Goal: Communication & Community: Connect with others

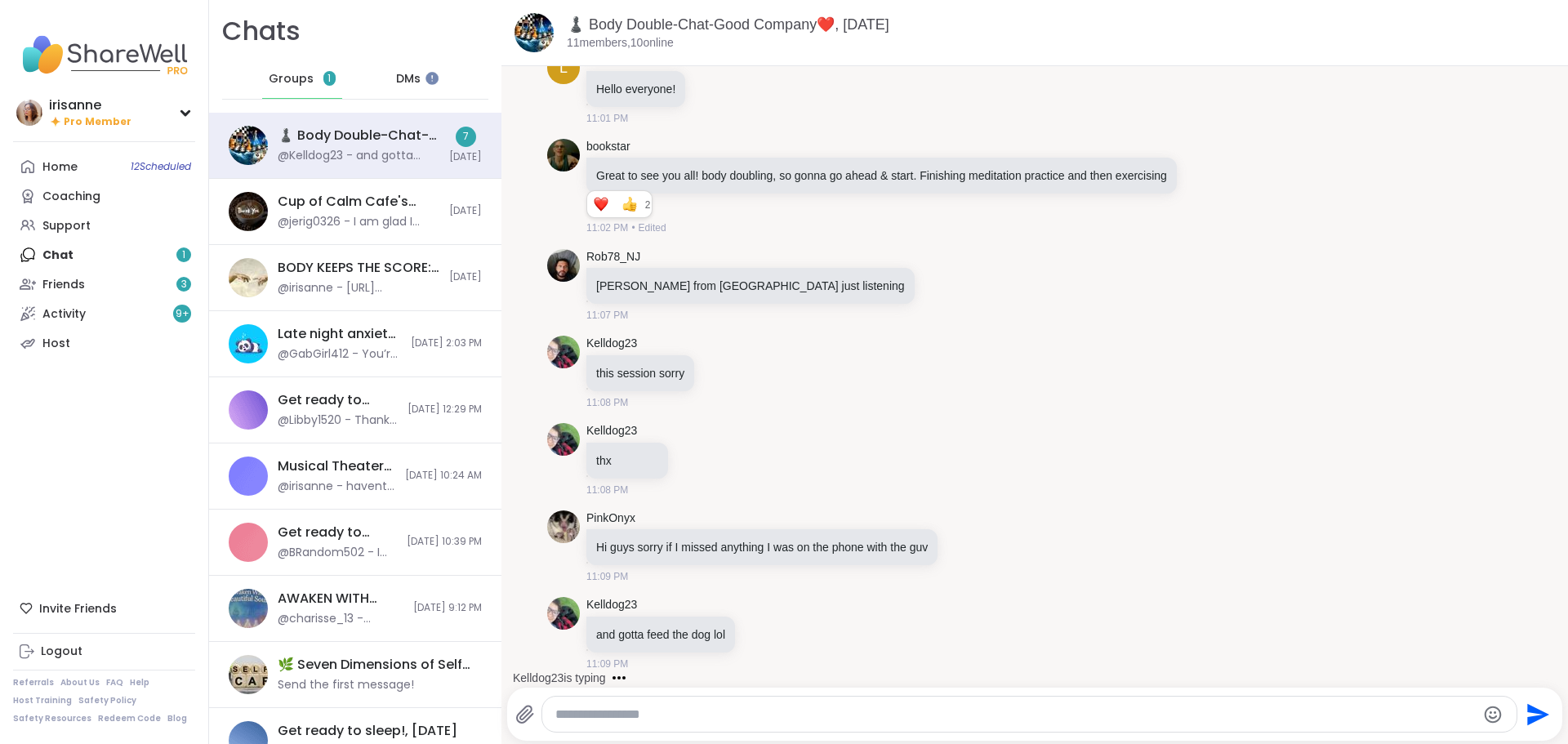
scroll to position [37, 0]
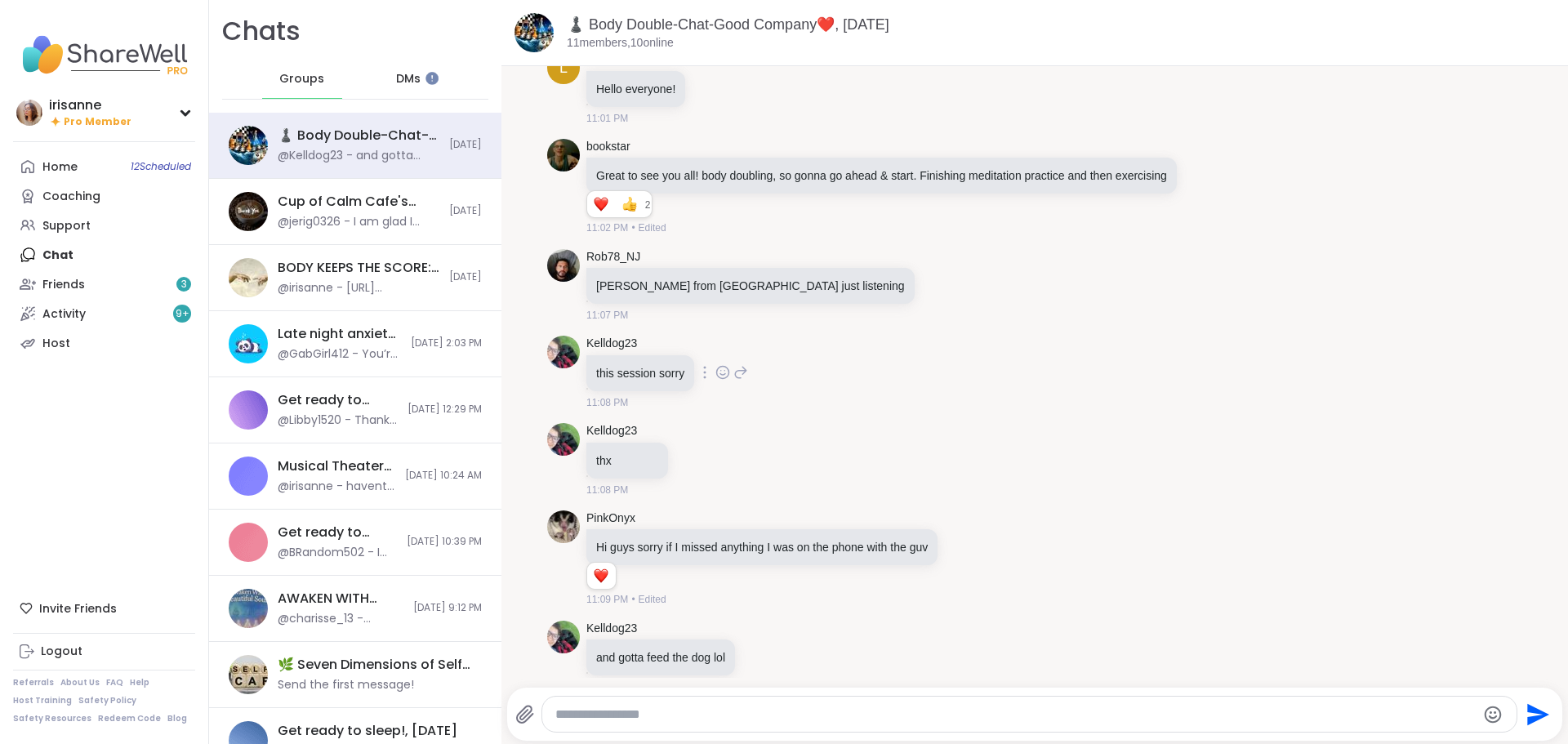
click at [1175, 367] on div "Kelldog23 this session sorry 11:08 PM" at bounding box center [1034, 373] width 975 height 88
click at [110, 231] on link "Support" at bounding box center [104, 226] width 182 height 30
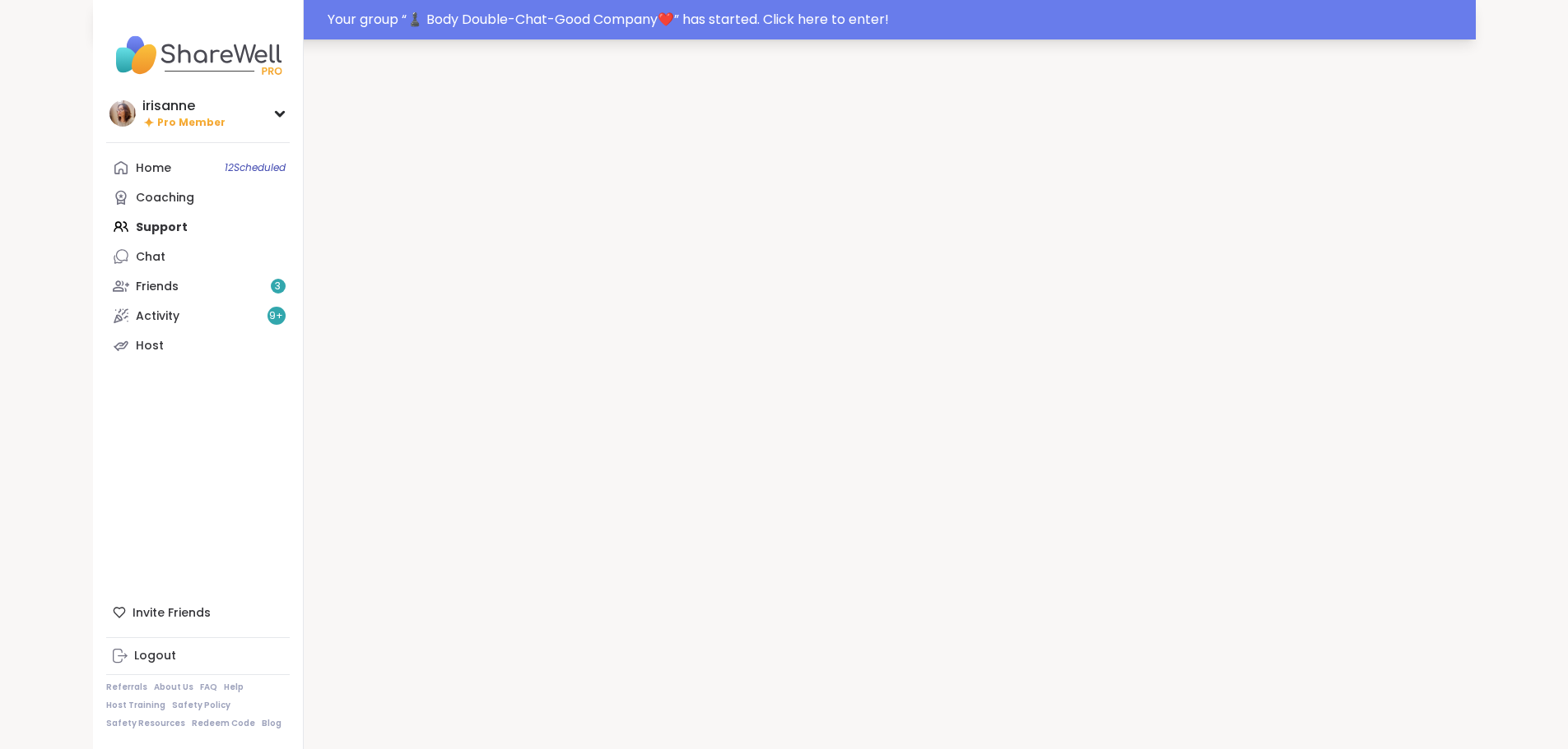
click at [722, 15] on div "Your group “ ♟️ Body Double-Chat-Good Company❤️ ” has started. Click here to en…" at bounding box center [896, 20] width 1138 height 20
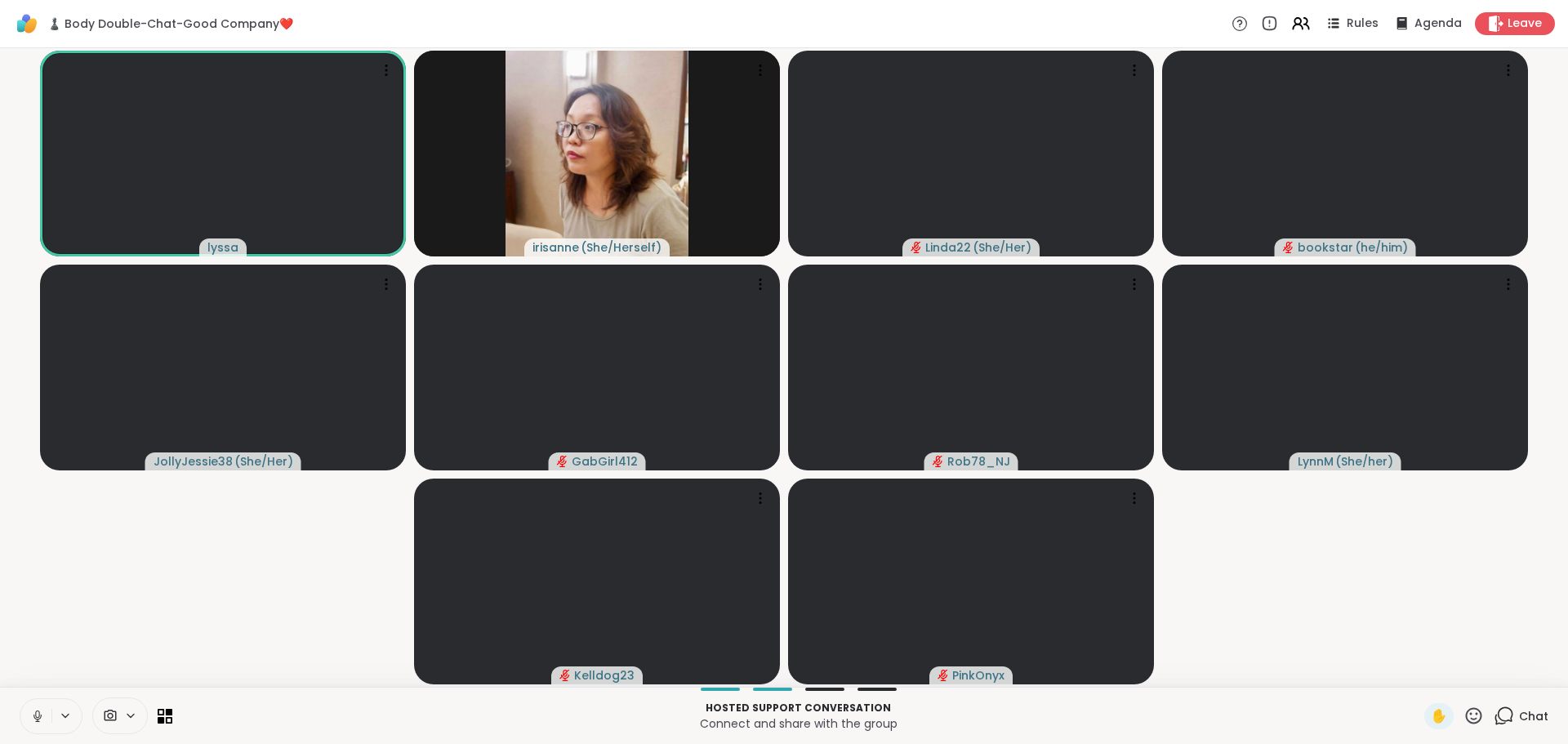
click at [36, 711] on icon at bounding box center [36, 714] width 4 height 7
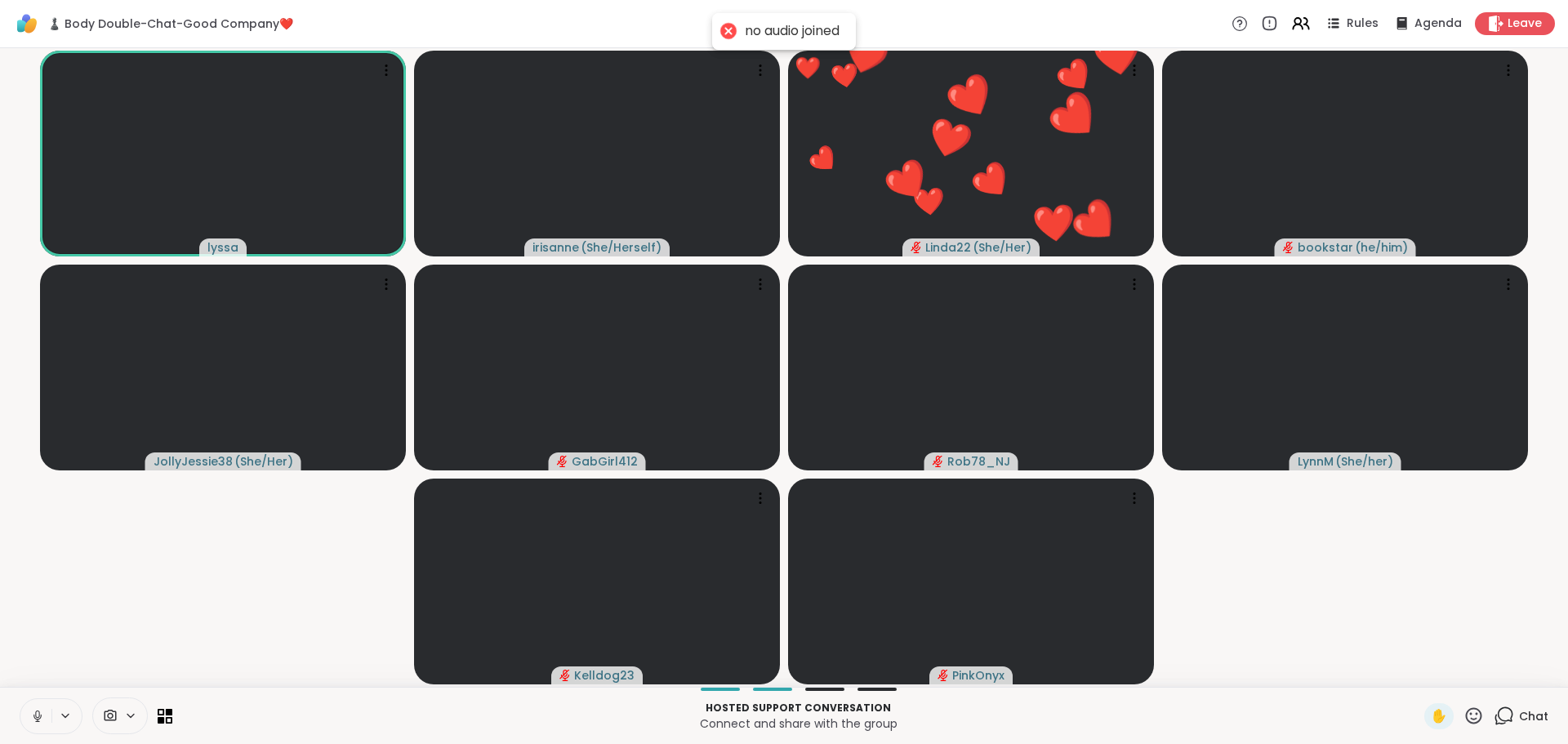
click at [39, 714] on icon at bounding box center [36, 714] width 4 height 7
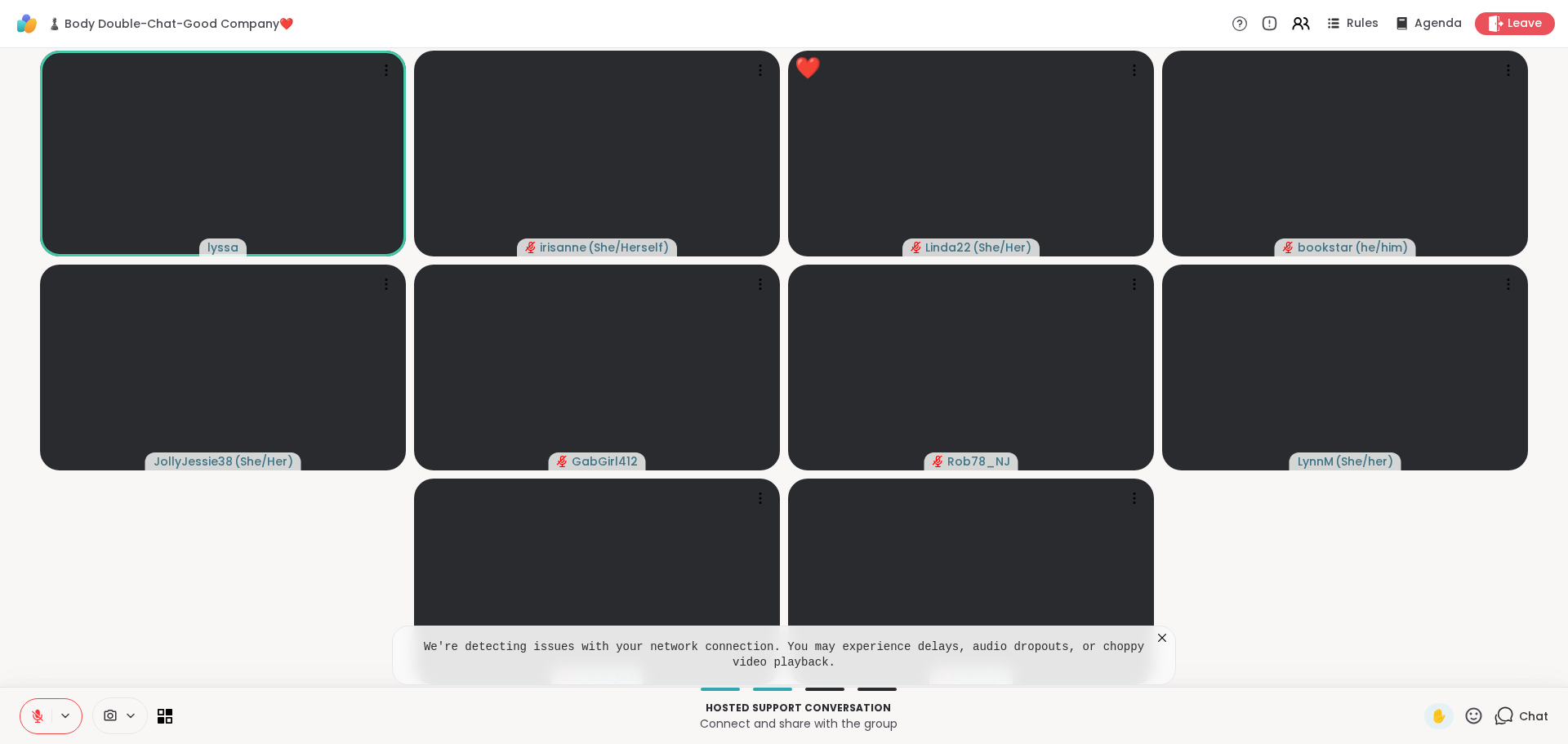
click at [277, 607] on video-player-container "lyssa irisanne ( She/Herself ) ❤️ Linda22 ( She/Her ) ❤️ ❤️ ❤️ ❤️ ❤️ ❤️ ❤️ ❤️ ❤…" at bounding box center [784, 367] width 1548 height 626
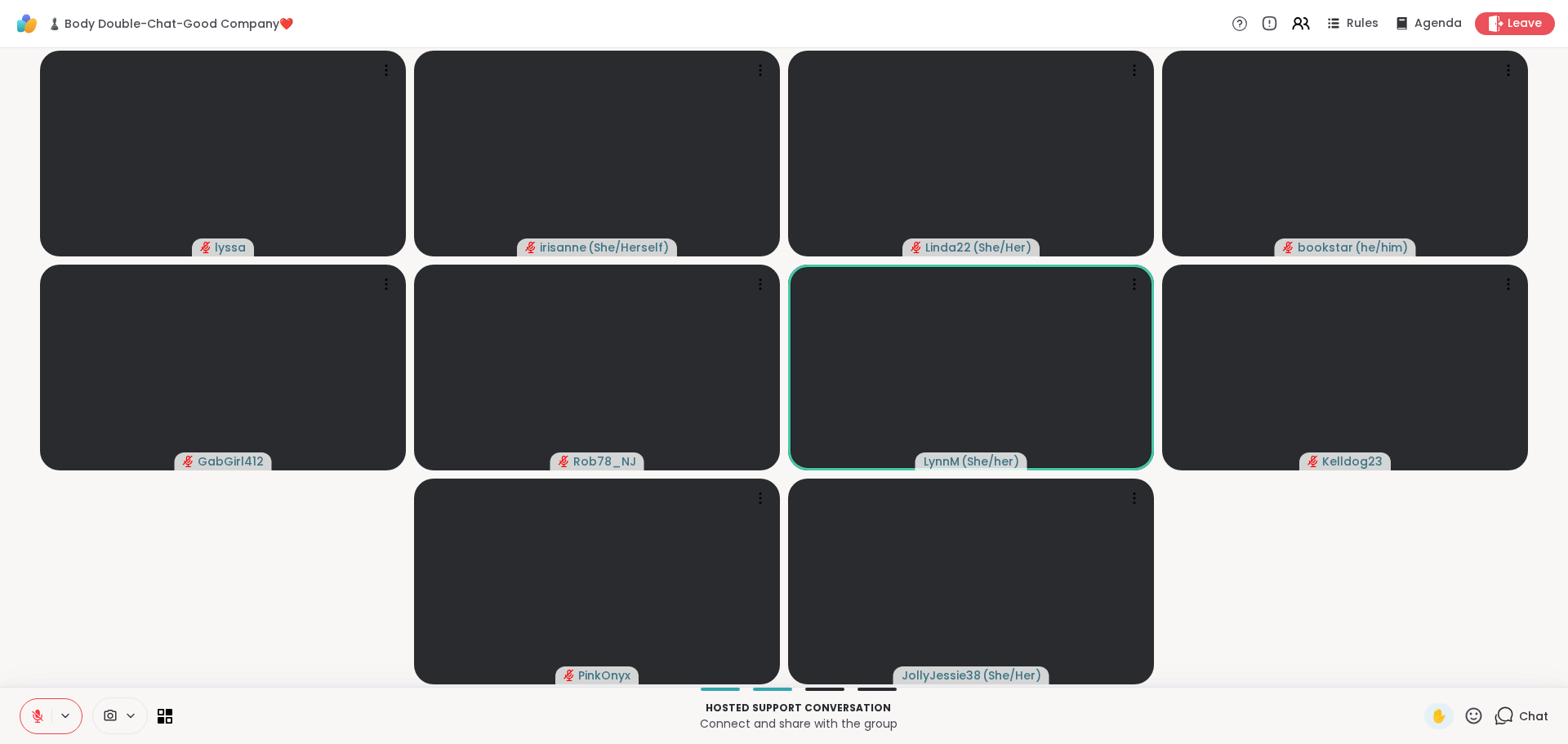
click at [1463, 712] on icon at bounding box center [1473, 716] width 21 height 21
click at [1418, 675] on span "❤️" at bounding box center [1426, 673] width 17 height 20
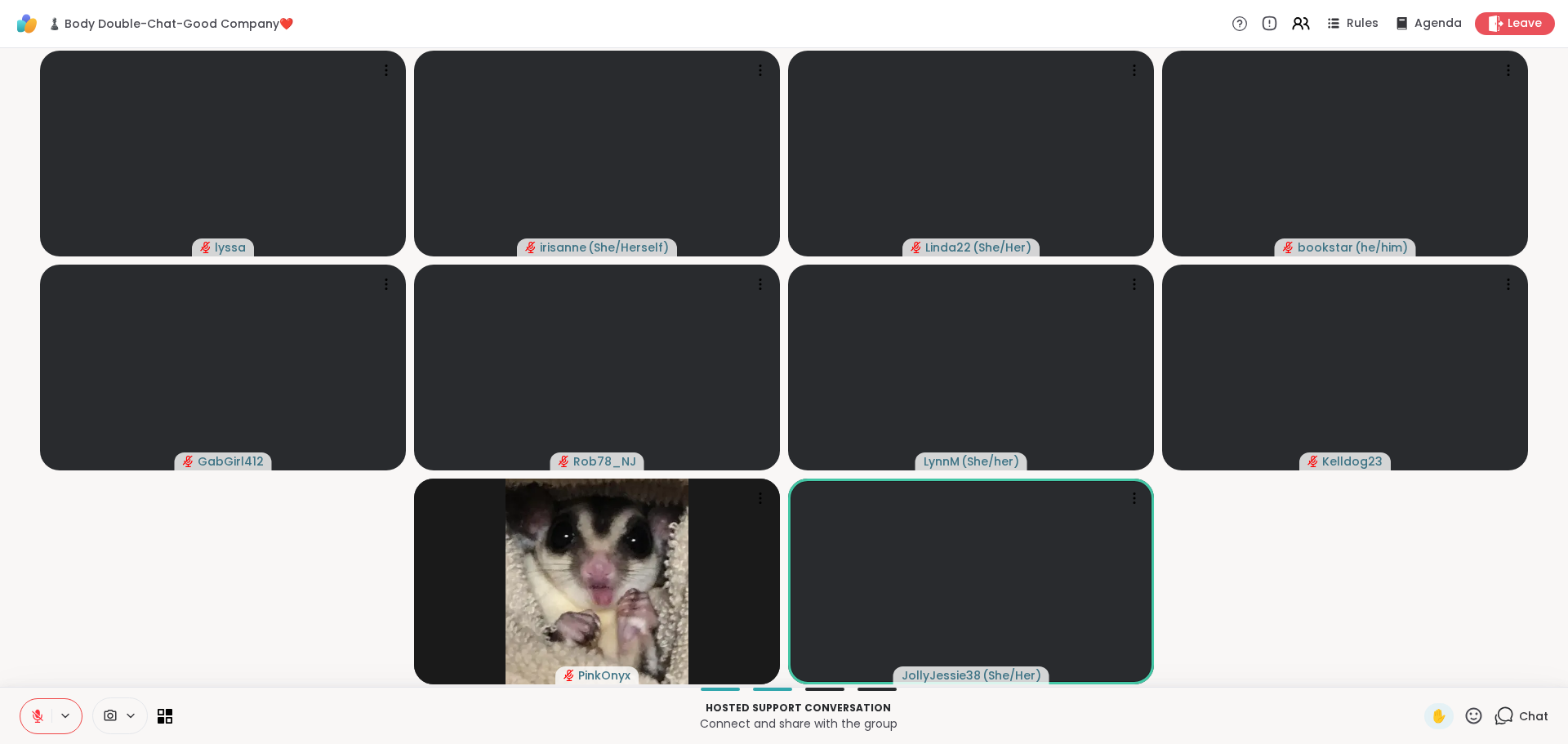
click at [1494, 716] on icon at bounding box center [1504, 716] width 21 height 21
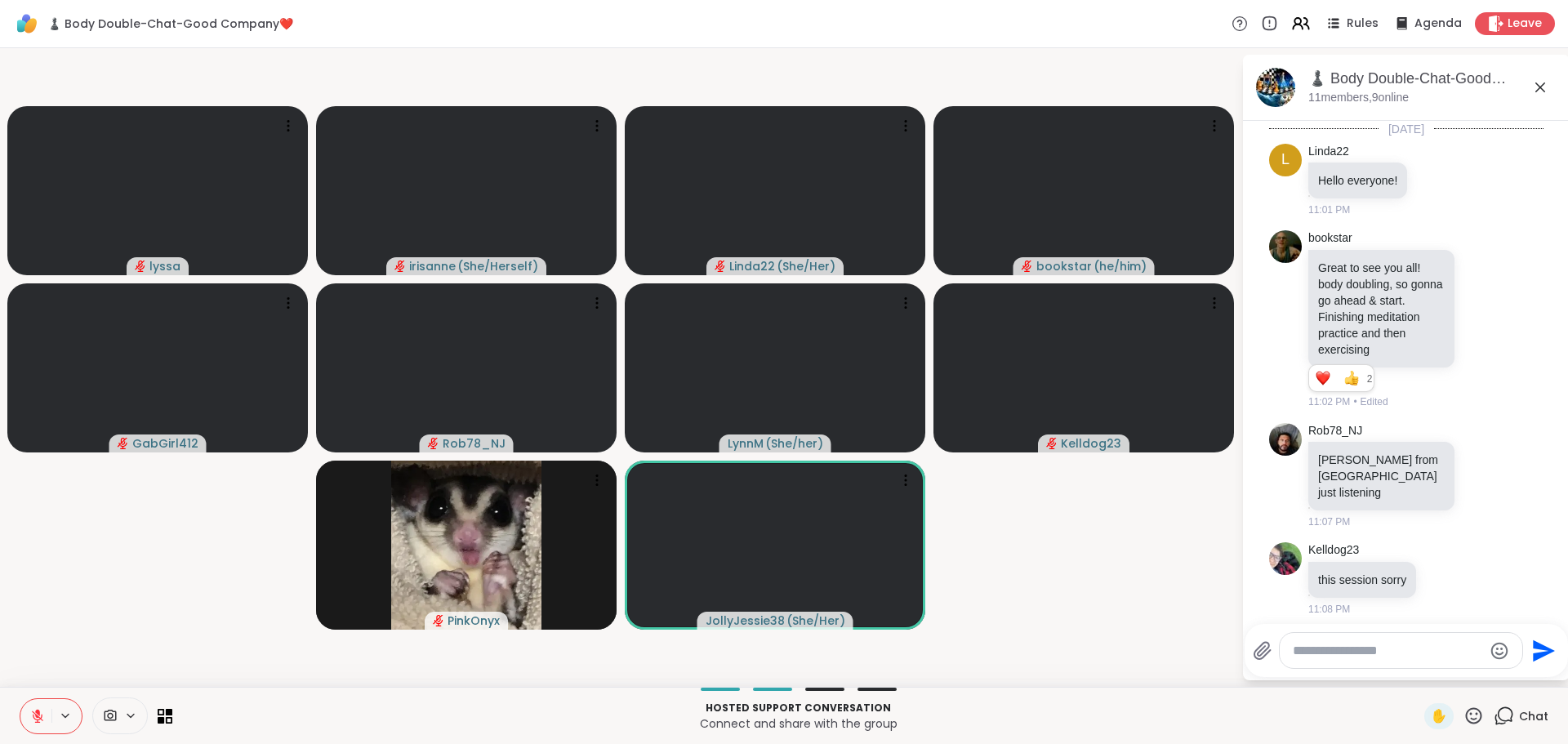
scroll to position [342, 0]
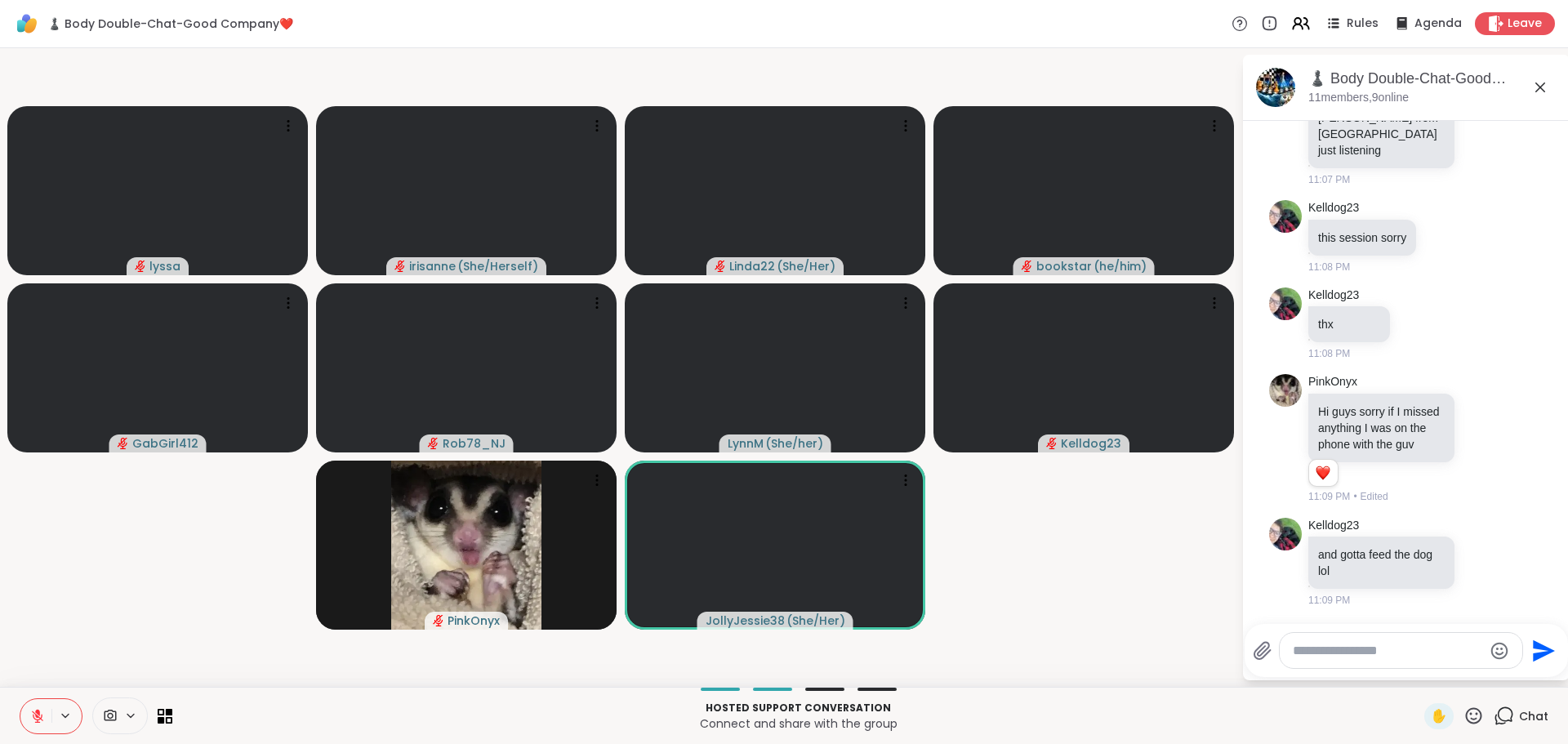
click at [1376, 651] on textarea "Type your message" at bounding box center [1387, 651] width 190 height 17
type textarea "***"
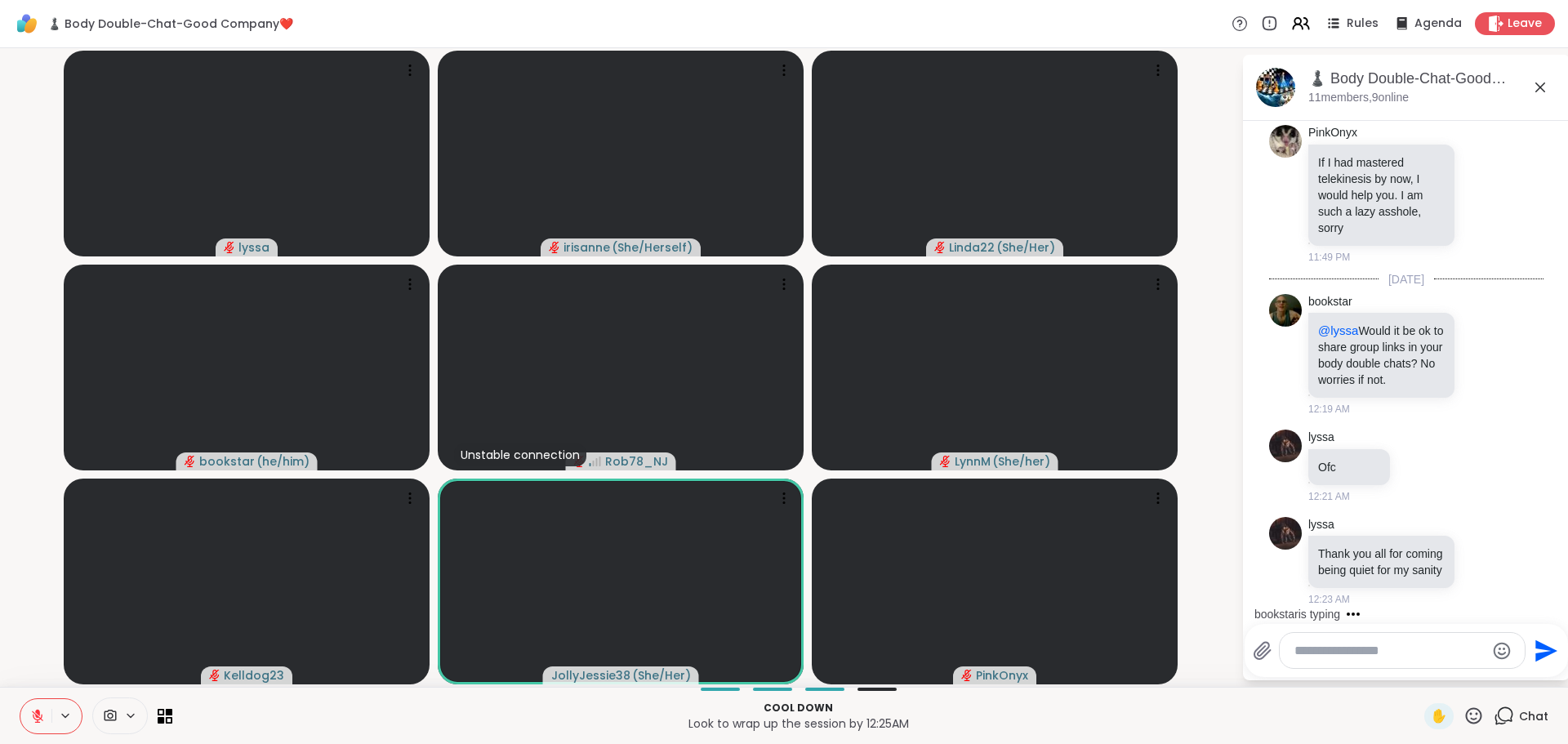
scroll to position [3673, 0]
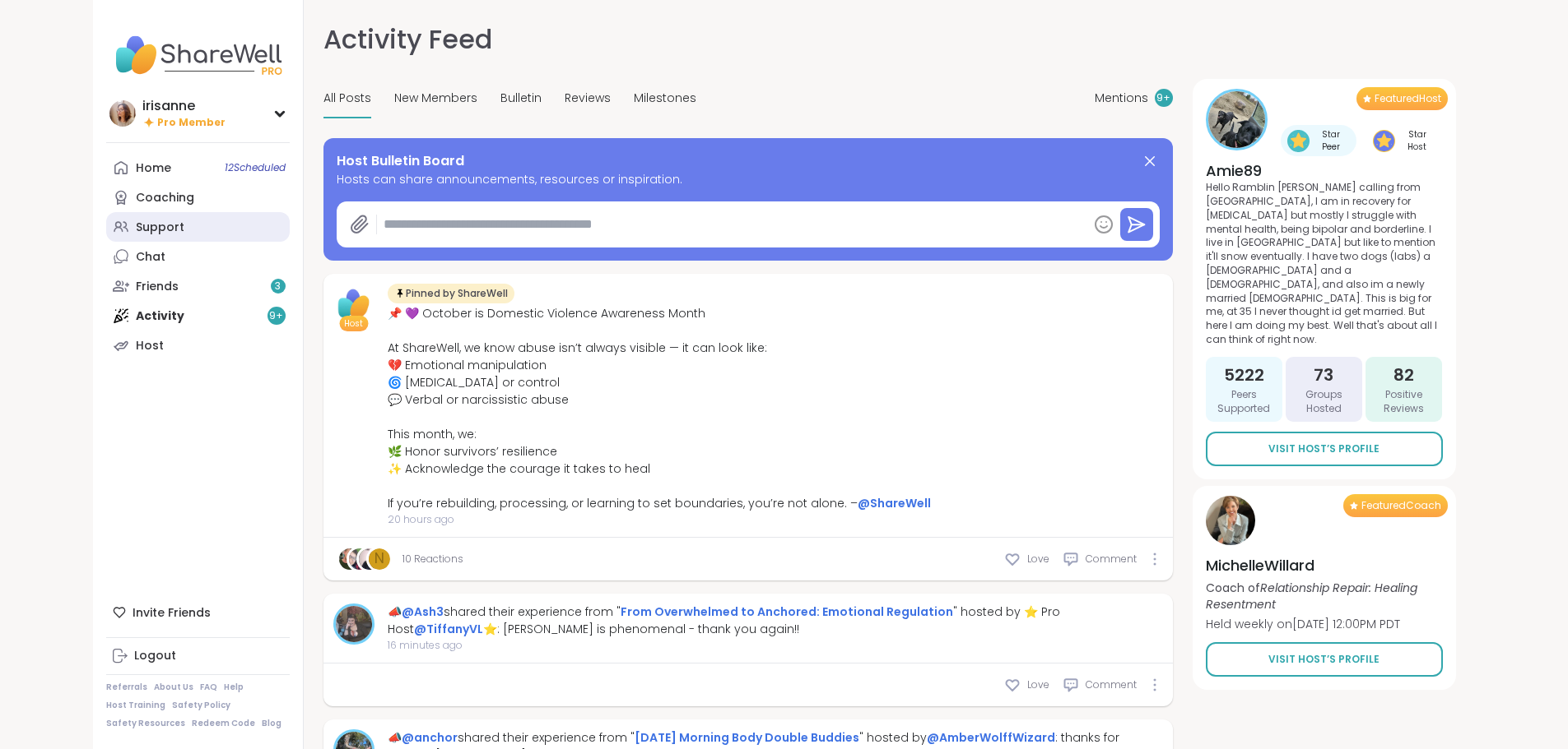
click at [106, 232] on link "Support" at bounding box center [197, 227] width 183 height 30
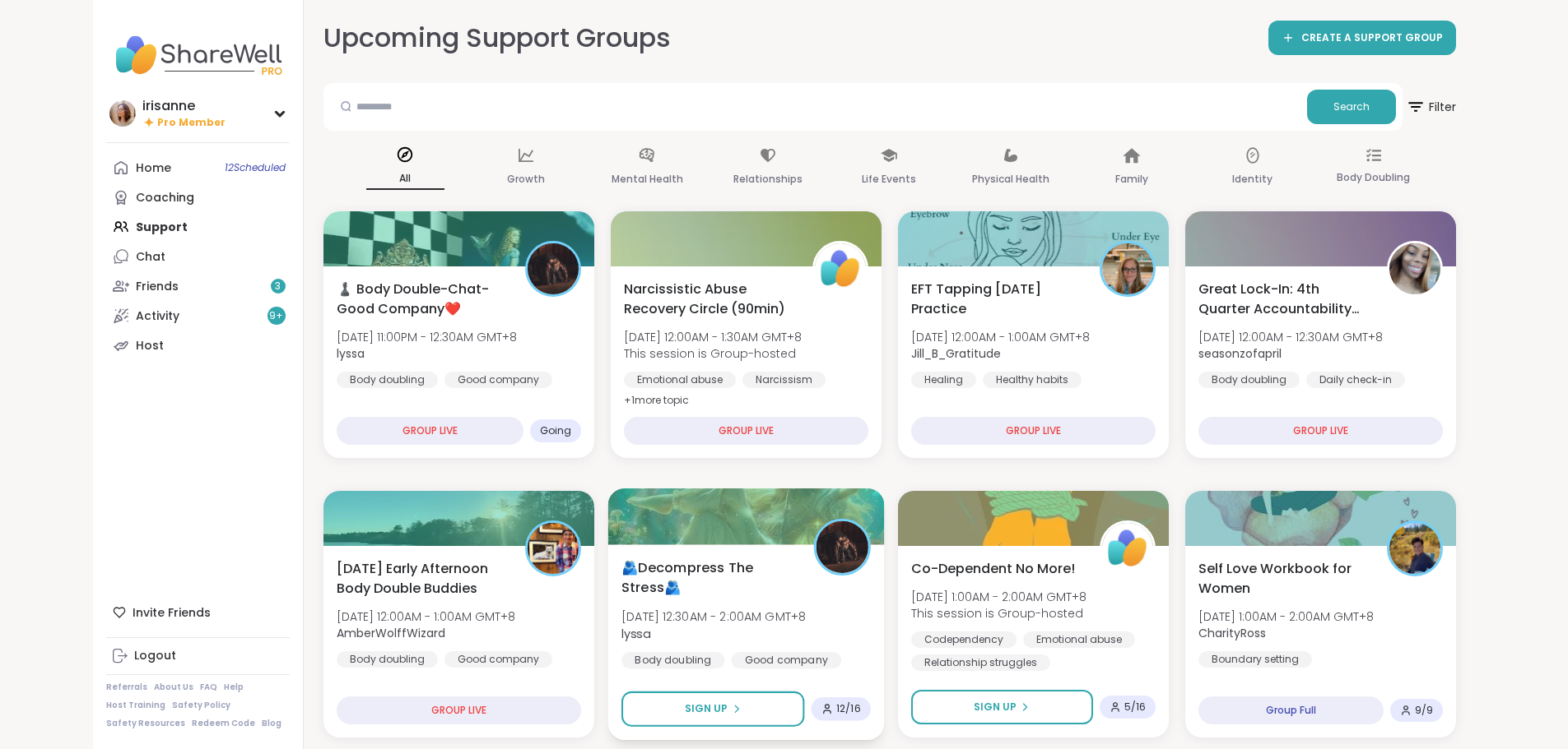
click at [725, 586] on div "🫂Decompress The Stress🫂 Fri, Oct 10 | 12:30AM - 2:00AM GMT+8 lyssa Body doublin…" at bounding box center [745, 624] width 249 height 134
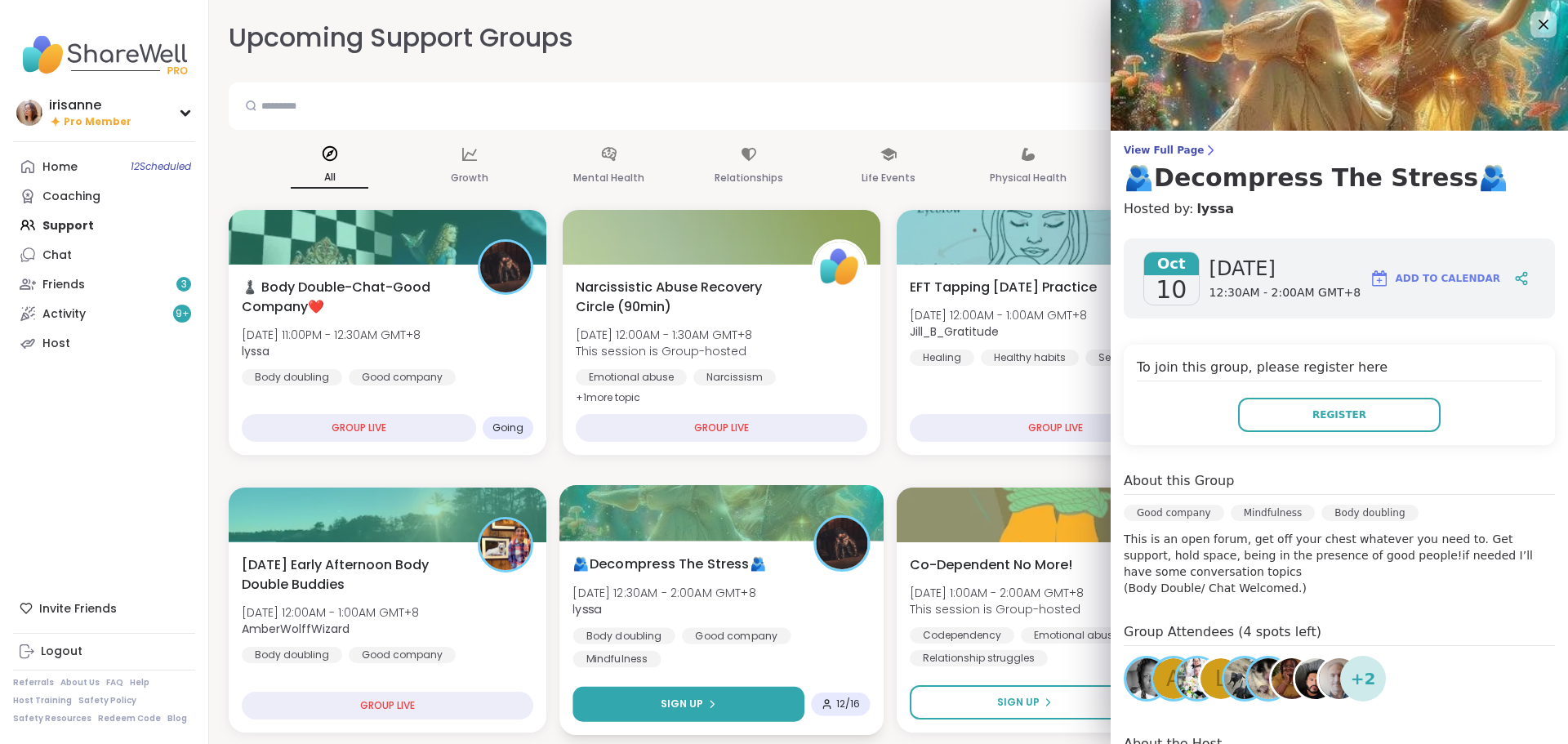
click at [663, 694] on button "Sign Up" at bounding box center [688, 704] width 232 height 35
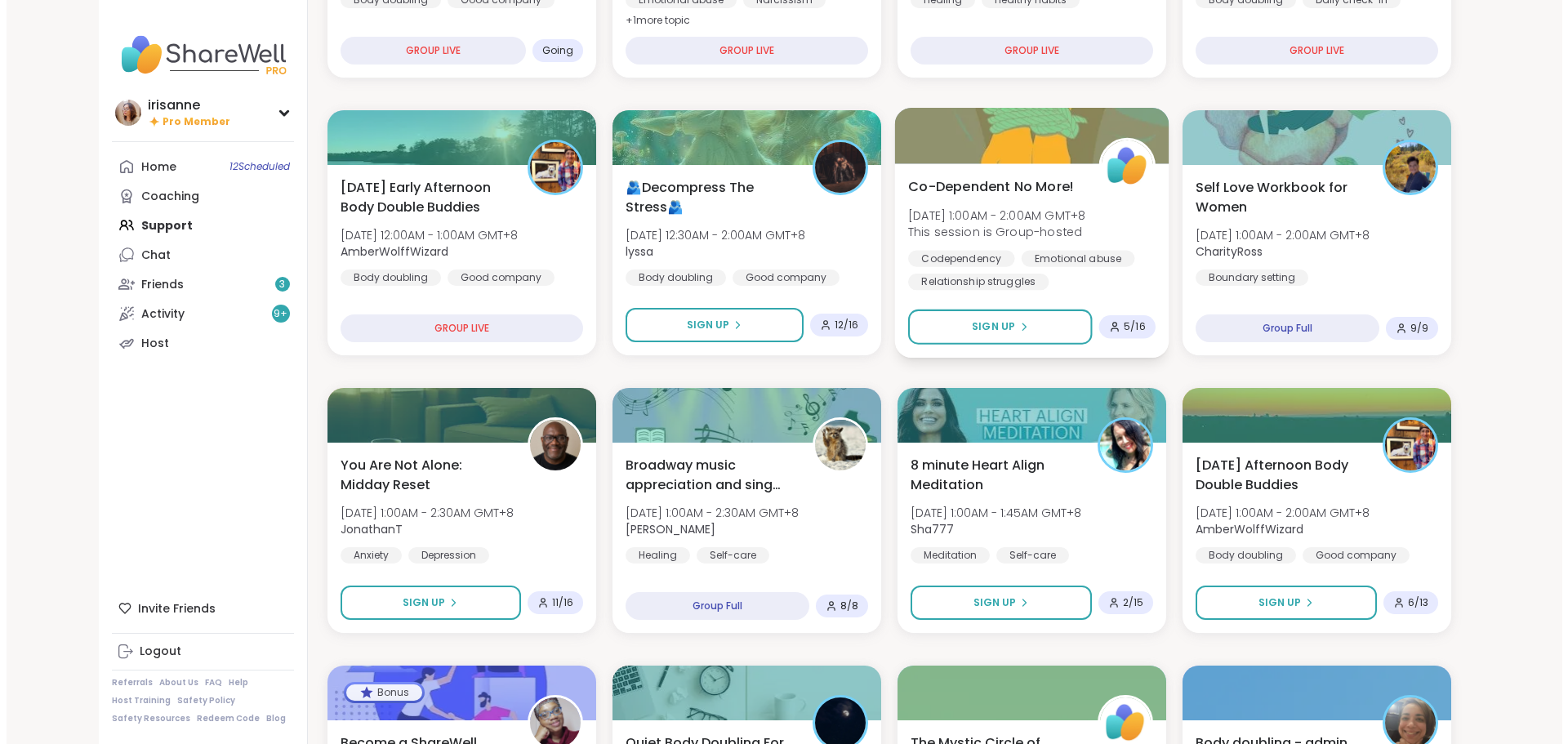
scroll to position [408, 0]
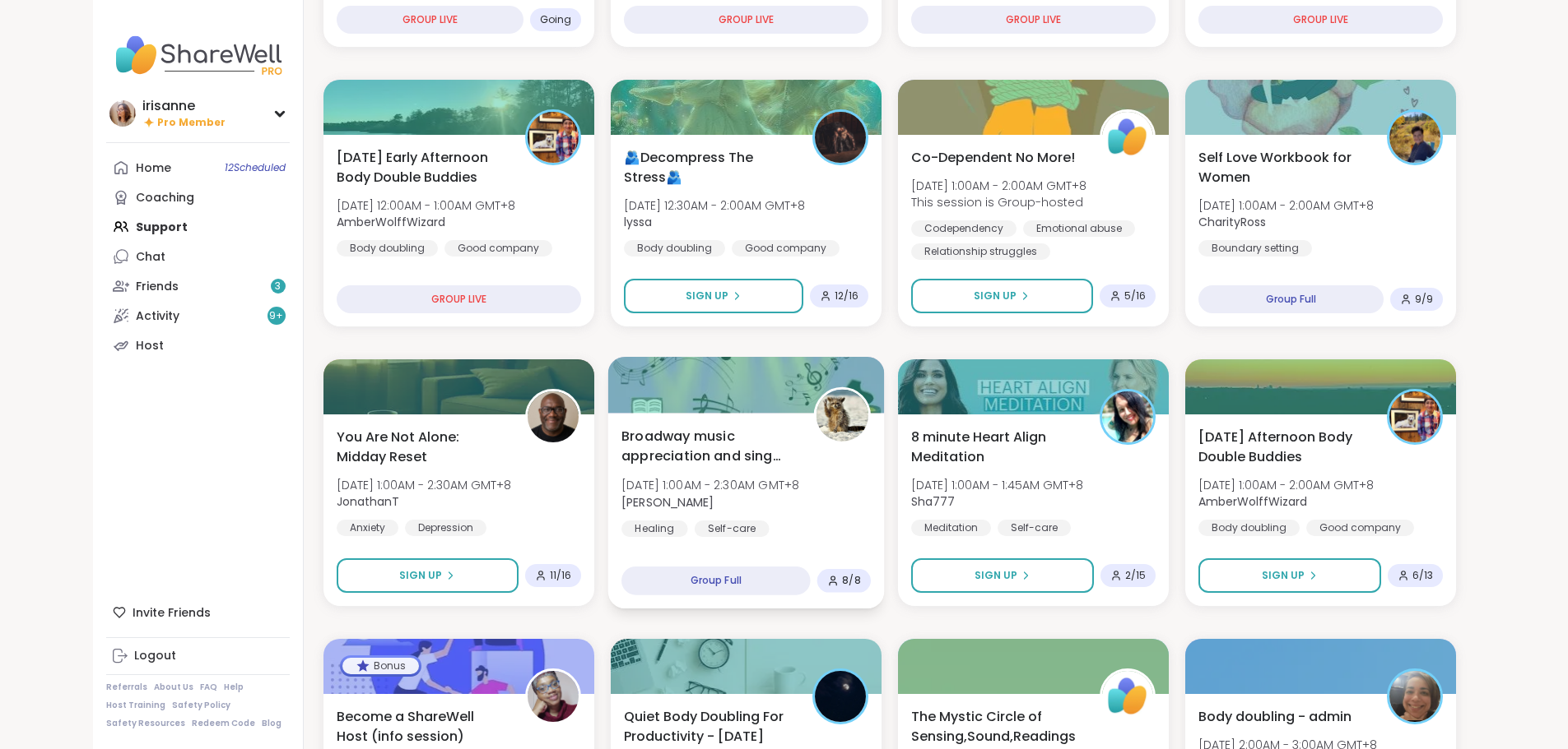
click at [729, 484] on span "[DATE] 1:00AM - 2:30AM GMT+8" at bounding box center [709, 485] width 177 height 17
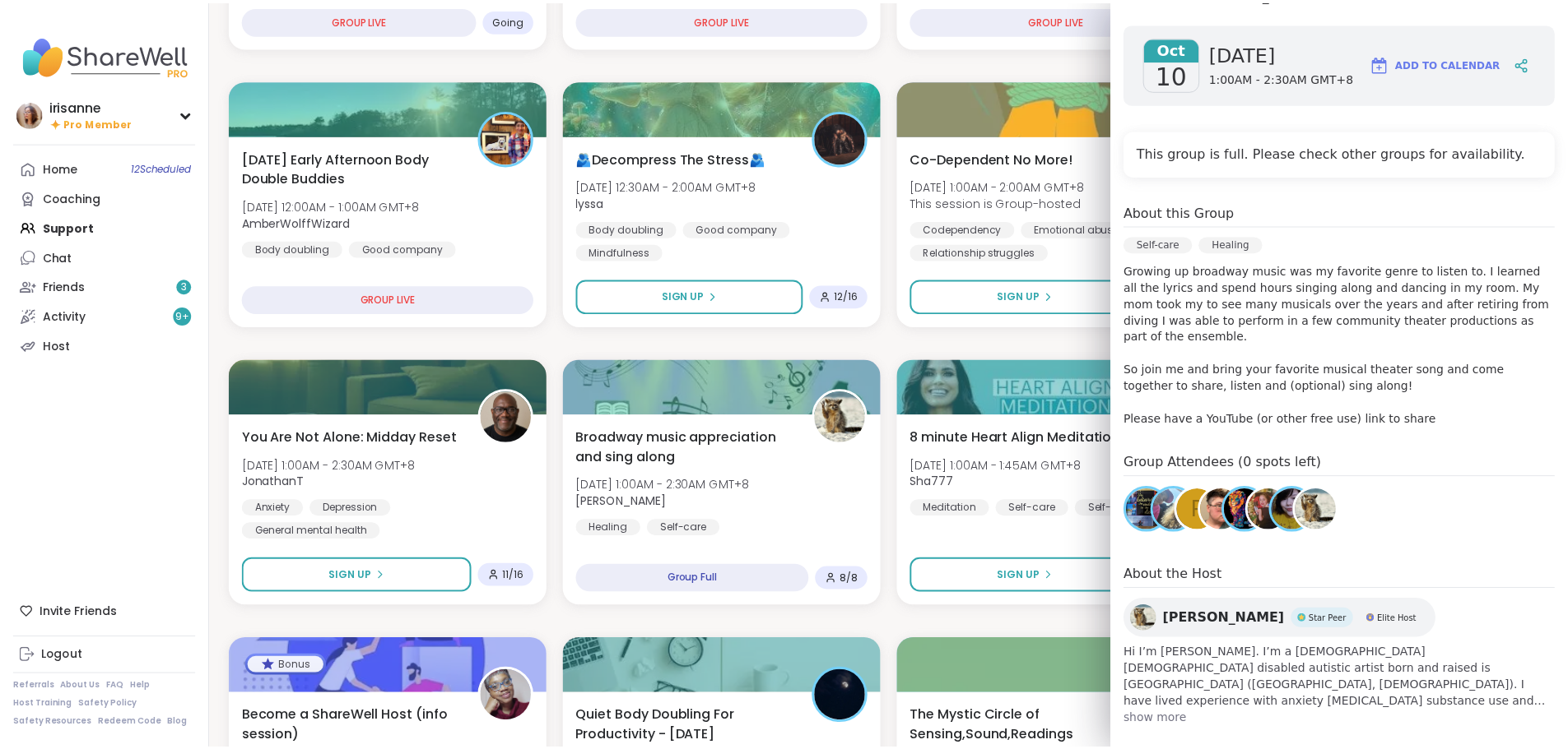
scroll to position [248, 0]
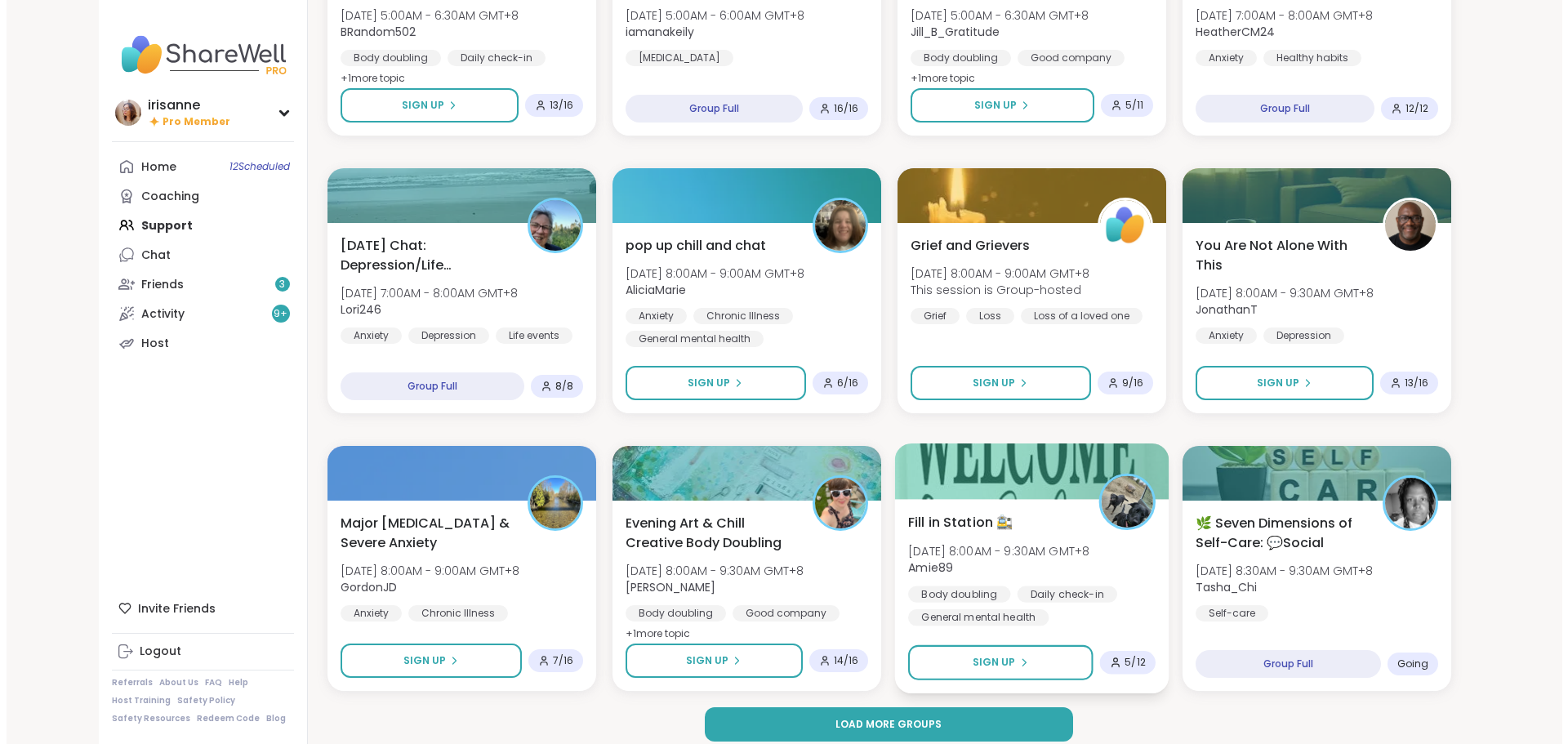
scroll to position [2000, 0]
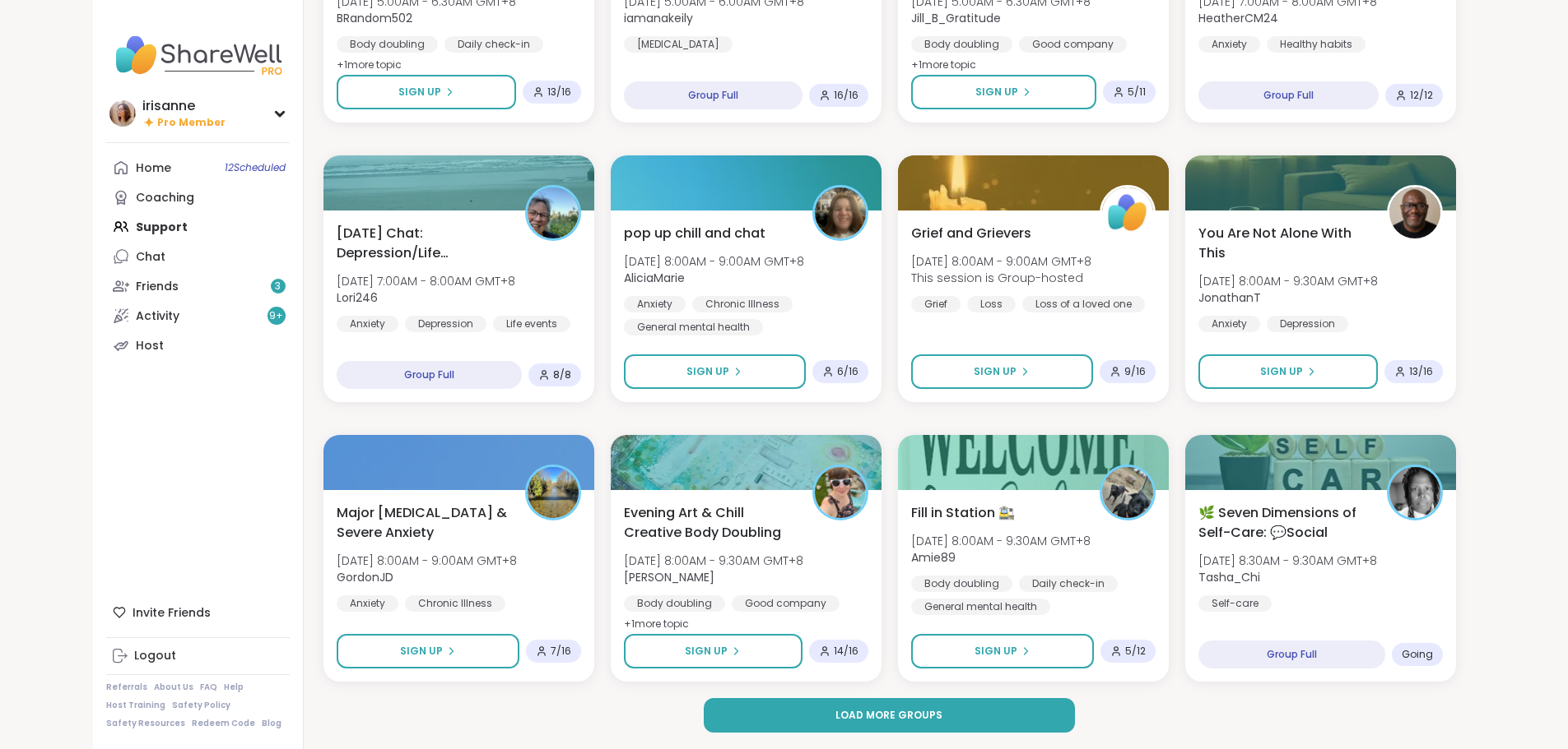
click at [1013, 707] on button "Load more groups" at bounding box center [889, 716] width 371 height 35
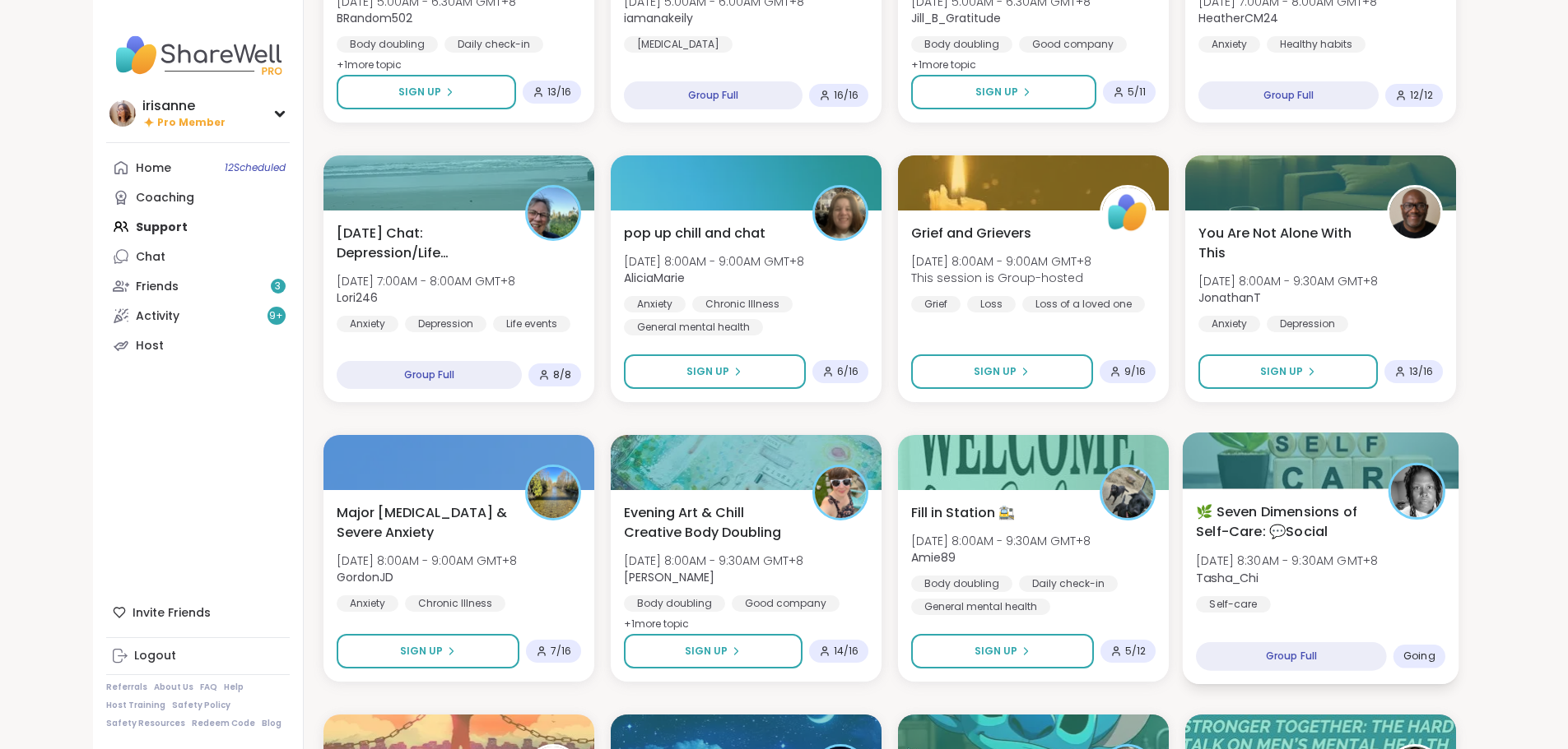
click at [1370, 518] on span "🌿 Seven Dimensions of Self-Care: 💬Social" at bounding box center [1282, 522] width 174 height 40
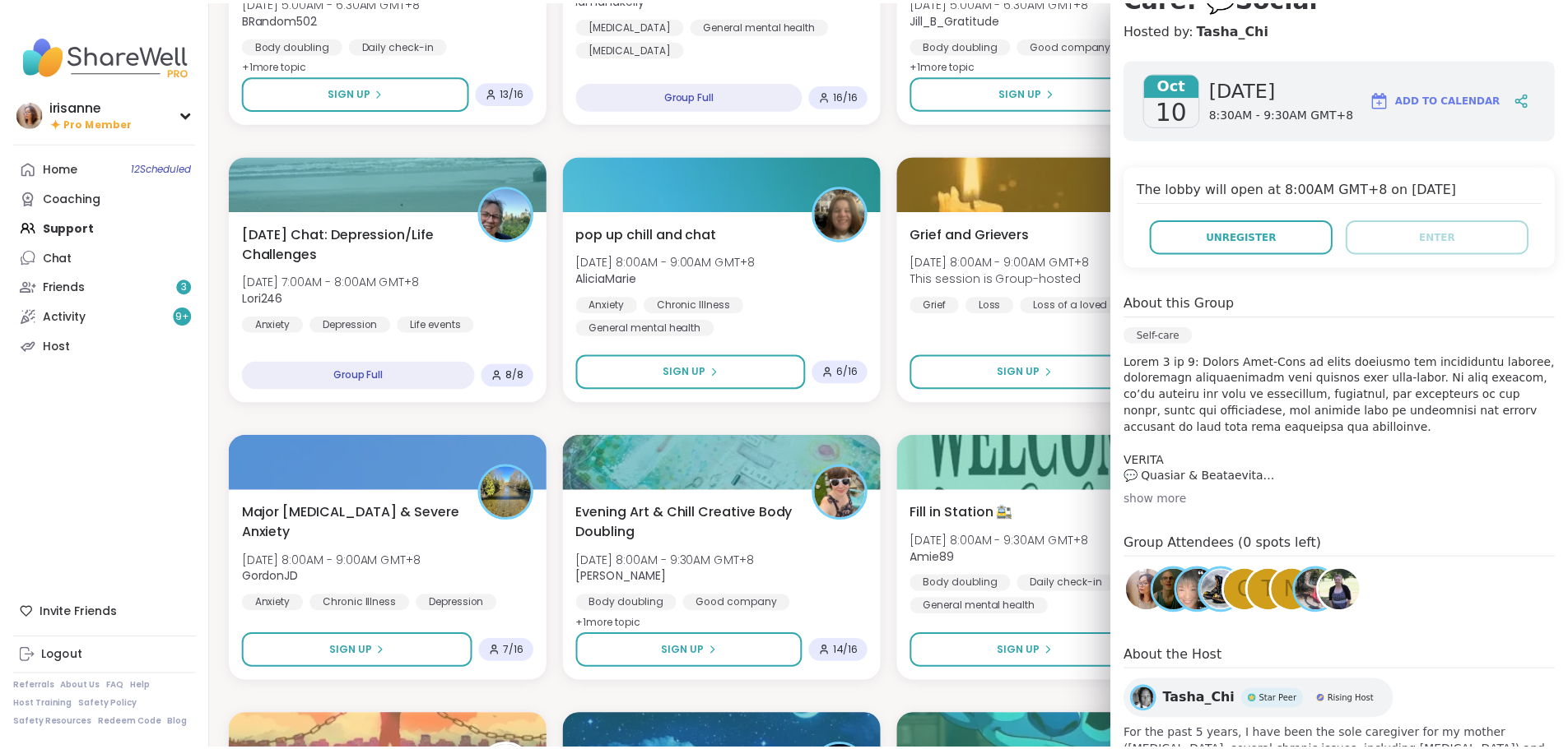
scroll to position [310, 0]
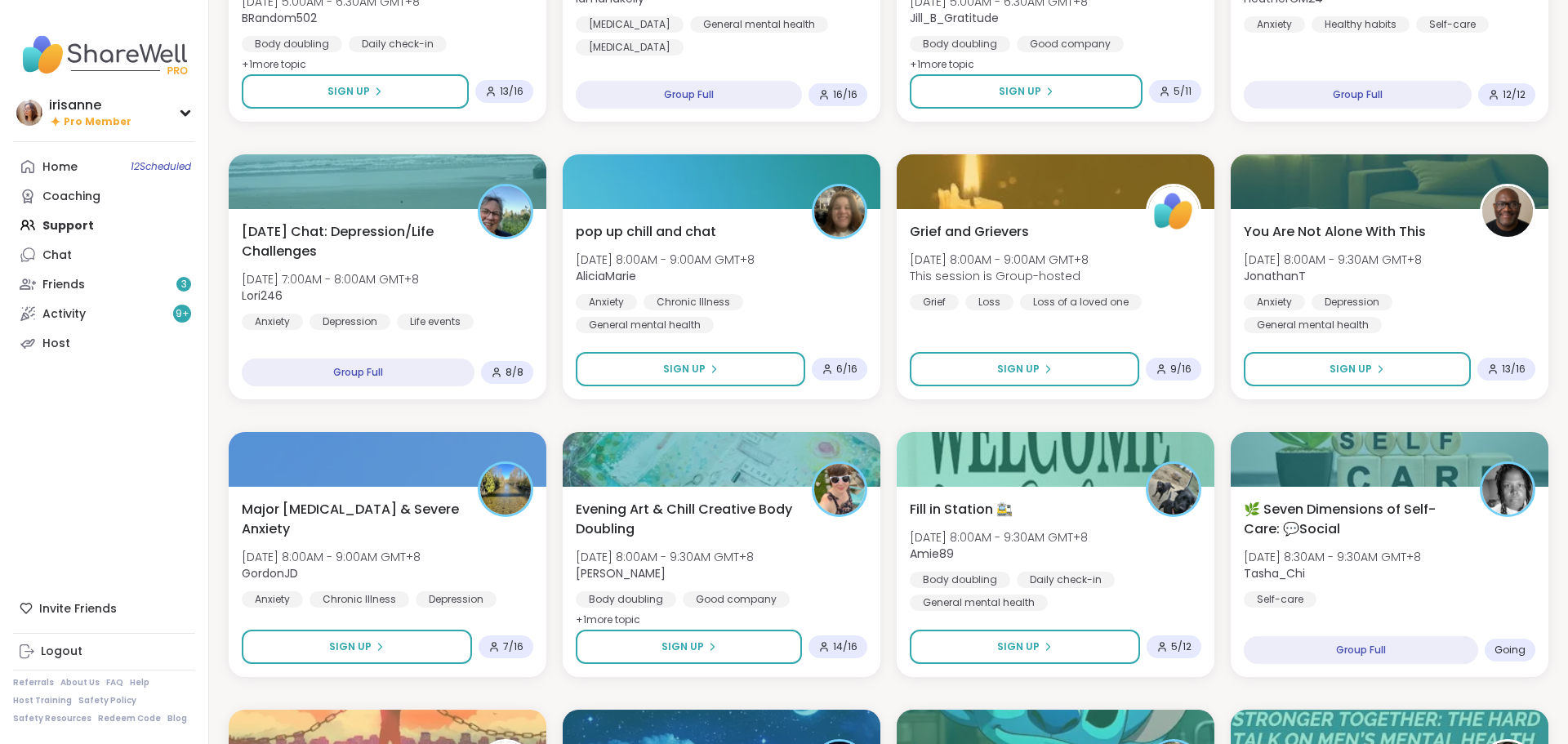
click at [957, 423] on div "♟️ Body Double-Chat-Good Company❤️ Thu, Oct 09 | 11:00PM - 12:30AM GMT+8 lyssa …" at bounding box center [888, 694] width 1319 height 4967
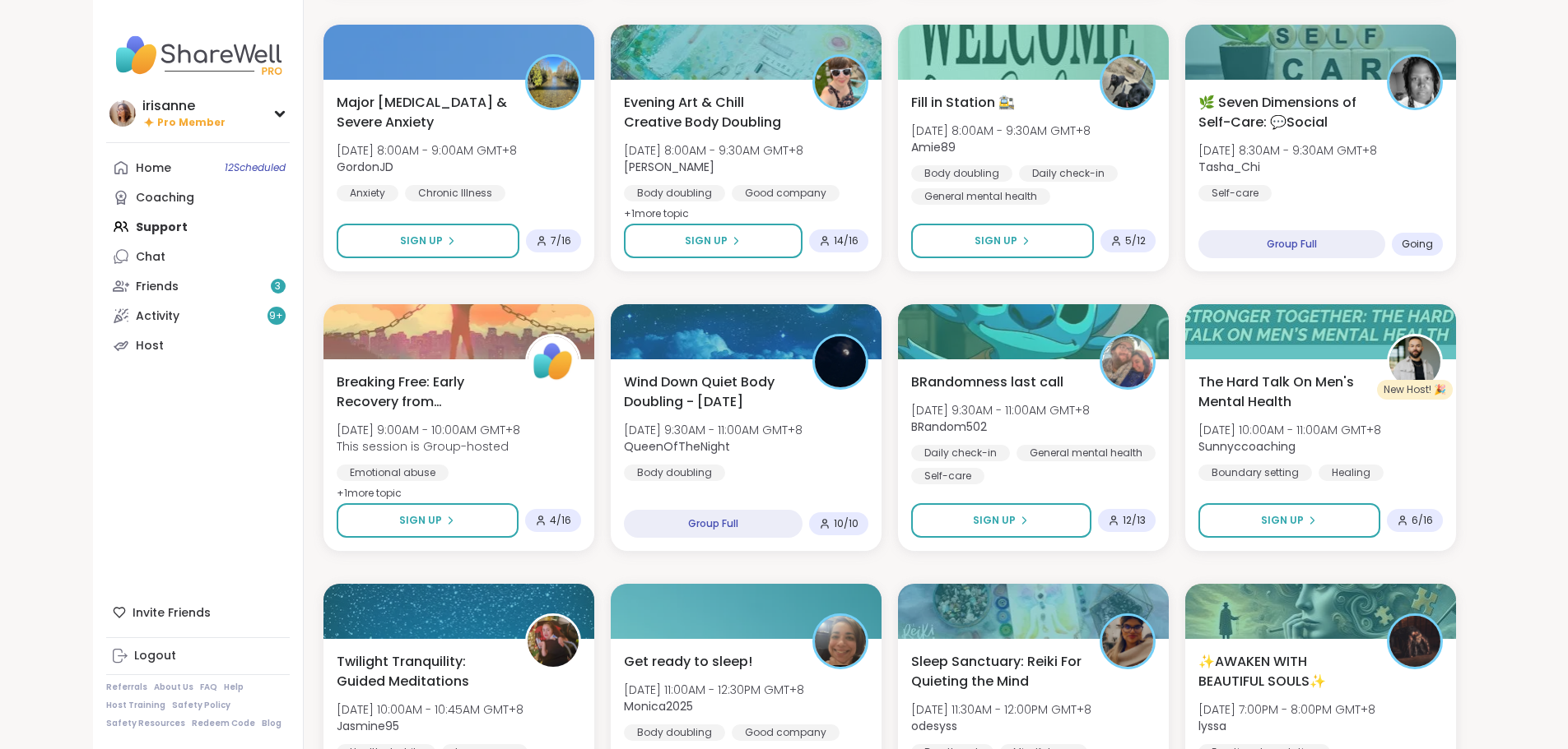
scroll to position [2424, 0]
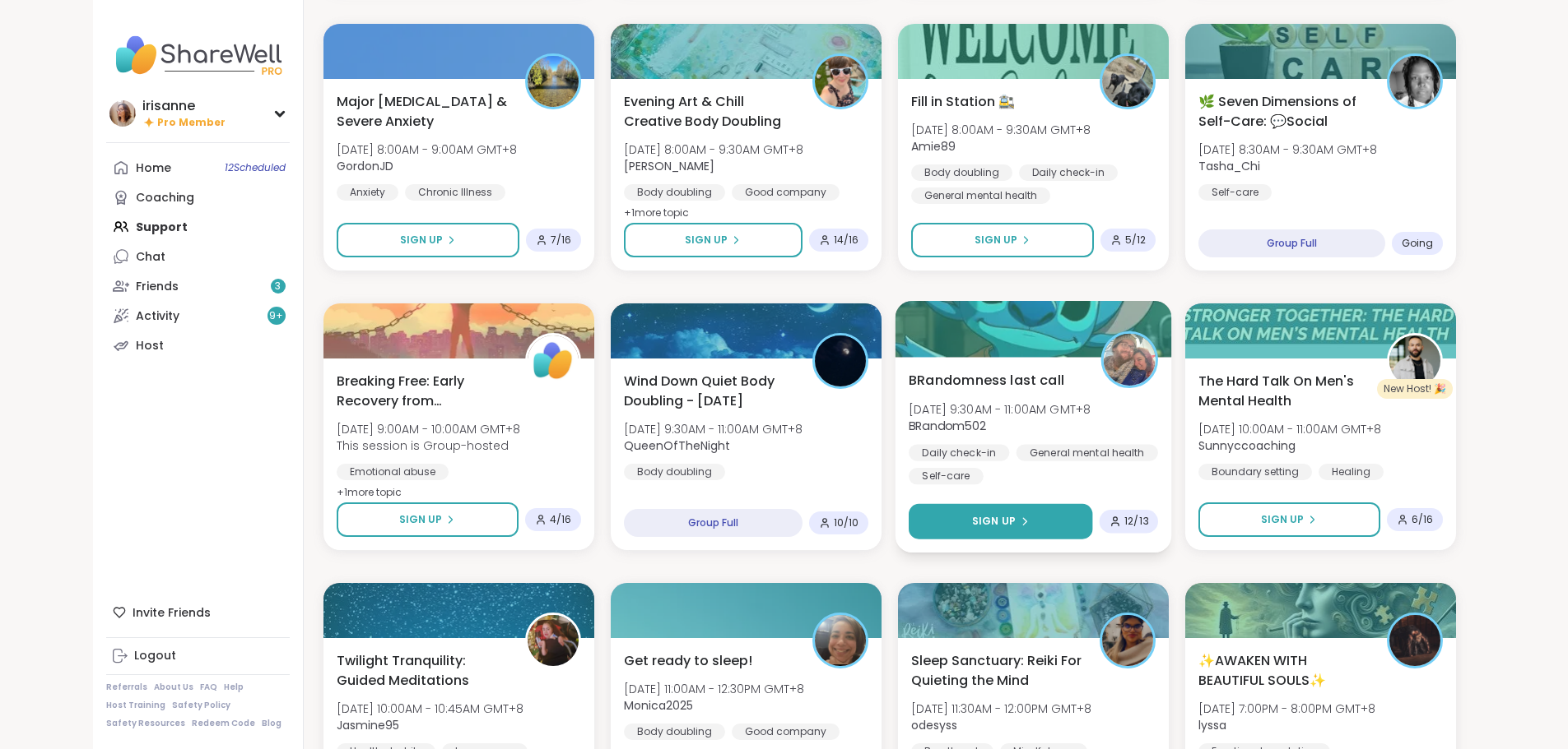
click at [1078, 510] on button "Sign Up" at bounding box center [1000, 522] width 183 height 35
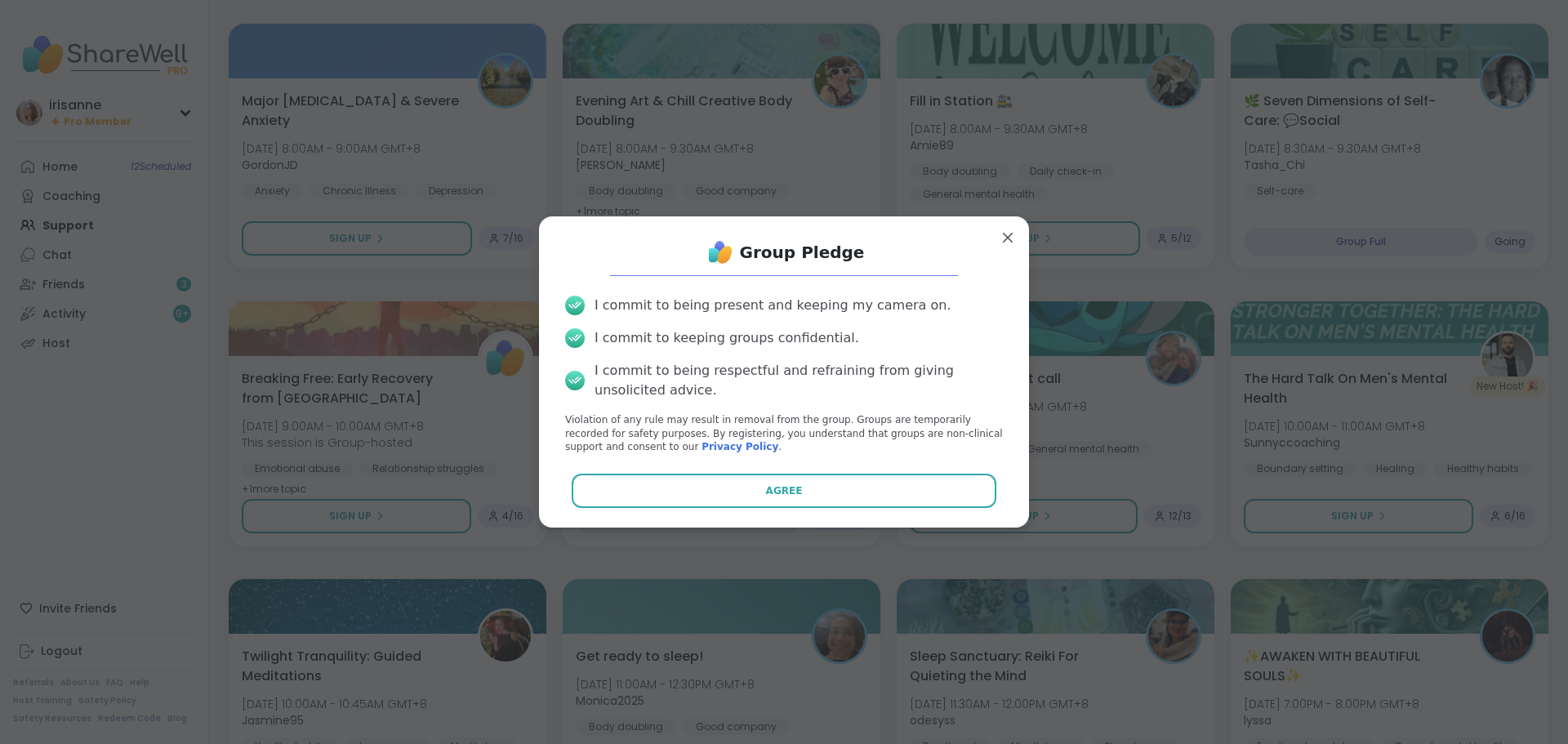
drag, startPoint x: 881, startPoint y: 496, endPoint x: 898, endPoint y: 479, distance: 24.0
click at [883, 496] on button "Agree" at bounding box center [784, 491] width 425 height 35
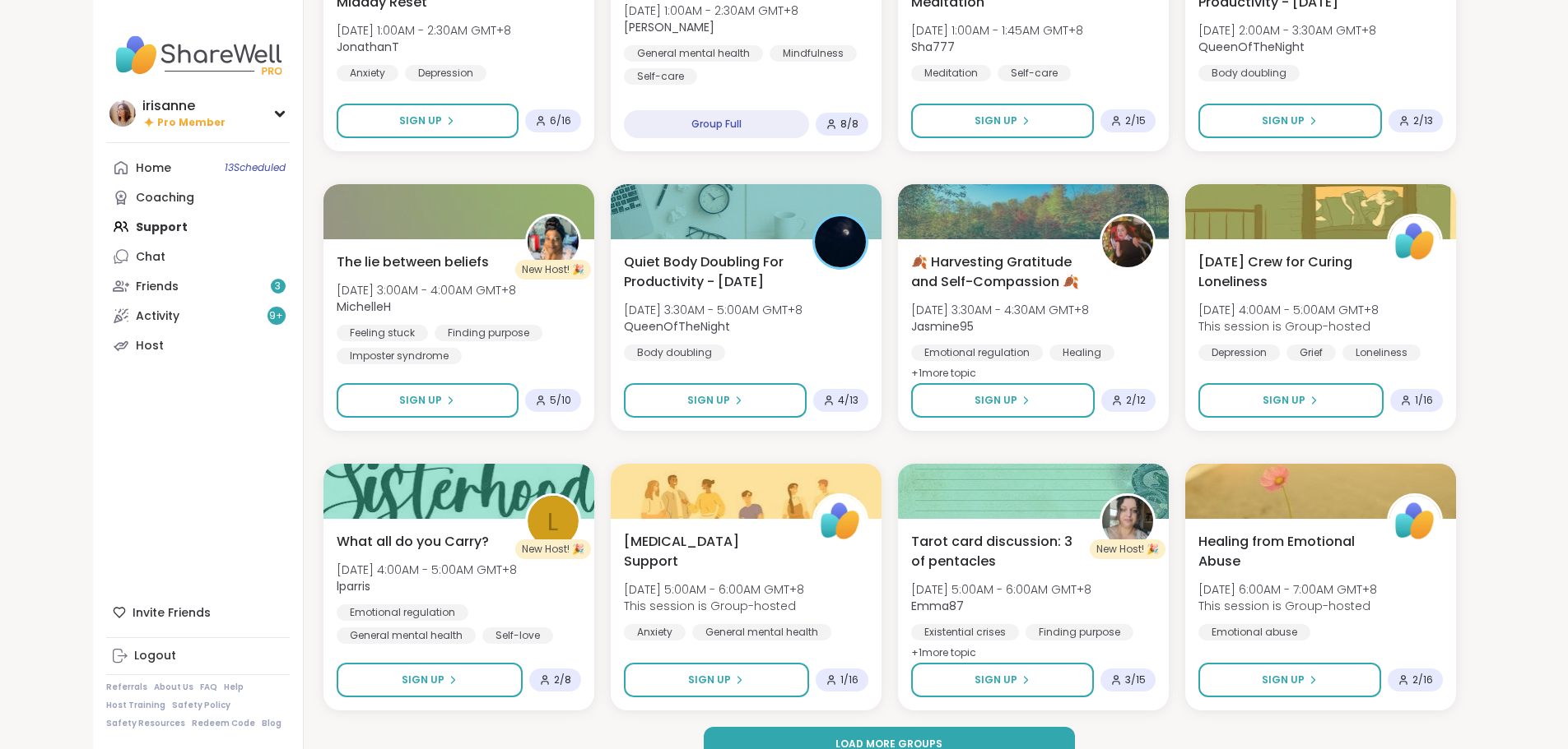
scroll to position [4530, 0]
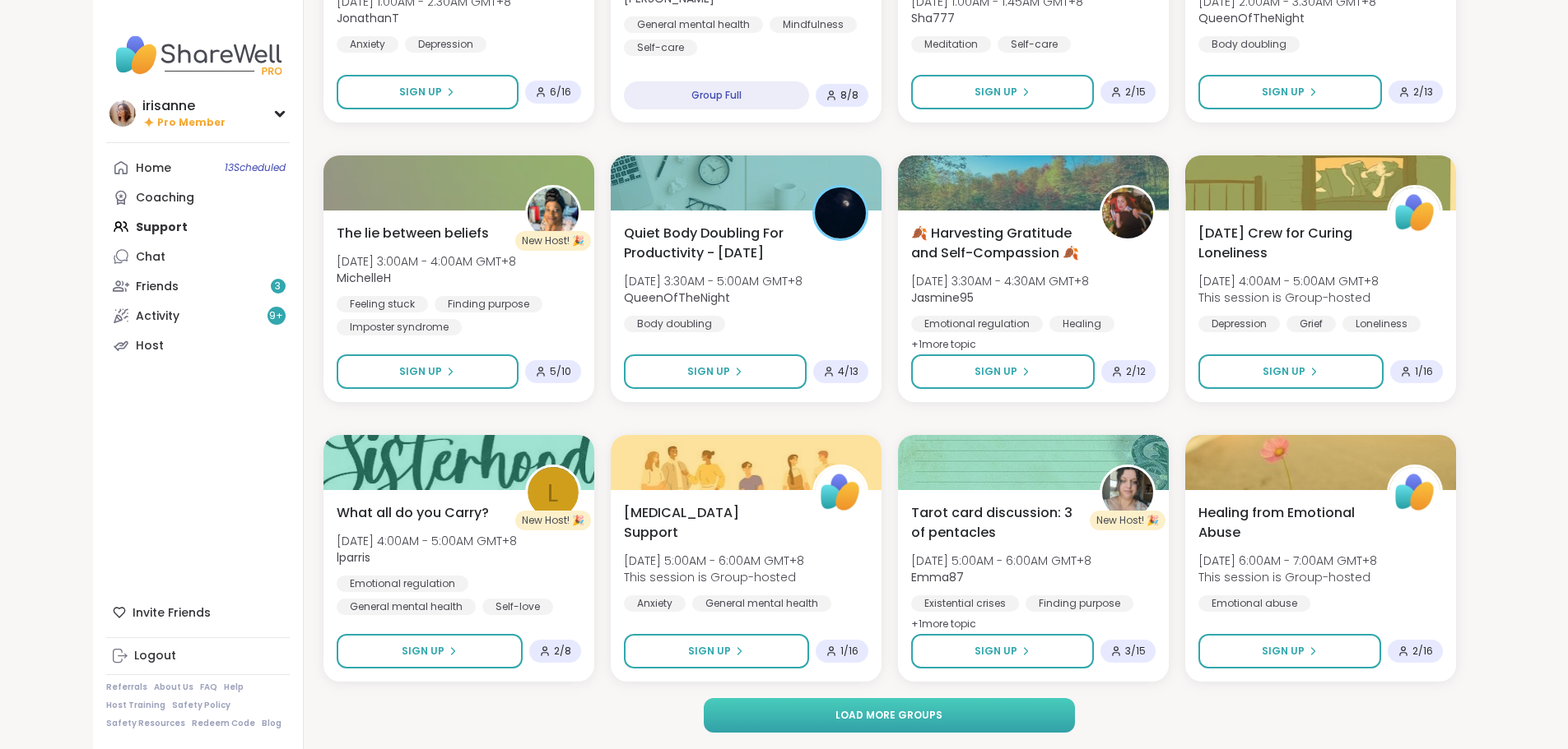
click at [845, 731] on button "Load more groups" at bounding box center [889, 716] width 371 height 35
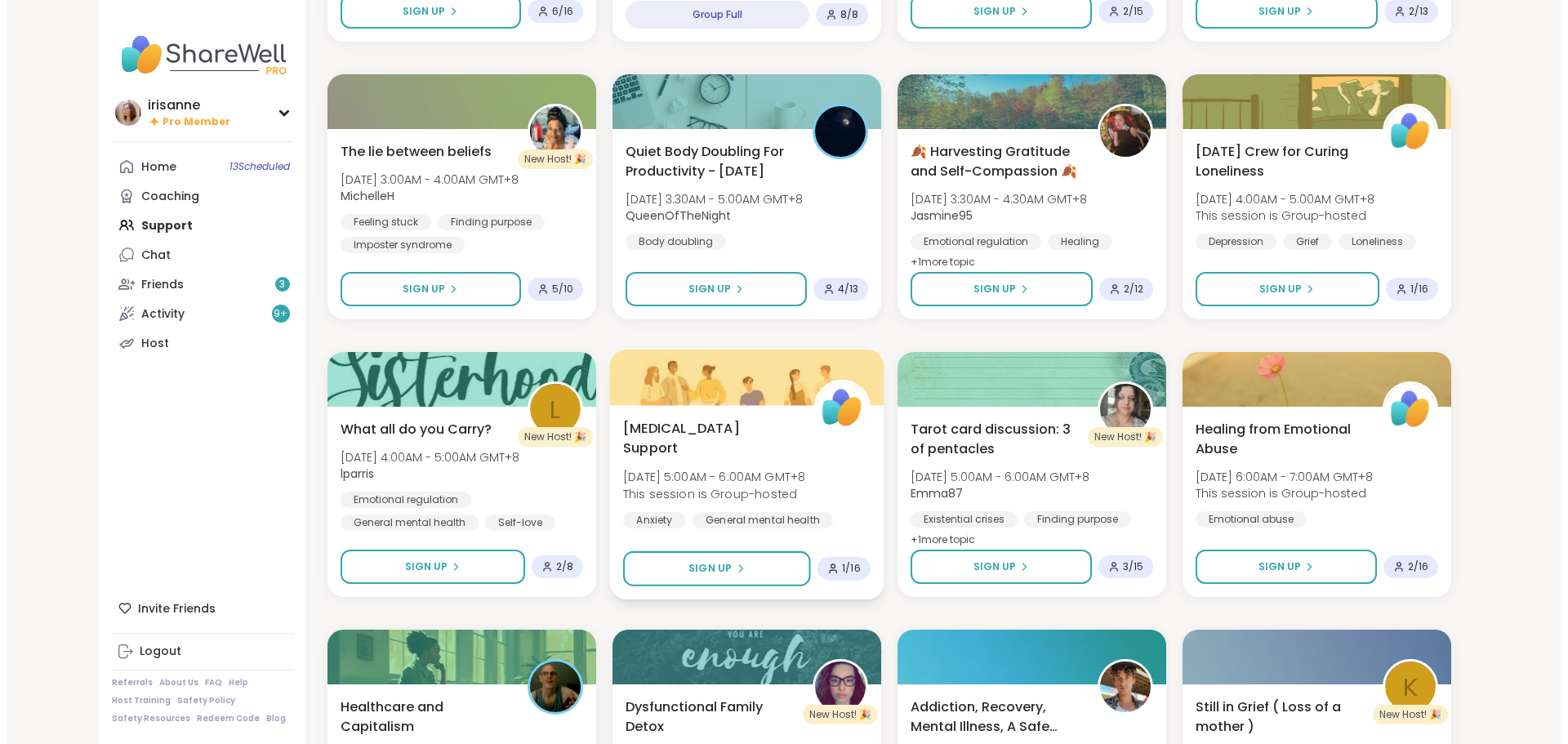
scroll to position [4581, 0]
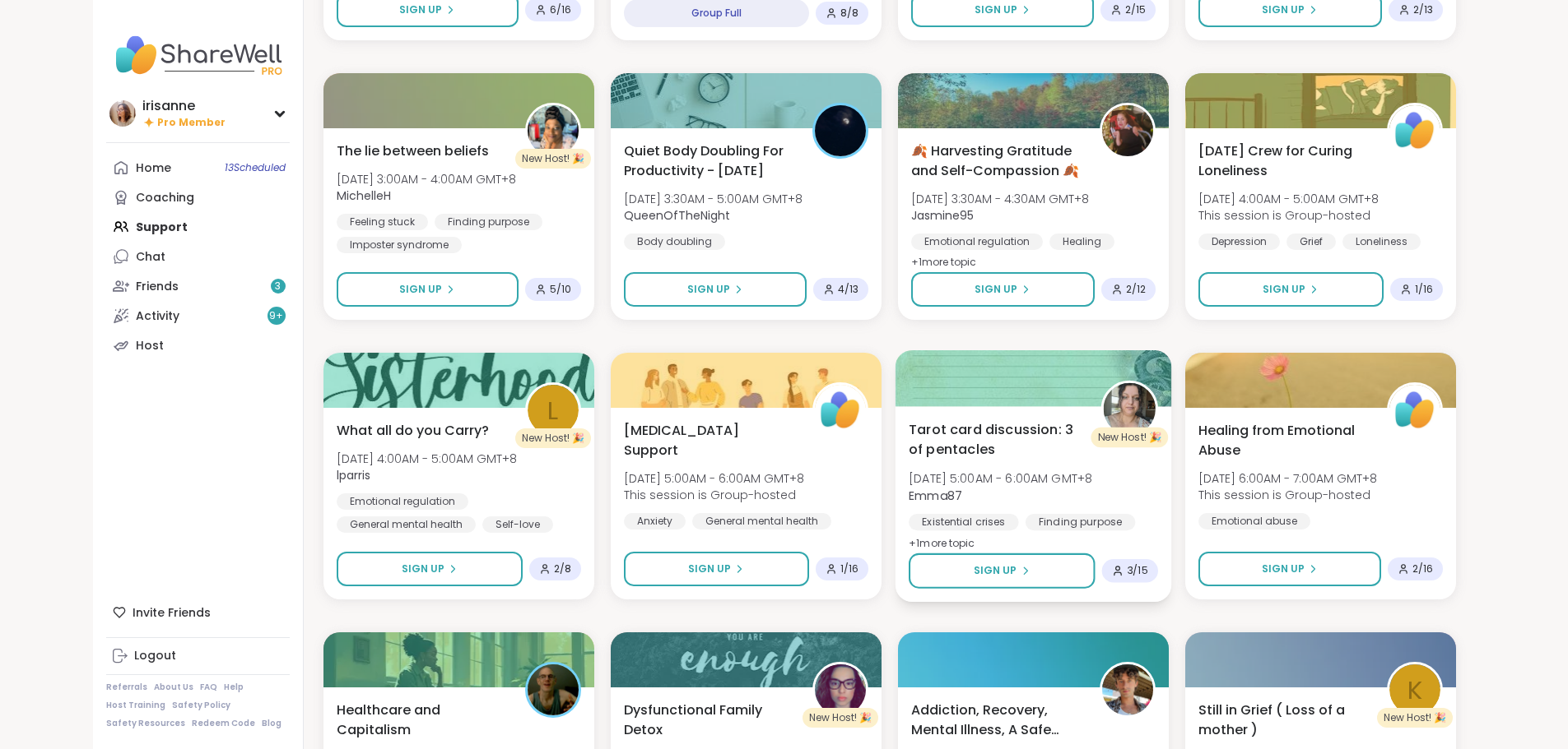
click at [968, 425] on span "Tarot card discussion: 3 of pentacles" at bounding box center [995, 439] width 174 height 40
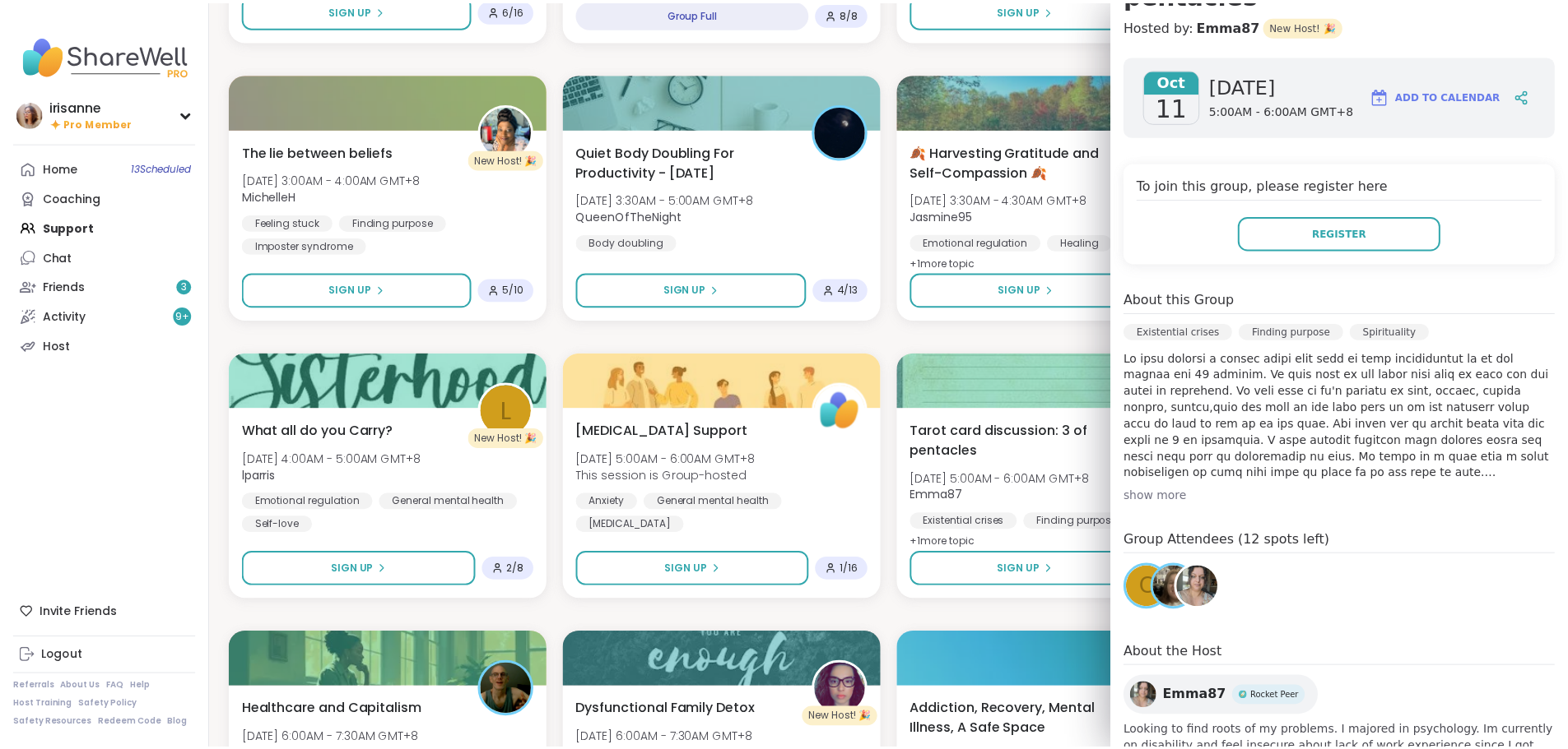
scroll to position [231, 0]
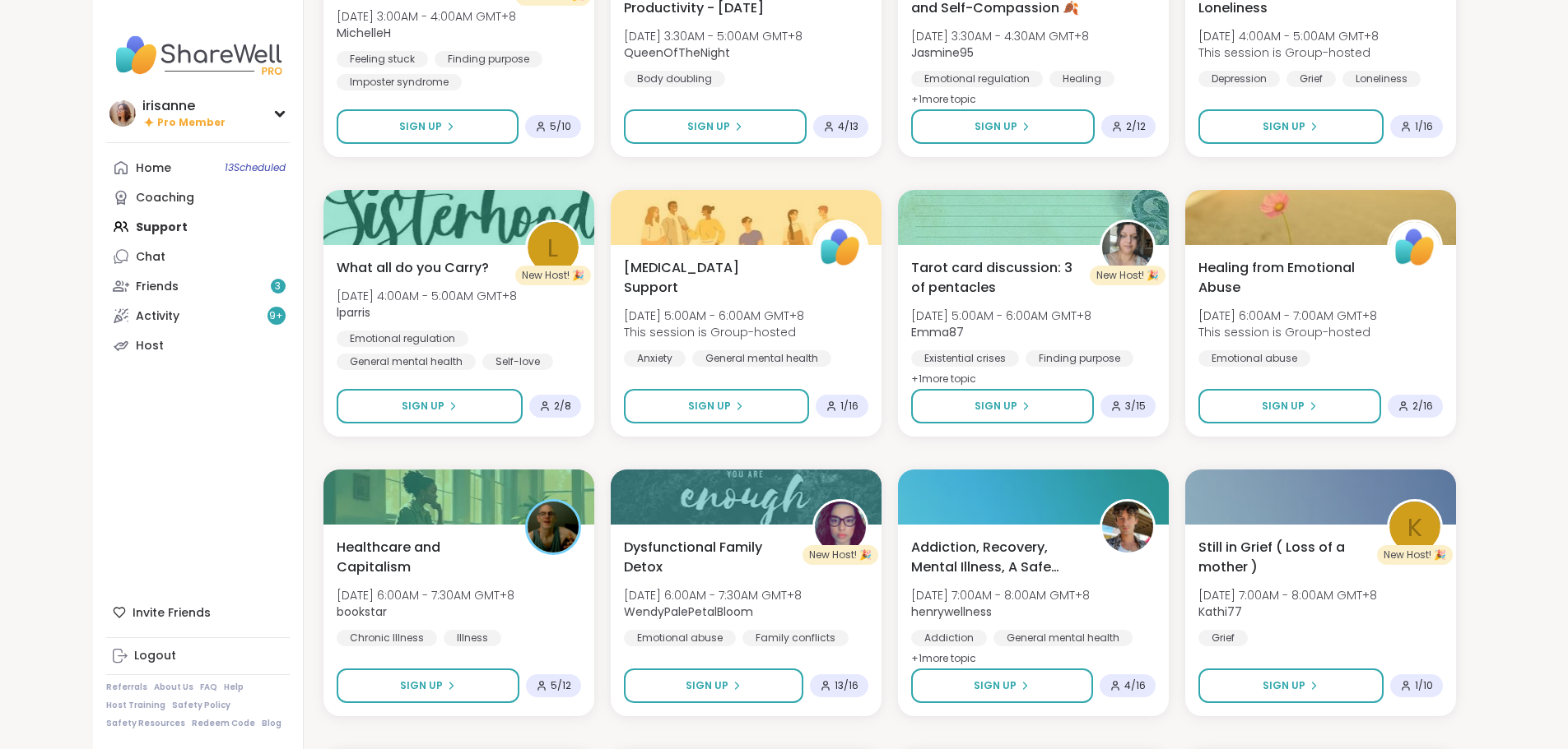
scroll to position [4777, 0]
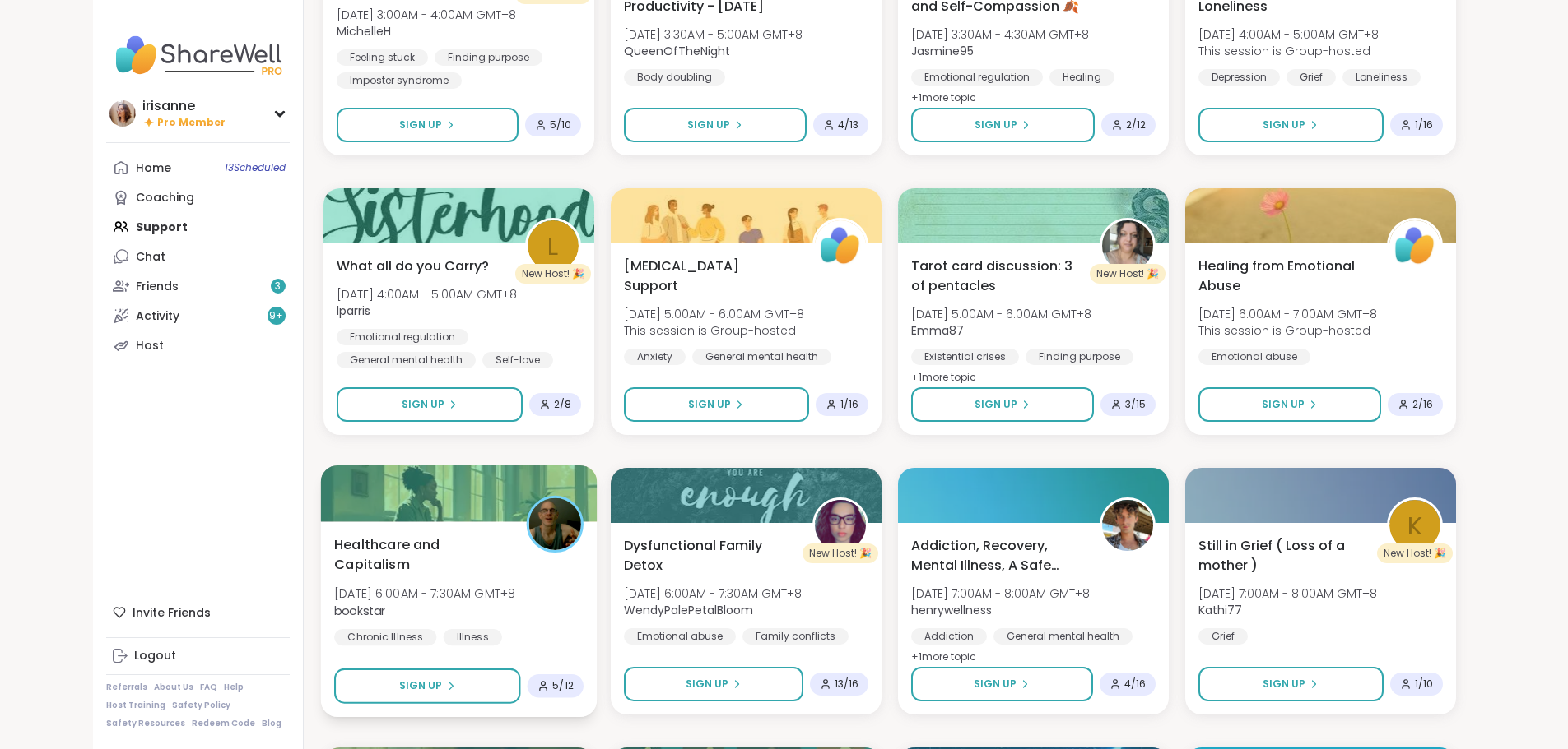
click at [431, 602] on span "bookstar" at bounding box center [424, 610] width 181 height 17
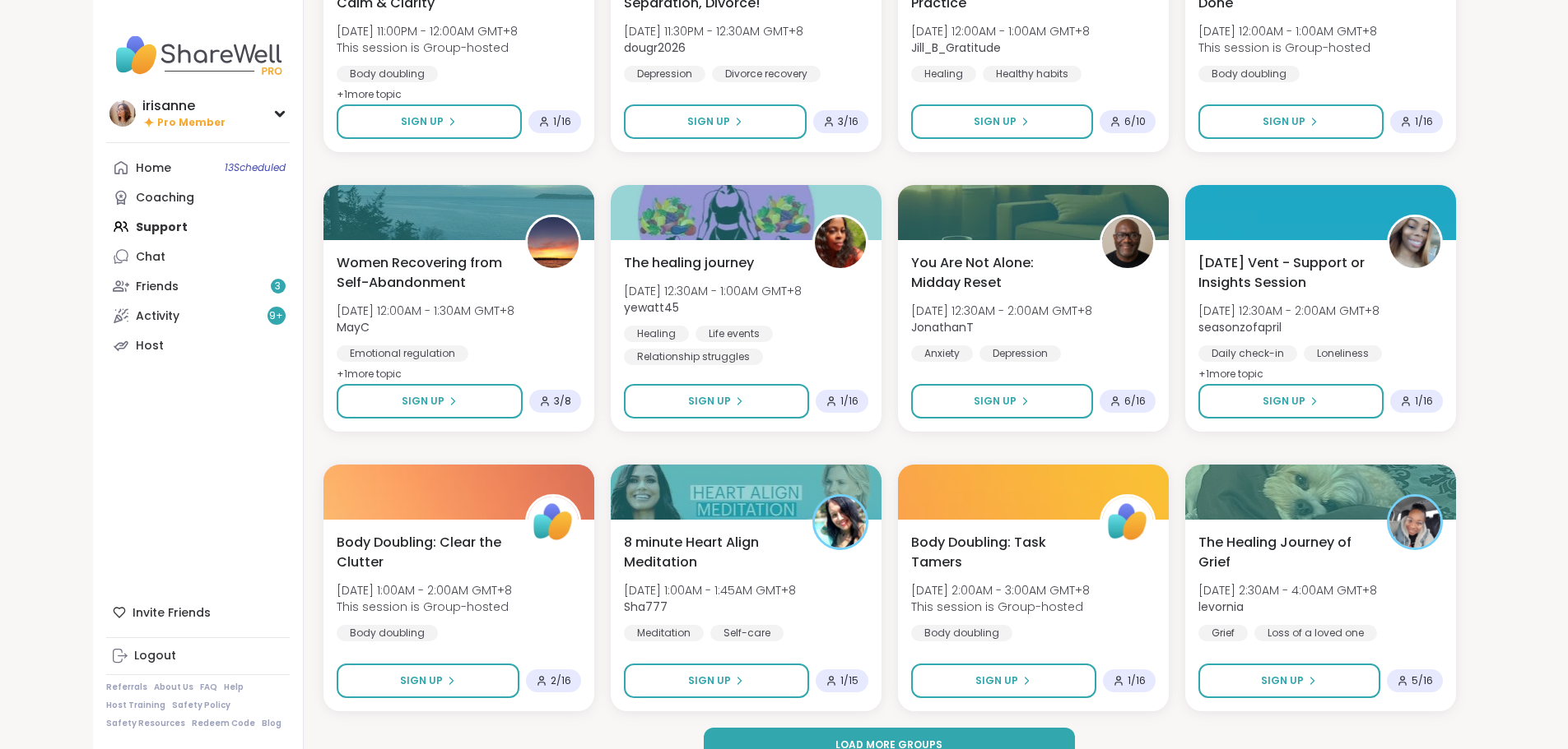
scroll to position [7047, 0]
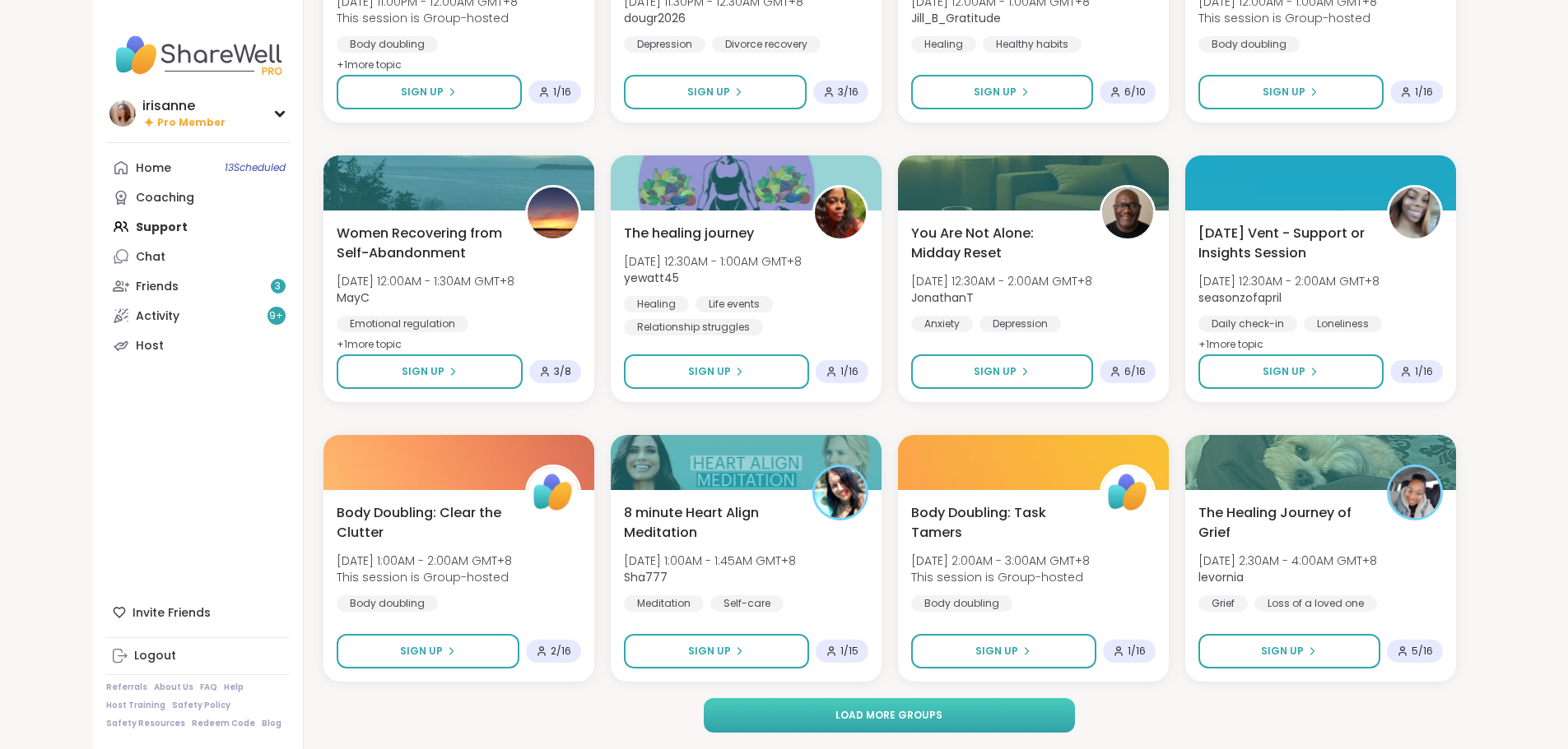
click at [1026, 714] on button "Load more groups" at bounding box center [889, 716] width 371 height 35
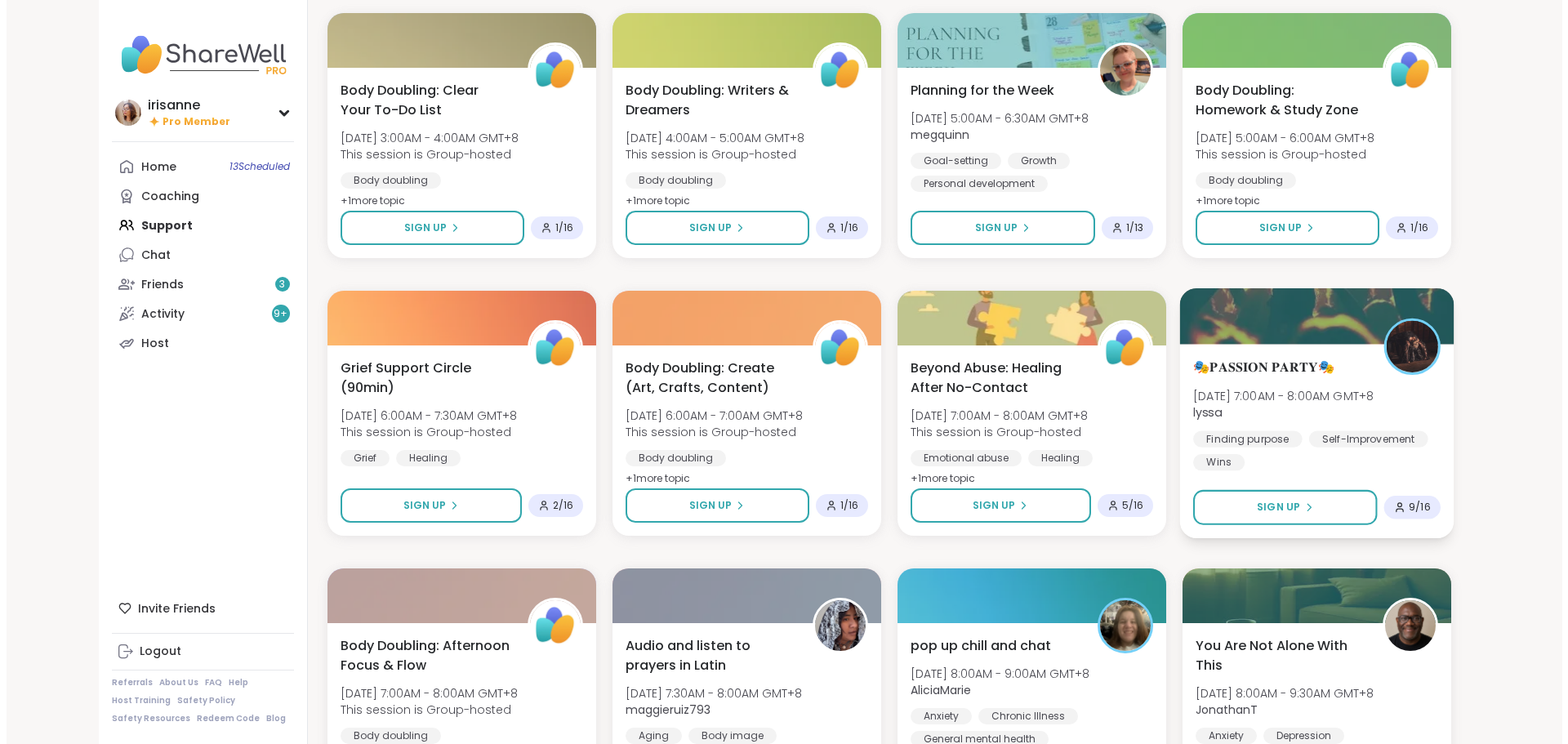
scroll to position [7735, 0]
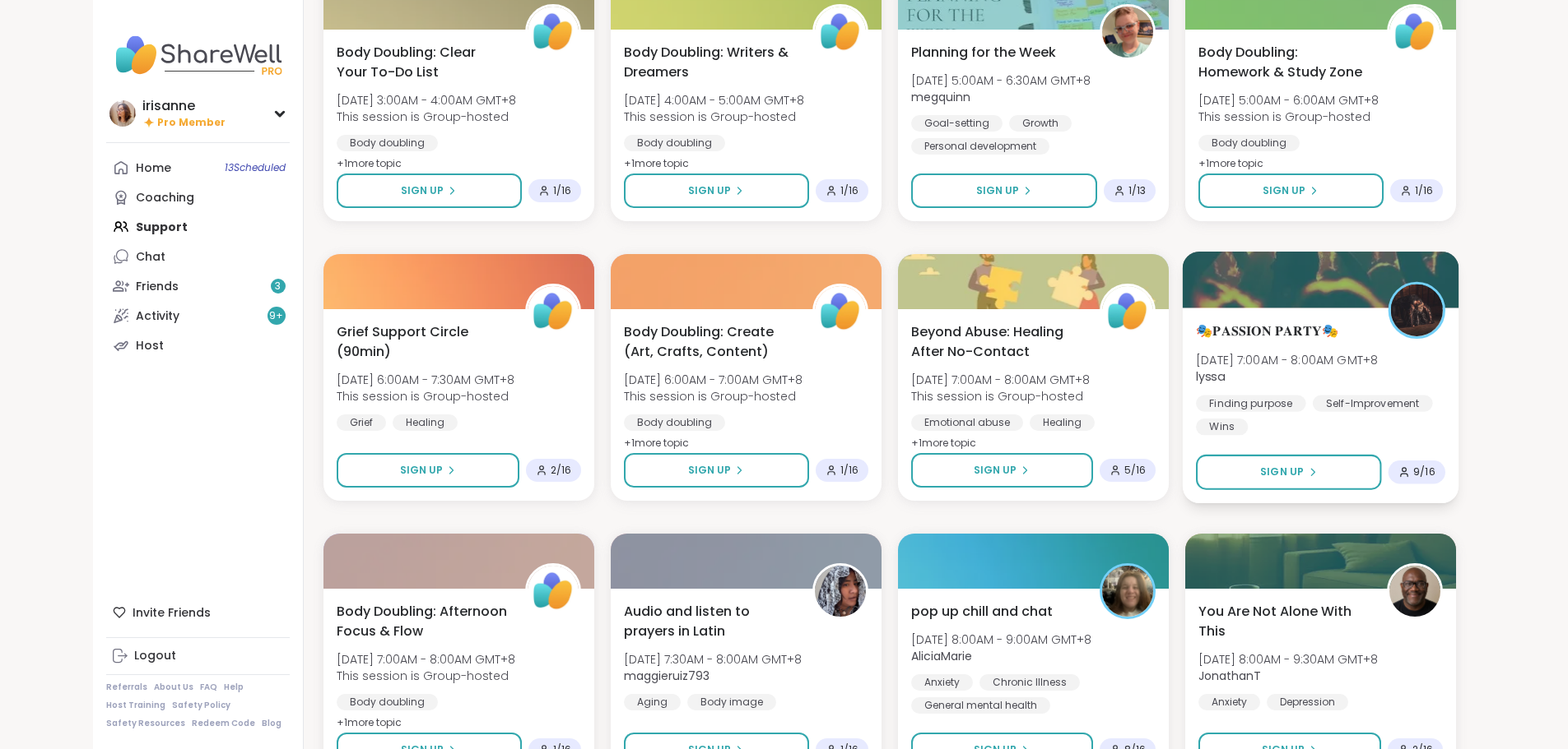
click at [1362, 438] on div "🎭𝐏𝐀𝐒𝐒𝐈𝐎𝐍 𝐏𝐀𝐑𝐓𝐘🎭 Sun, Oct 12 | 7:00AM - 8:00AM GMT+8 lyssa Finding purpose Self-…" at bounding box center [1320, 405] width 276 height 196
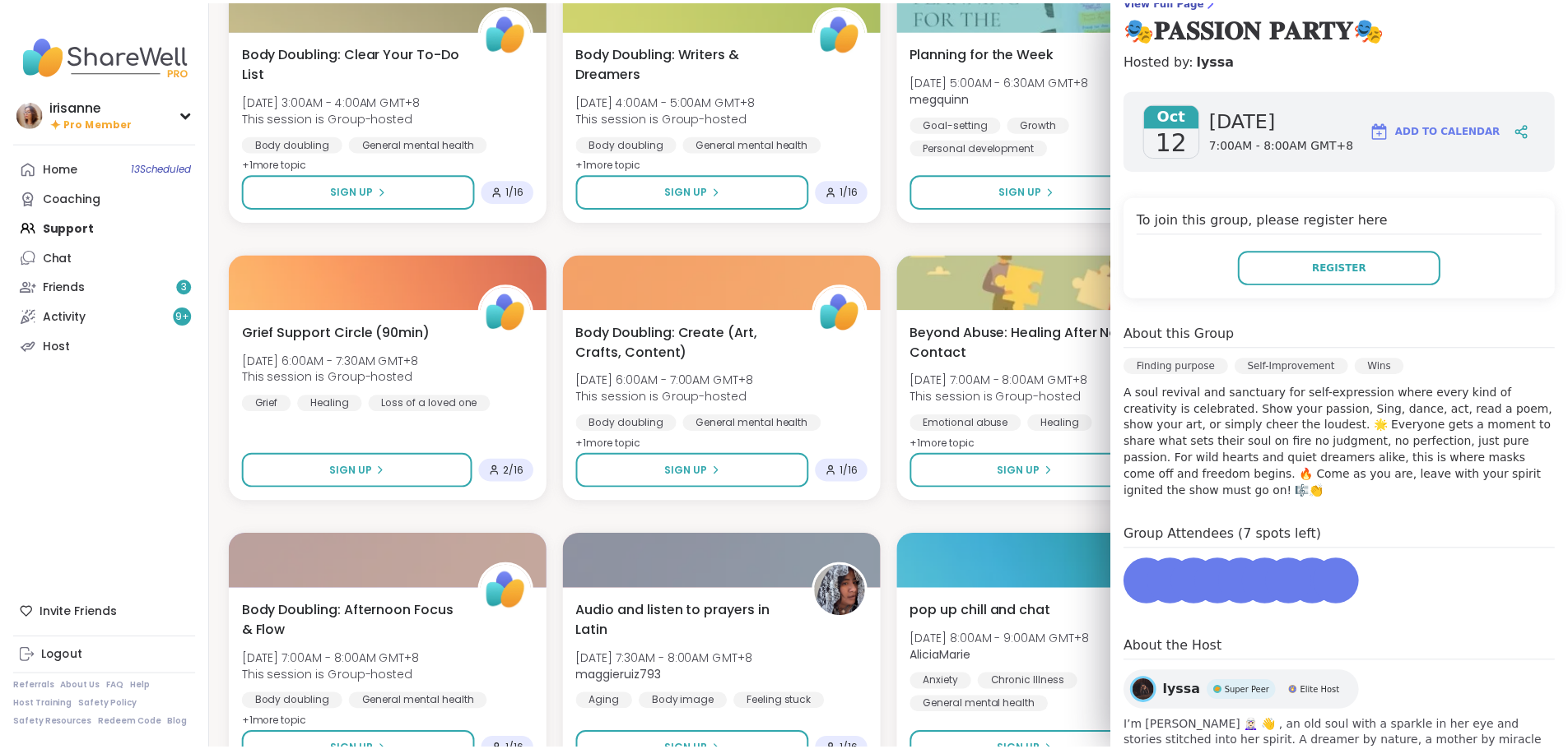
scroll to position [165, 0]
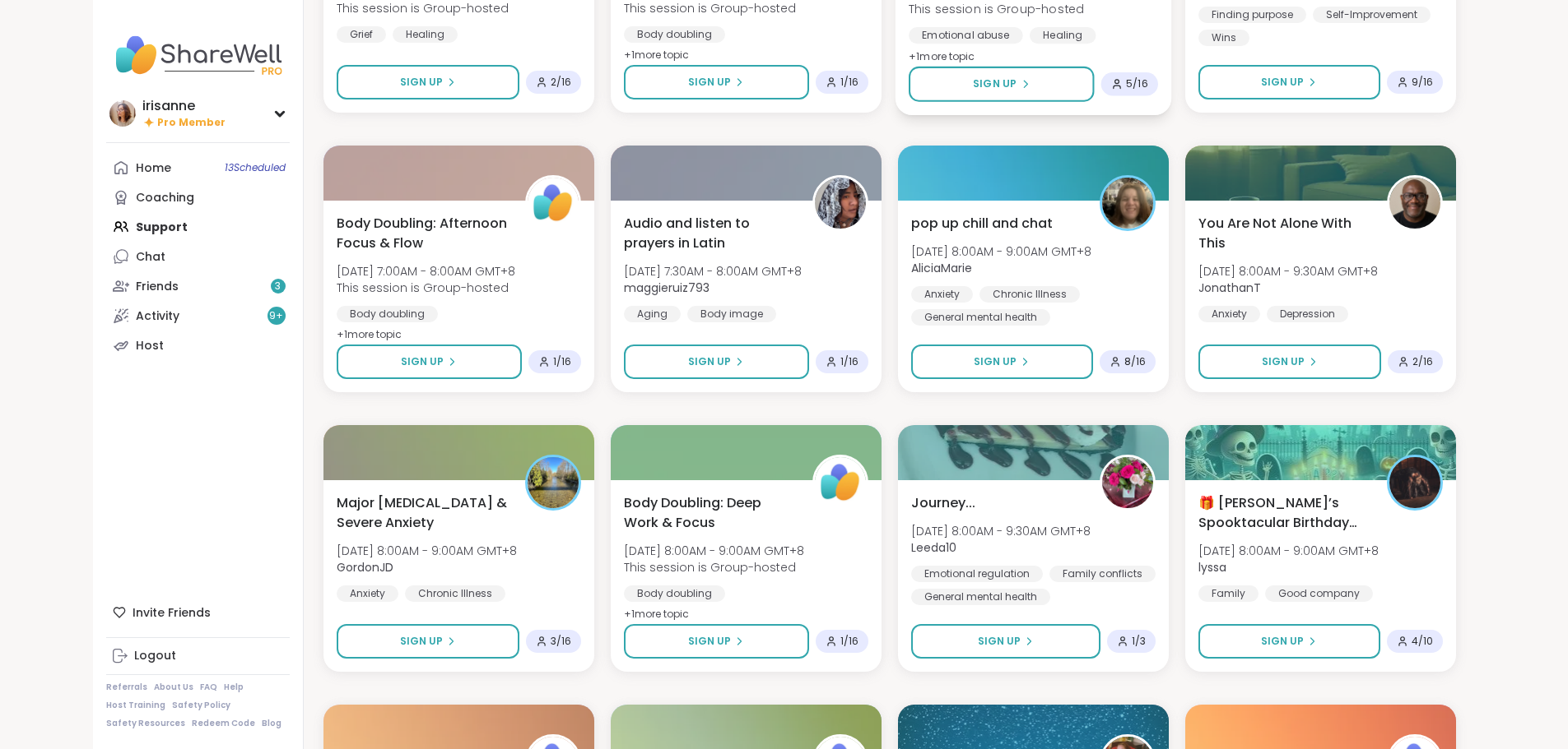
scroll to position [8281, 0]
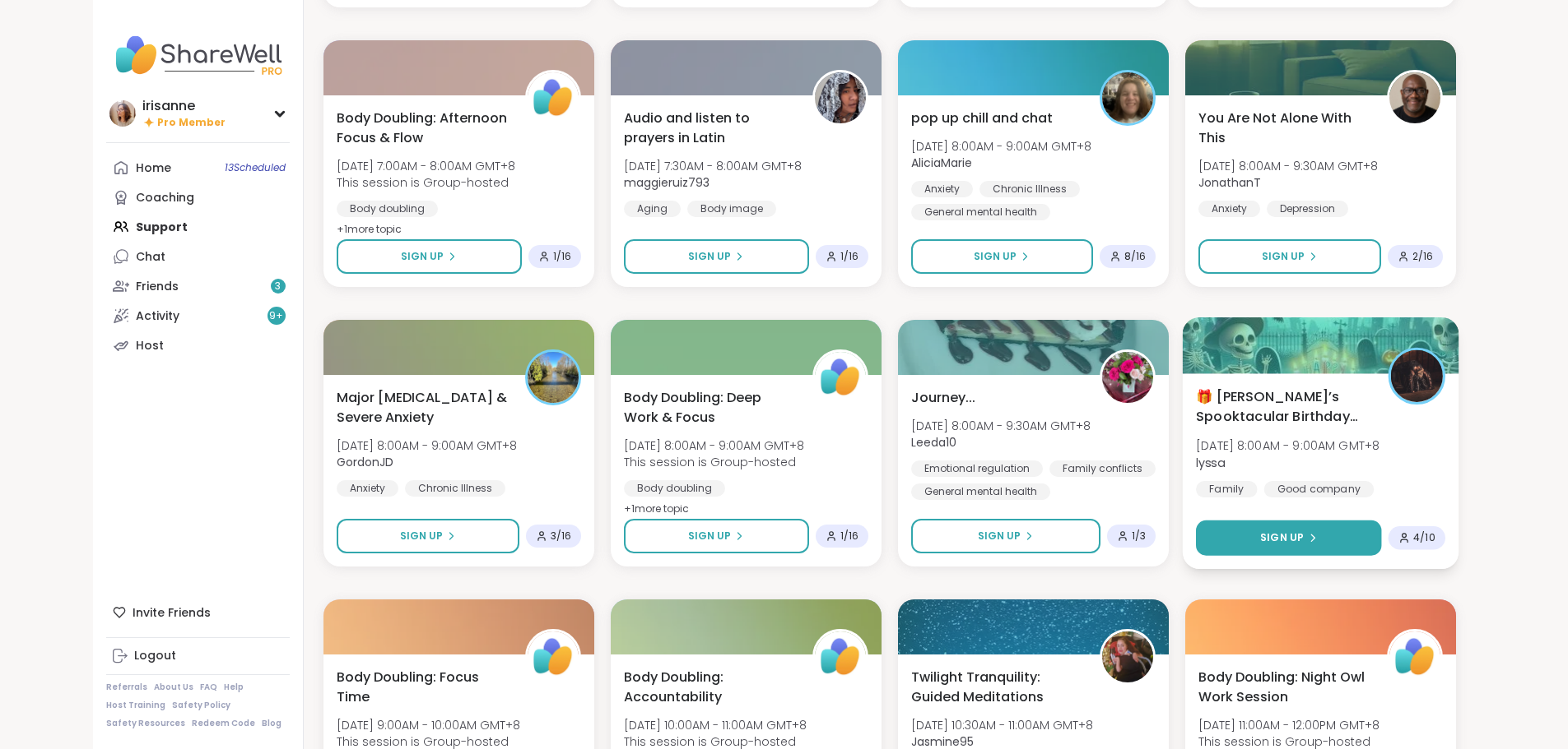
click at [1381, 521] on button "Sign Up" at bounding box center [1288, 538] width 185 height 35
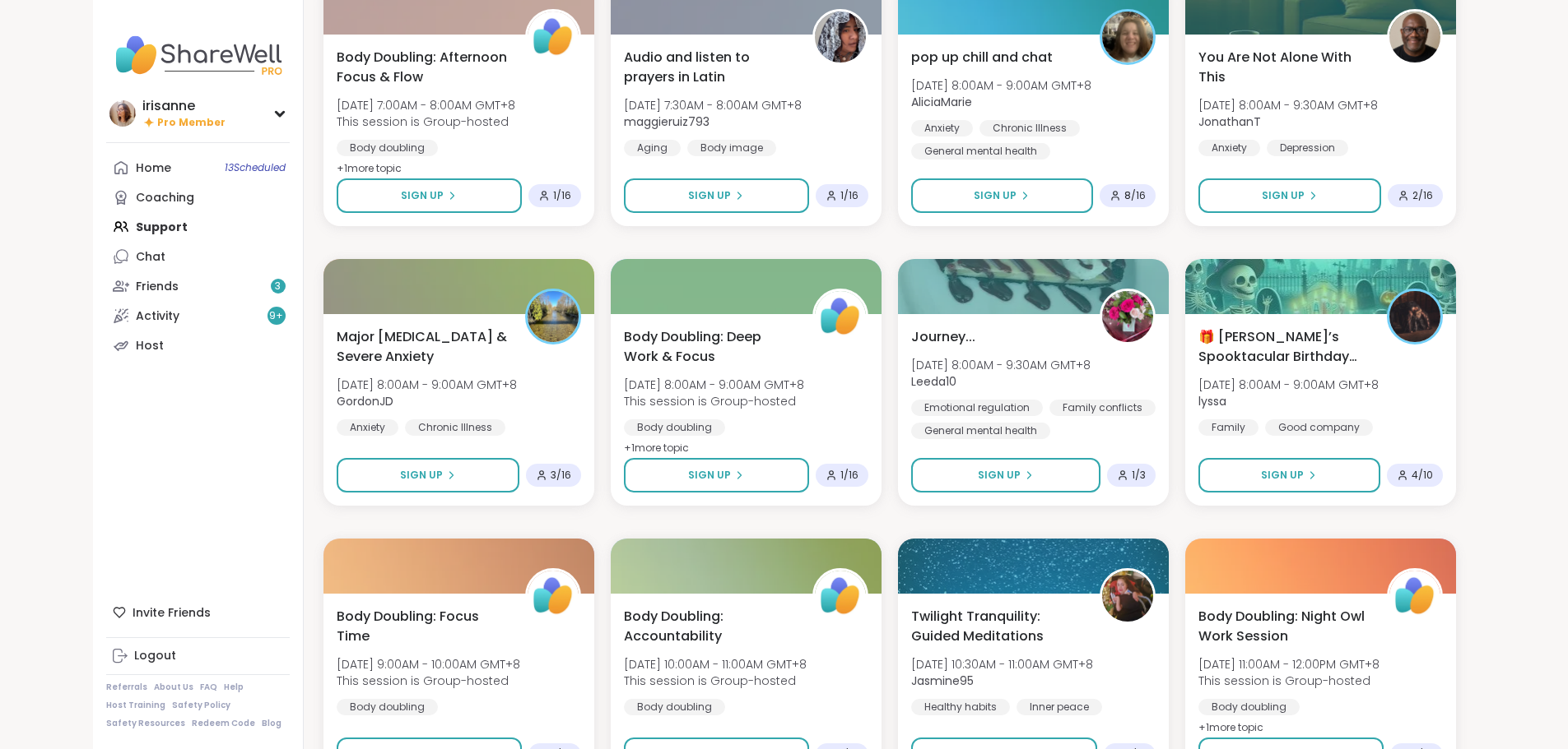
scroll to position [8445, 0]
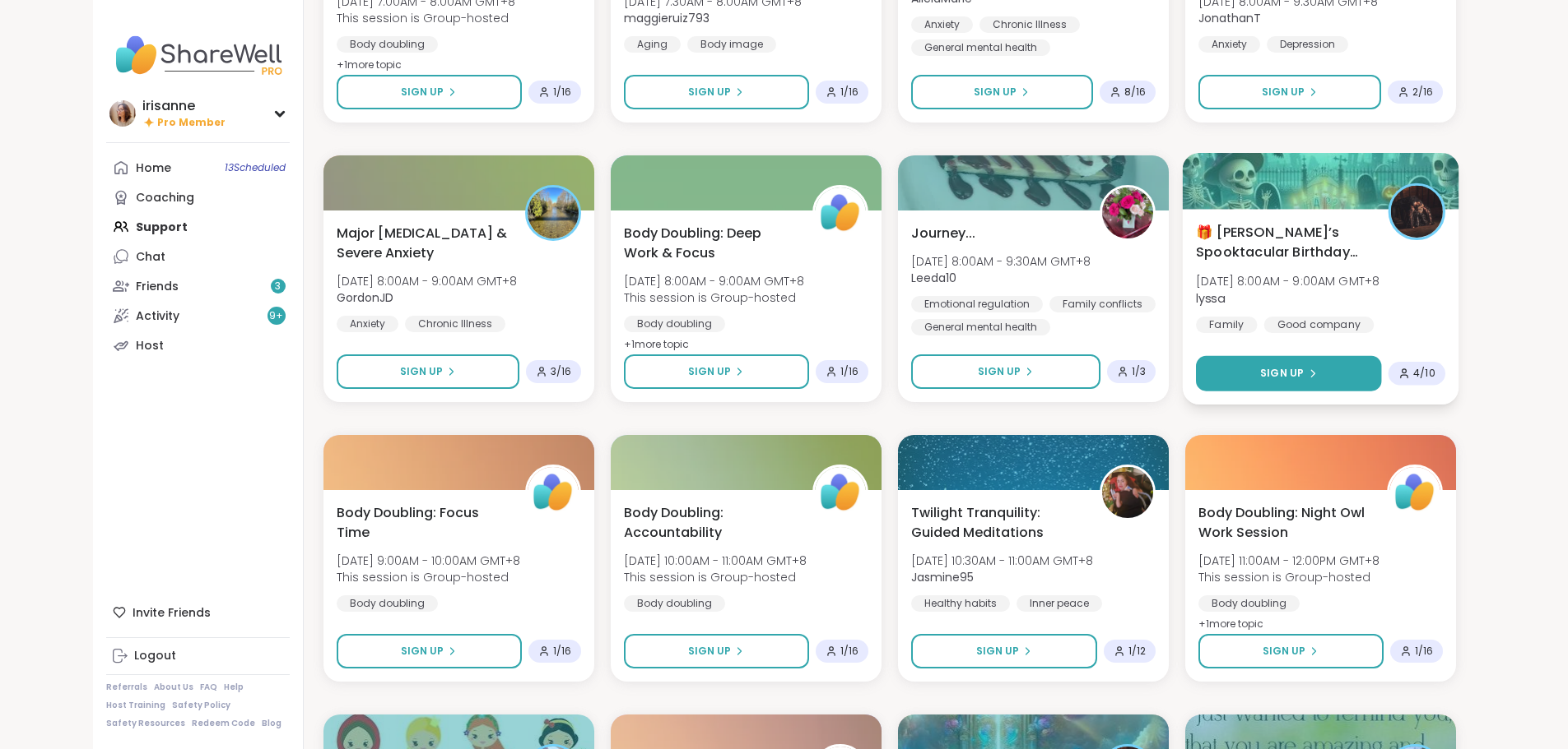
click at [1295, 376] on button "Sign Up" at bounding box center [1288, 374] width 185 height 35
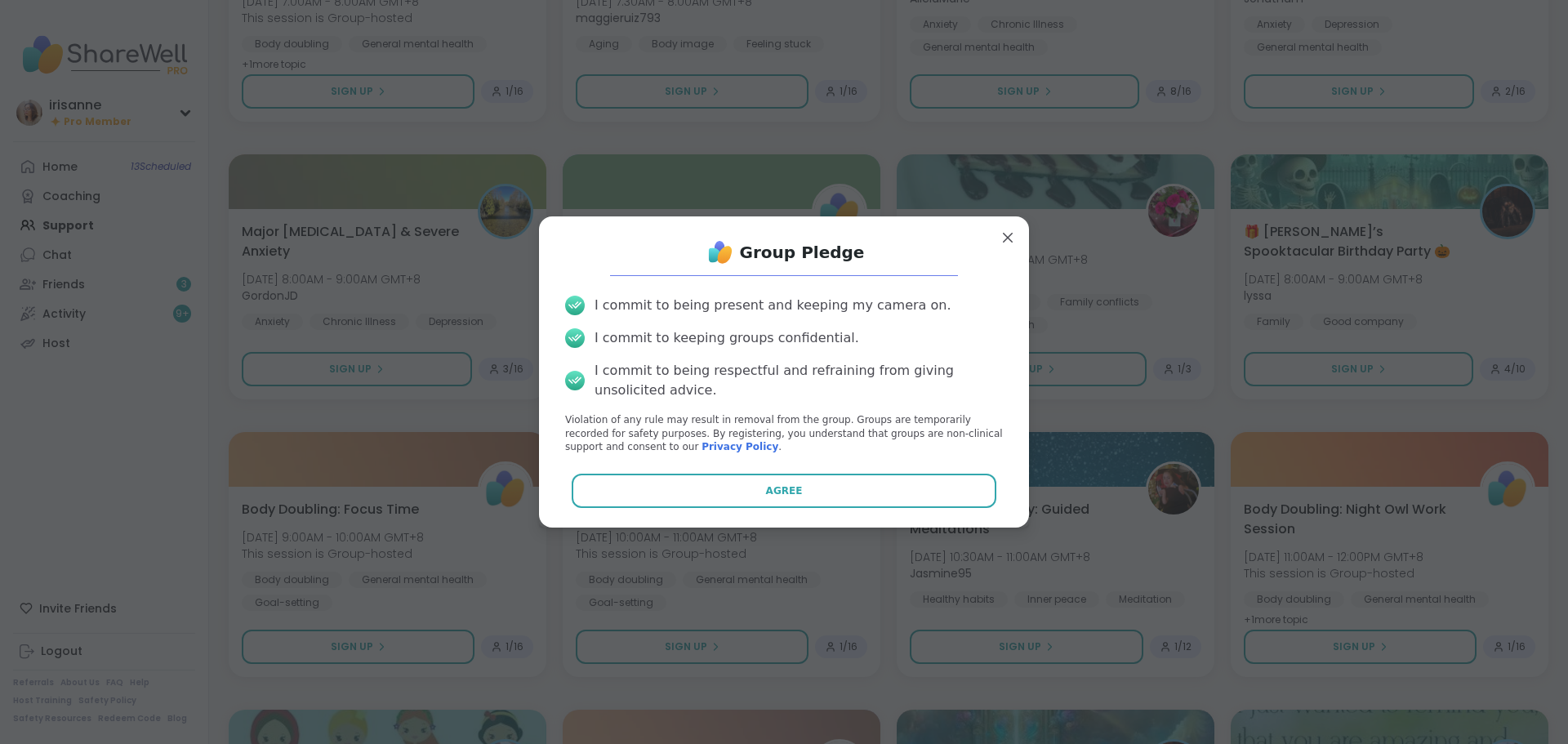
click at [728, 492] on button "Agree" at bounding box center [784, 491] width 425 height 35
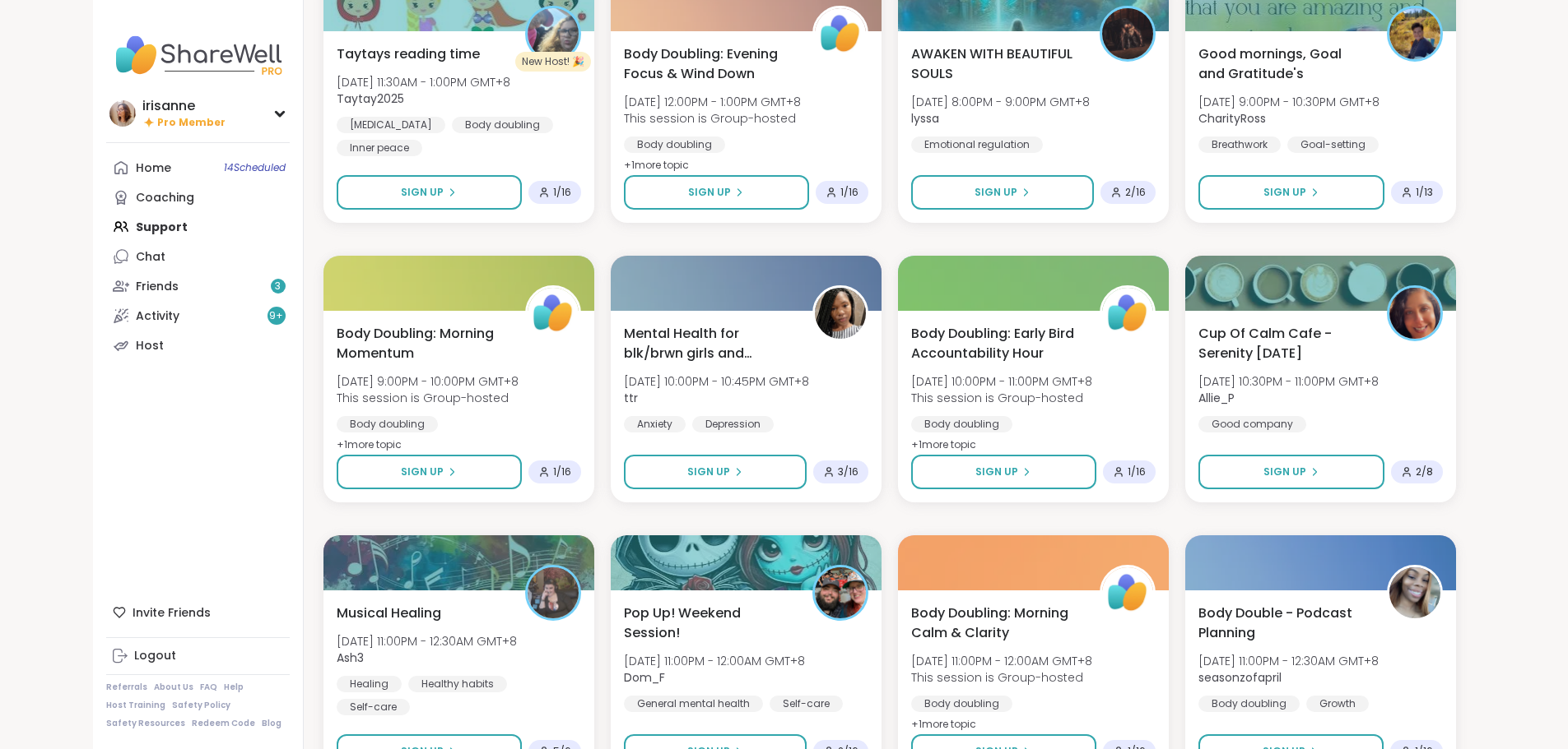
scroll to position [9268, 0]
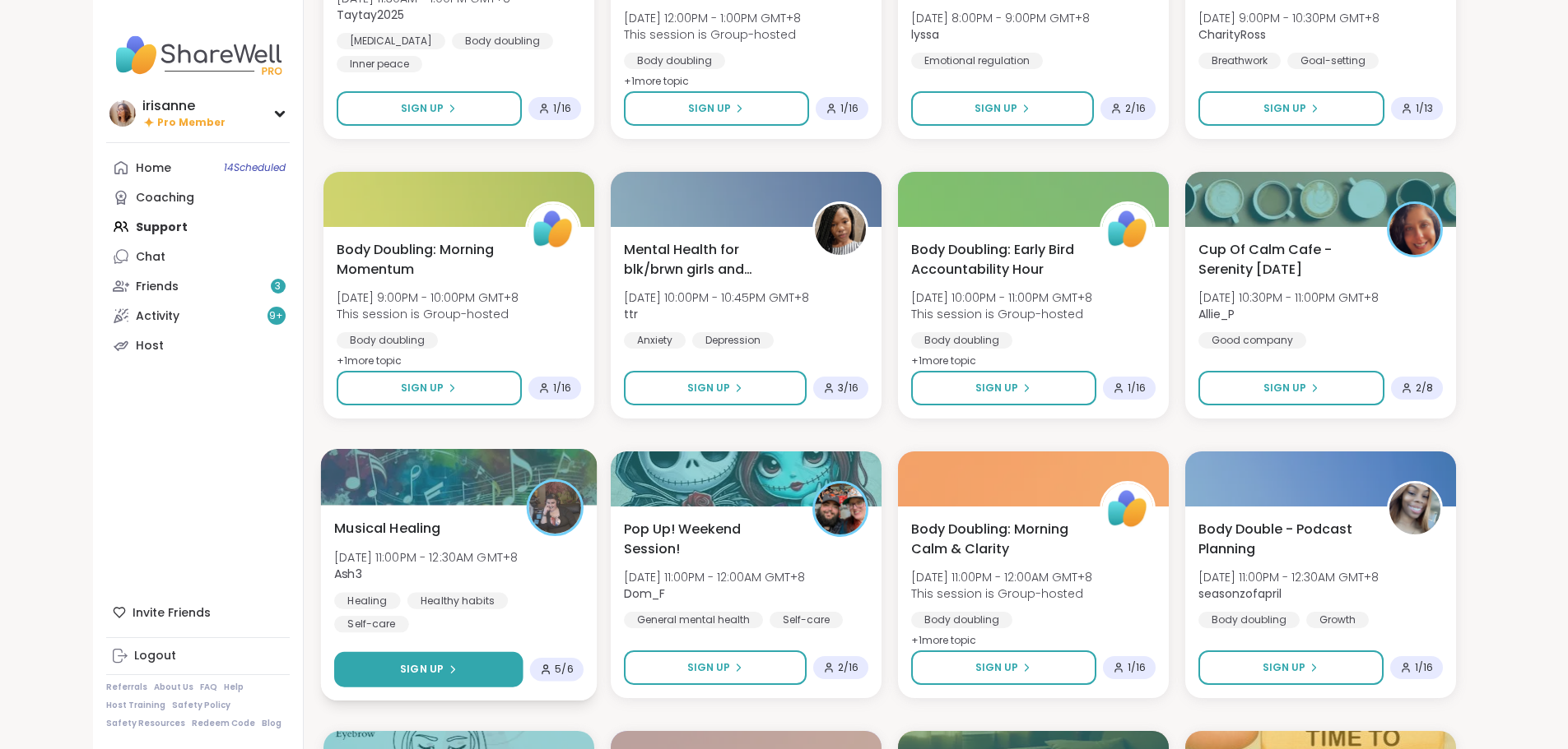
click at [399, 673] on button "Sign Up" at bounding box center [428, 670] width 189 height 35
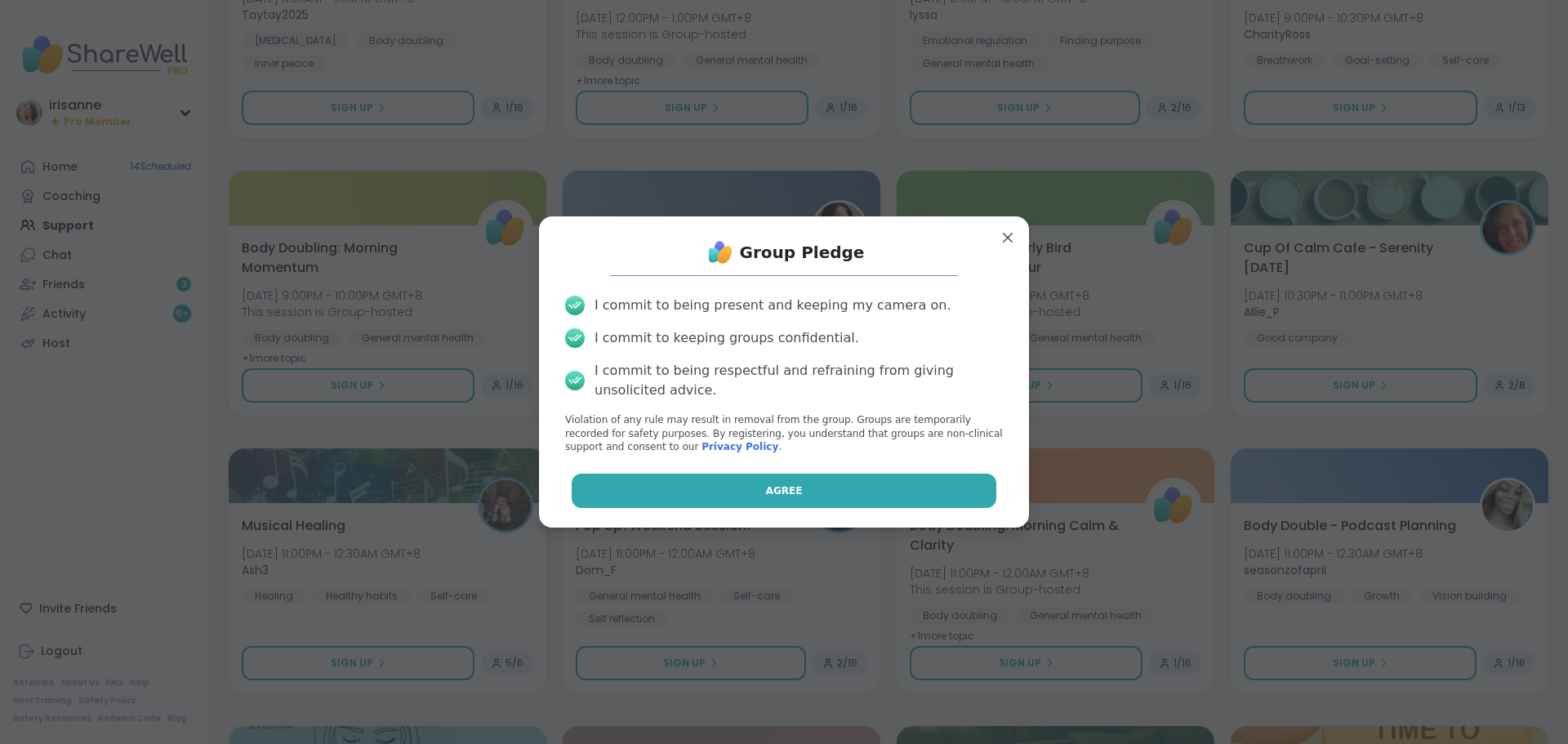
click at [686, 504] on button "Agree" at bounding box center [784, 491] width 425 height 35
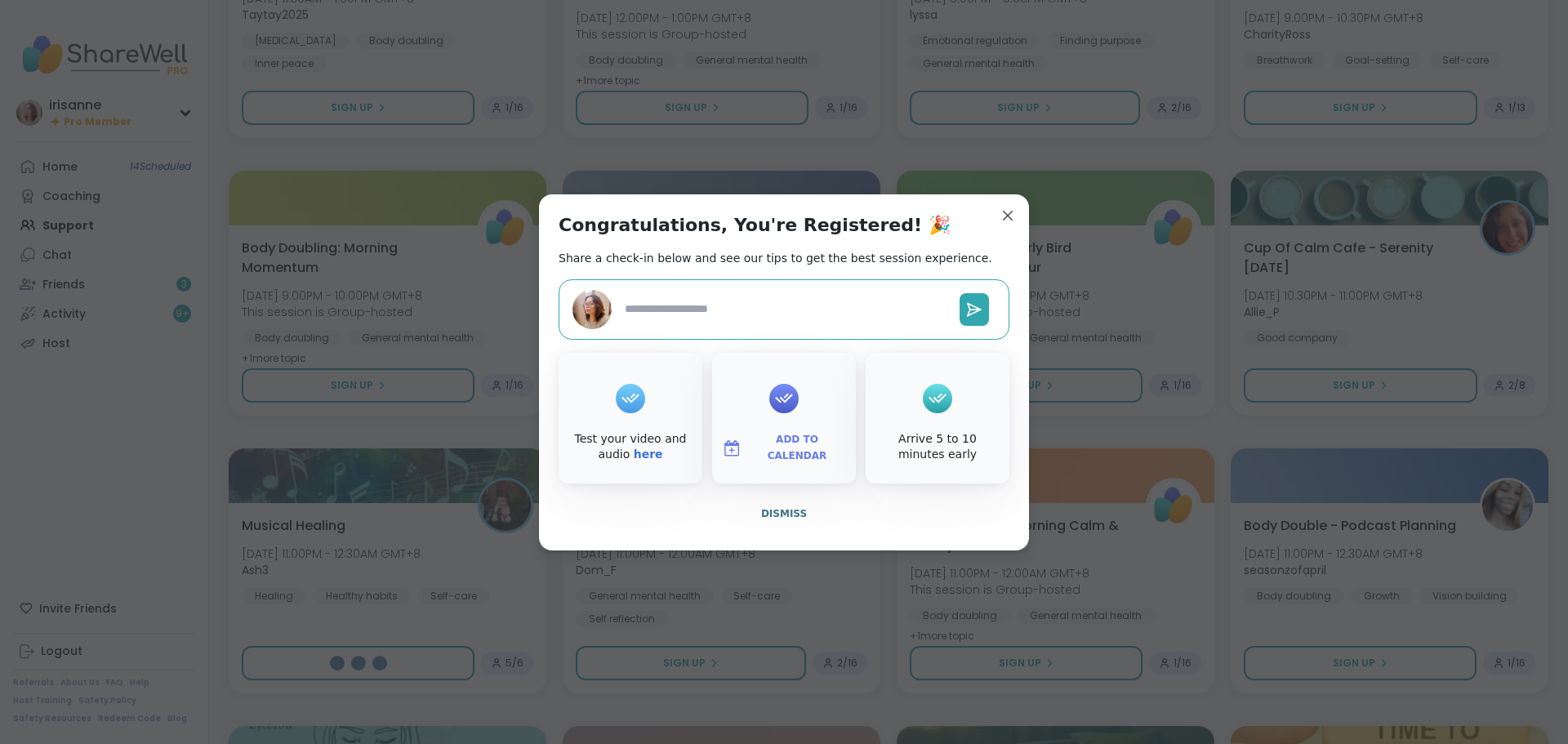
type textarea "*"
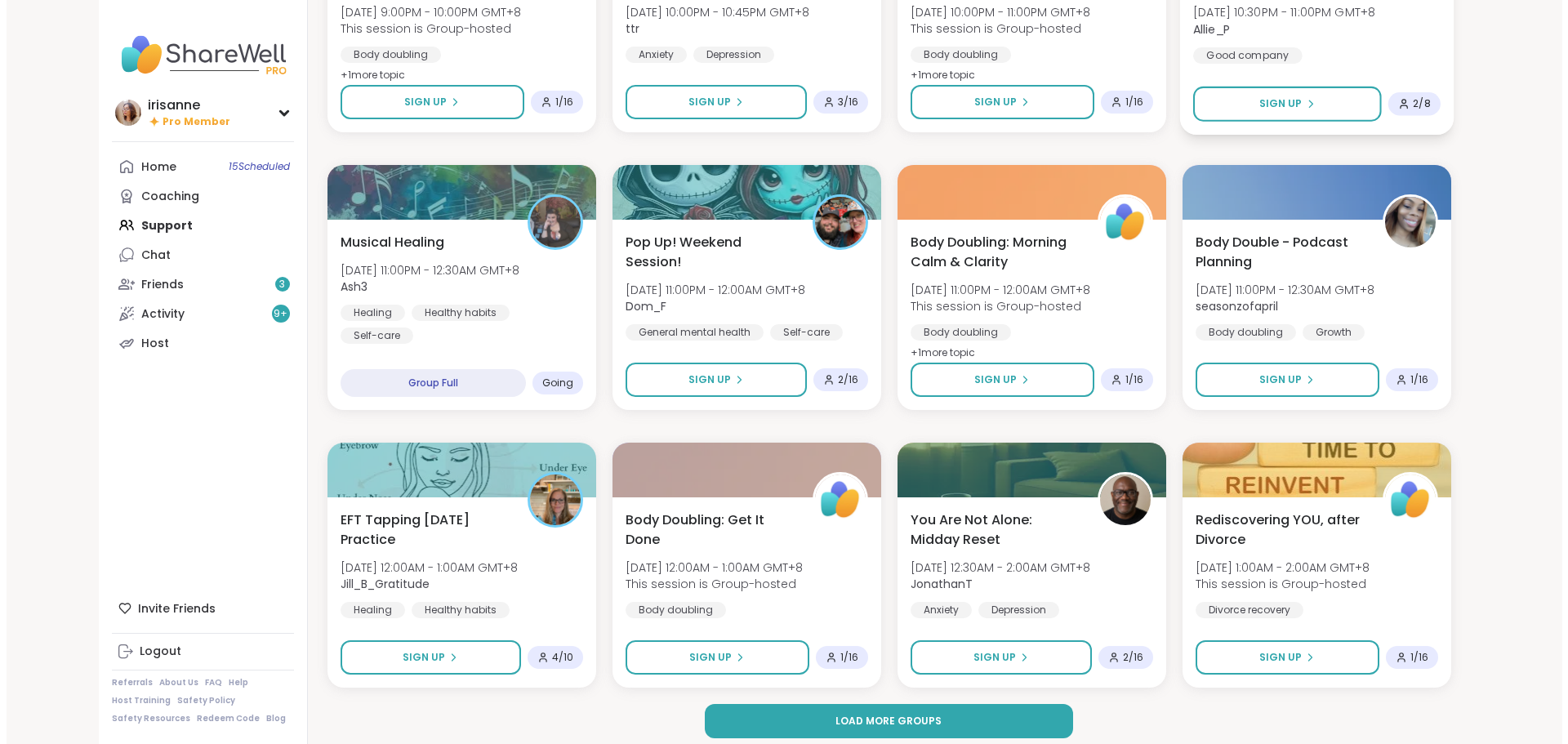
scroll to position [9500, 0]
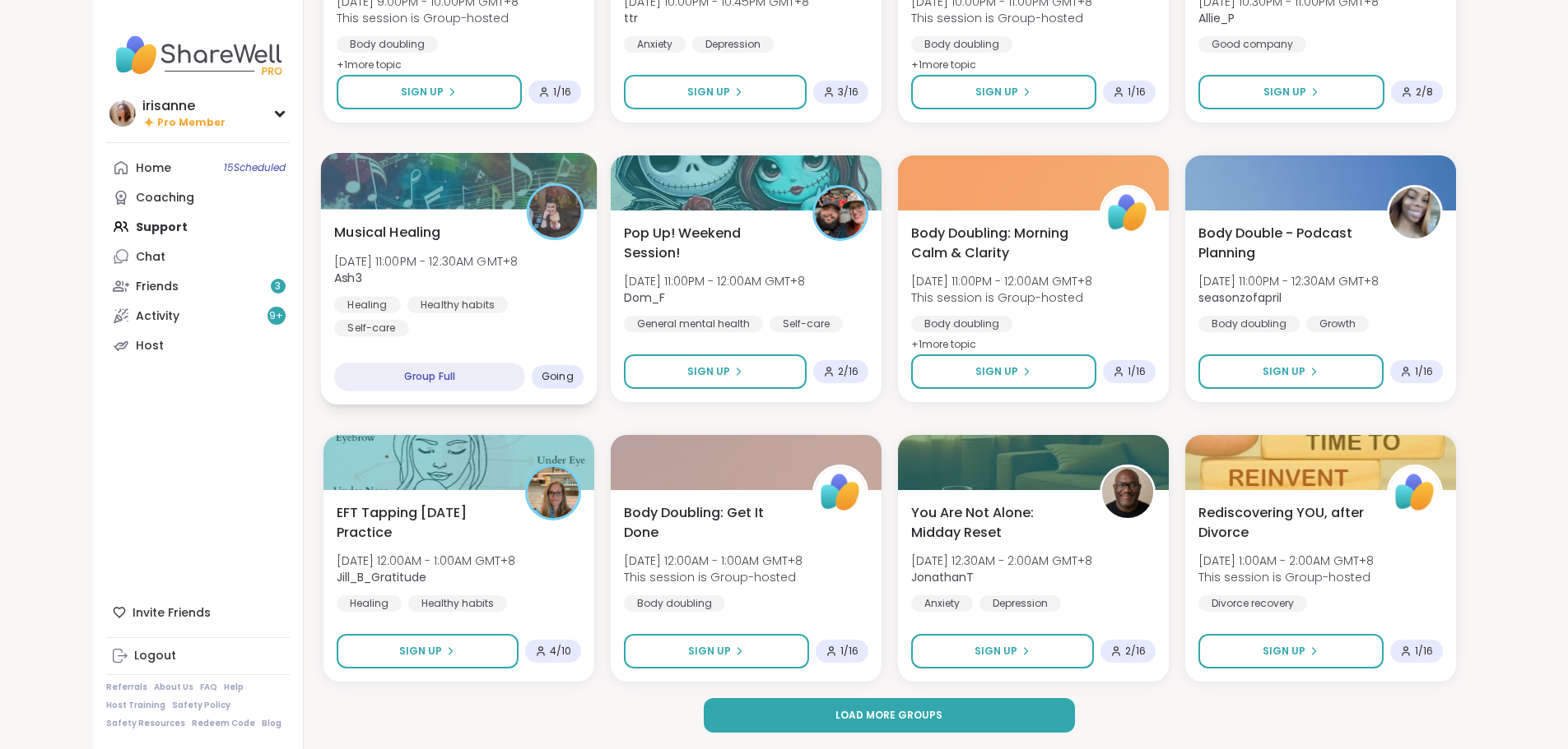
click at [478, 274] on div "Musical Healing Sun, Oct 12 | 11:00PM - 12:30AM GMT+8 Ash3 Healing Healthy habi…" at bounding box center [458, 279] width 249 height 114
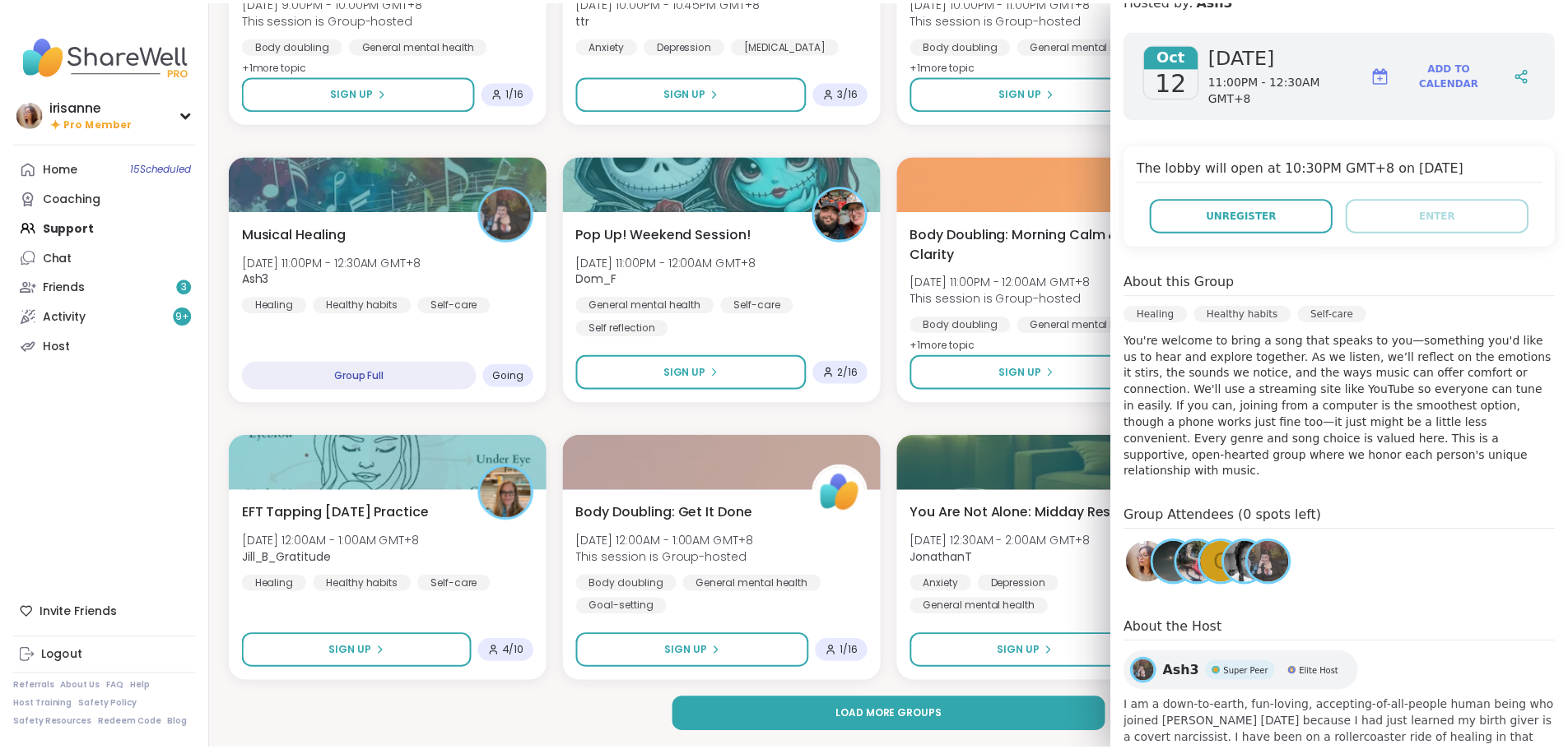
scroll to position [257, 0]
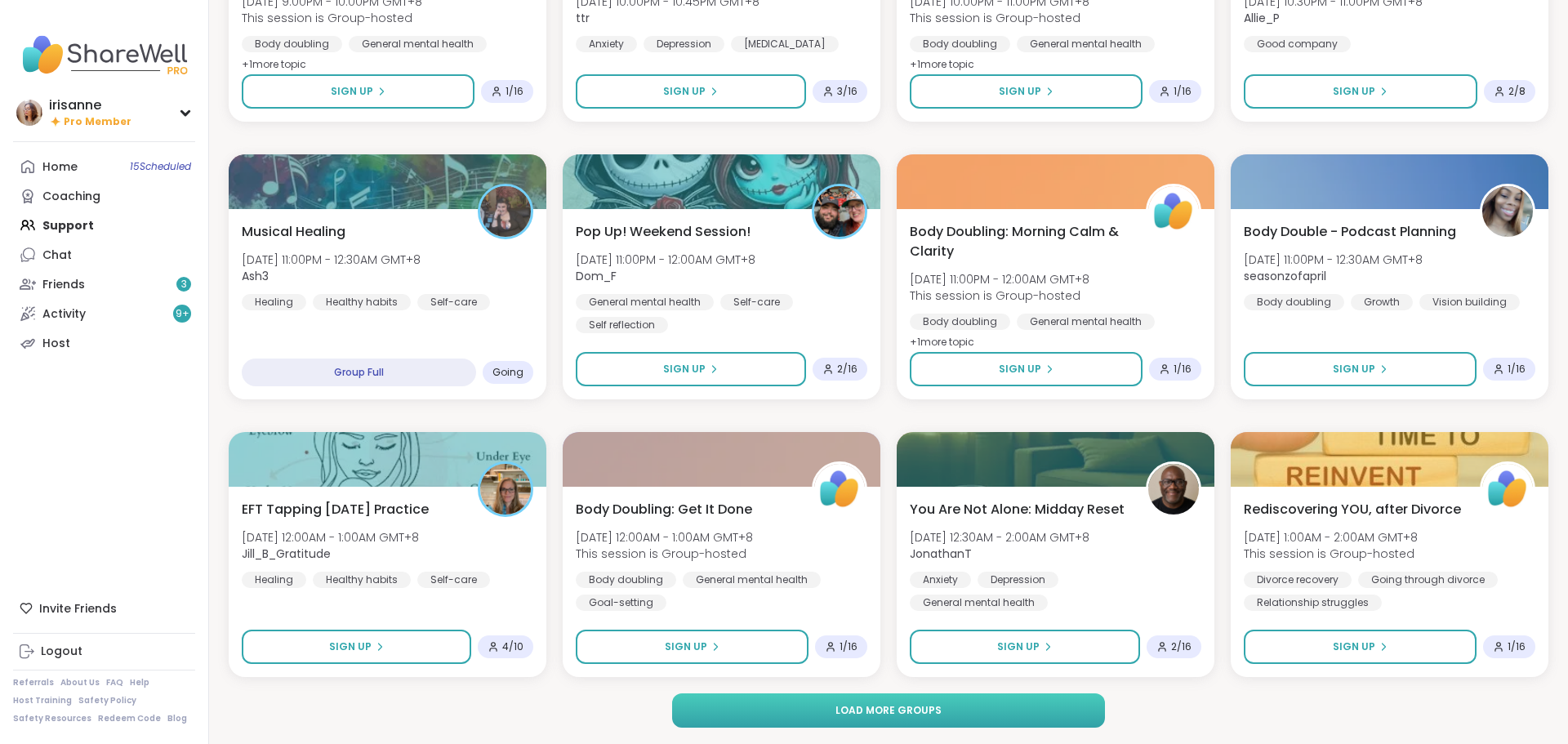
click at [775, 697] on button "Load more groups" at bounding box center [888, 711] width 434 height 35
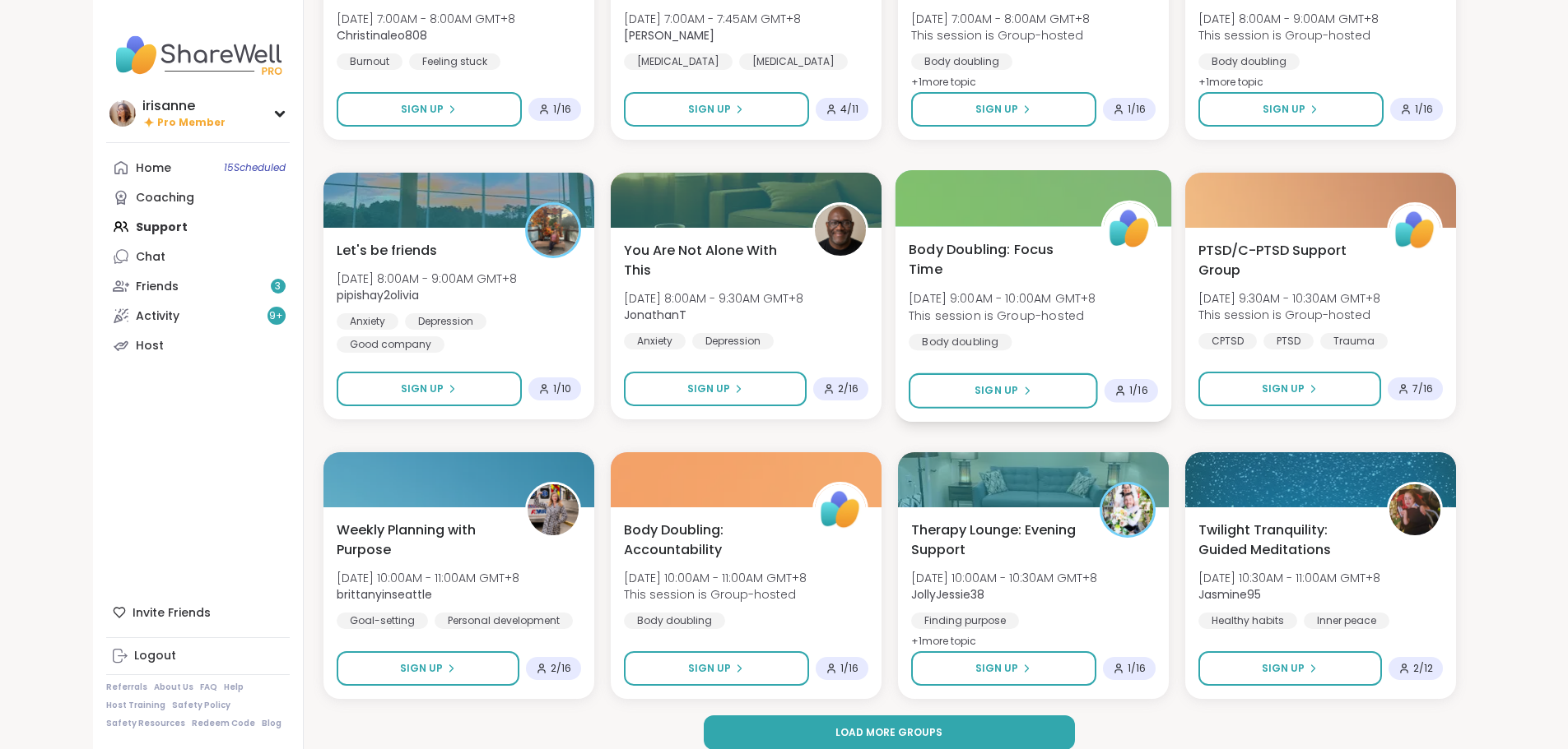
scroll to position [12081, 0]
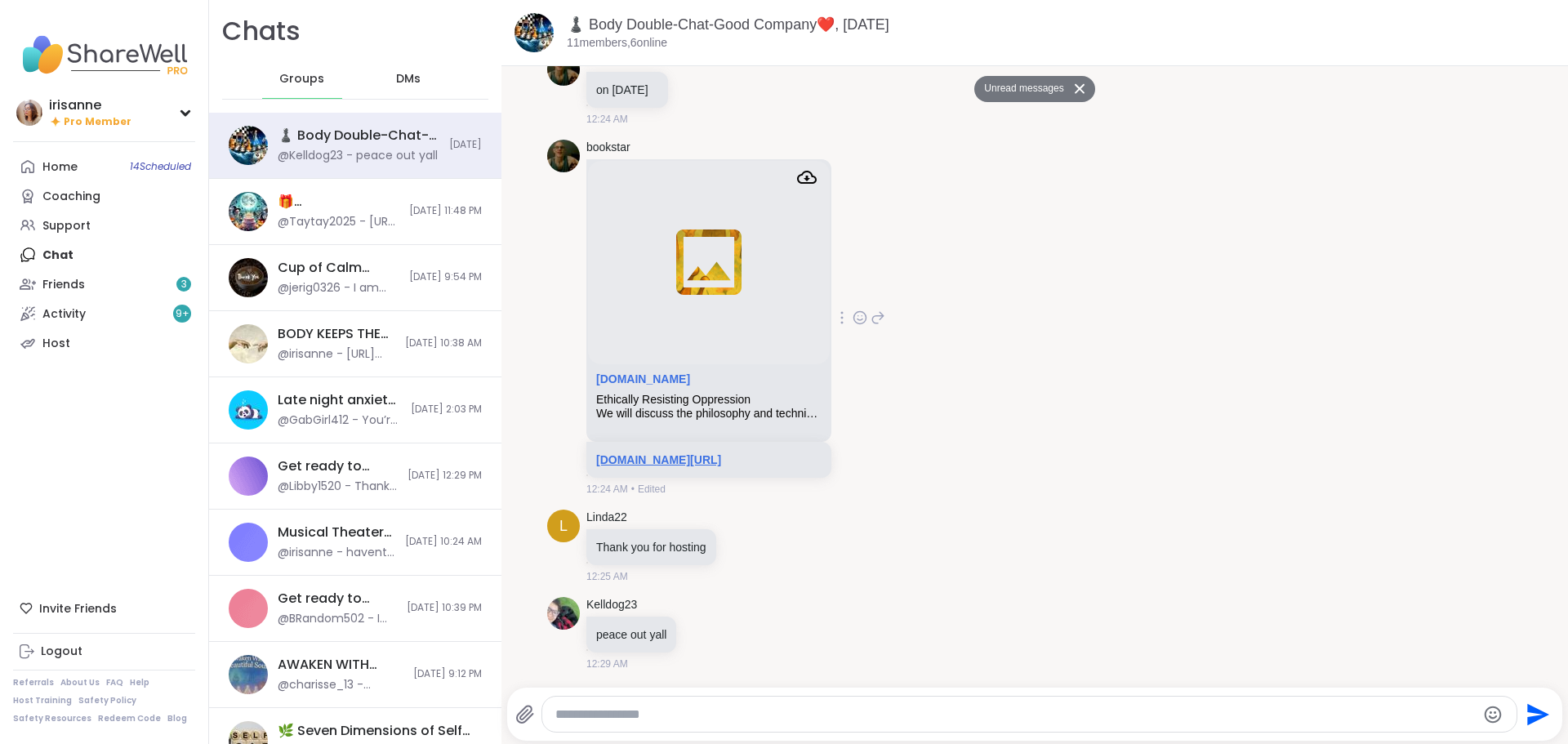
drag, startPoint x: 691, startPoint y: 451, endPoint x: 625, endPoint y: 453, distance: 66.0
click at [625, 453] on link "sharewellnow.com/session/ethically-resisting-oppression/d3465412-252c-4ff5-aba6…" at bounding box center [658, 460] width 125 height 13
click at [99, 290] on link "Friends 3" at bounding box center [104, 284] width 182 height 30
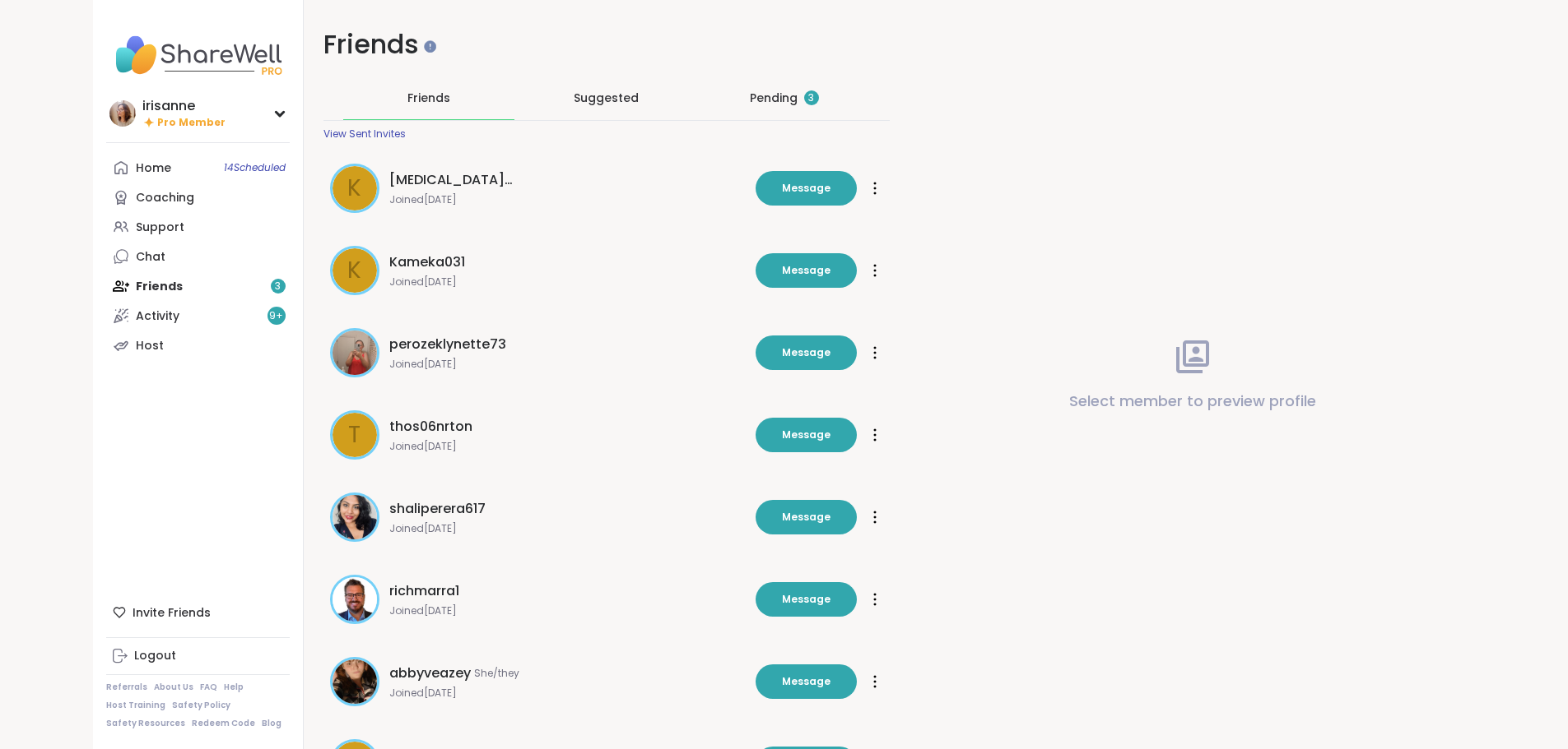
click at [808, 99] on div "Pending 3" at bounding box center [784, 97] width 172 height 42
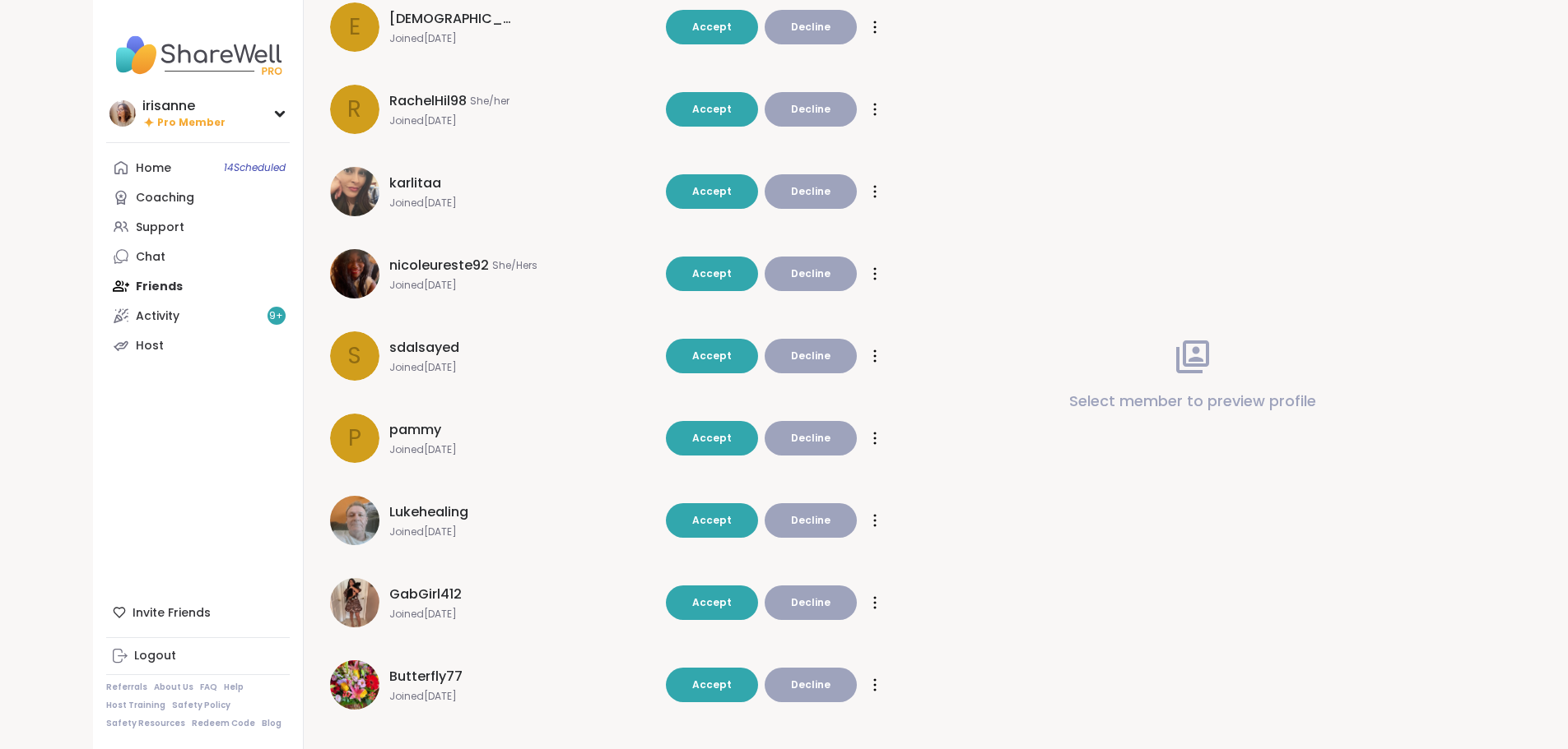
scroll to position [260, 0]
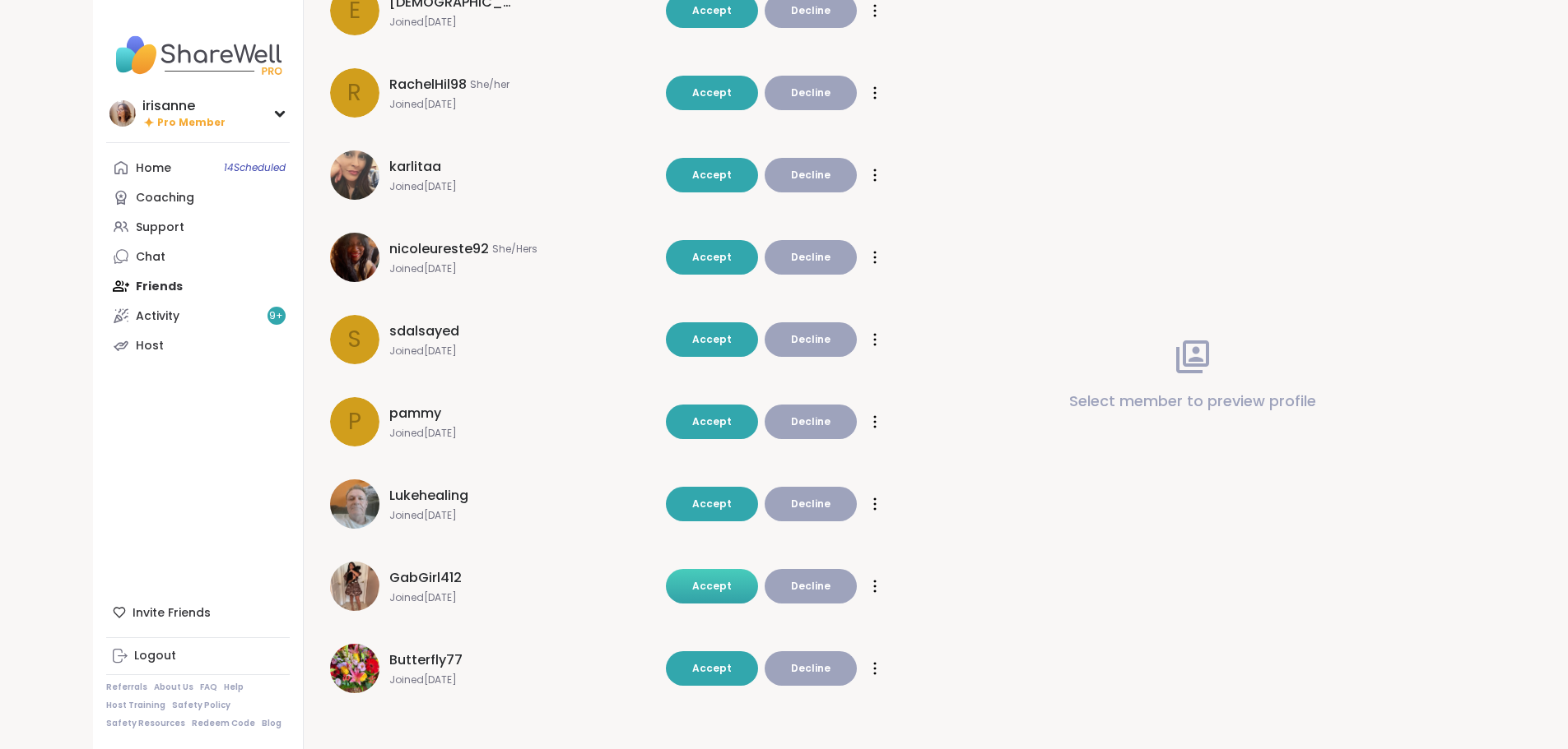
click at [734, 575] on button "Accept" at bounding box center [712, 587] width 92 height 35
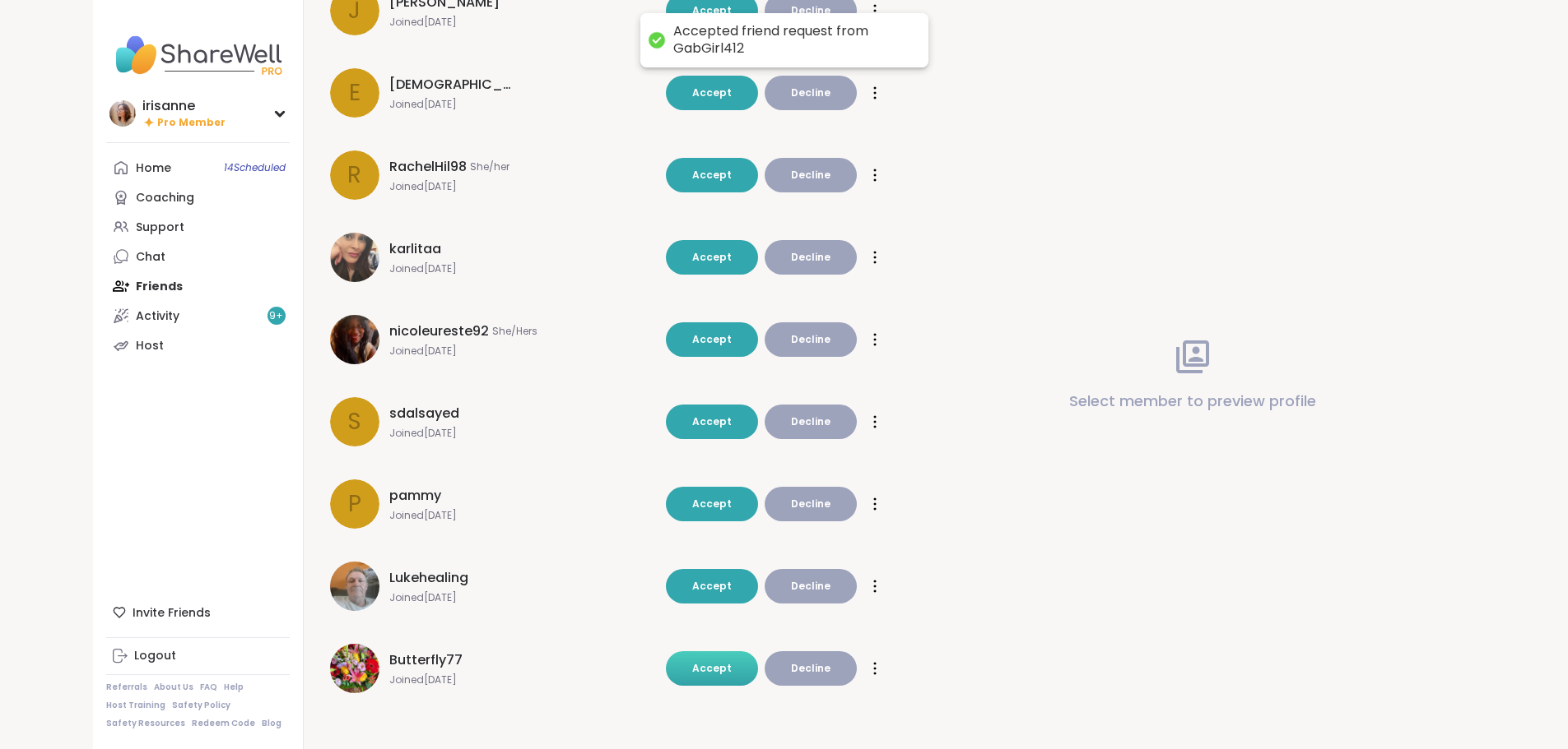
click at [704, 668] on span "Accept" at bounding box center [711, 668] width 39 height 14
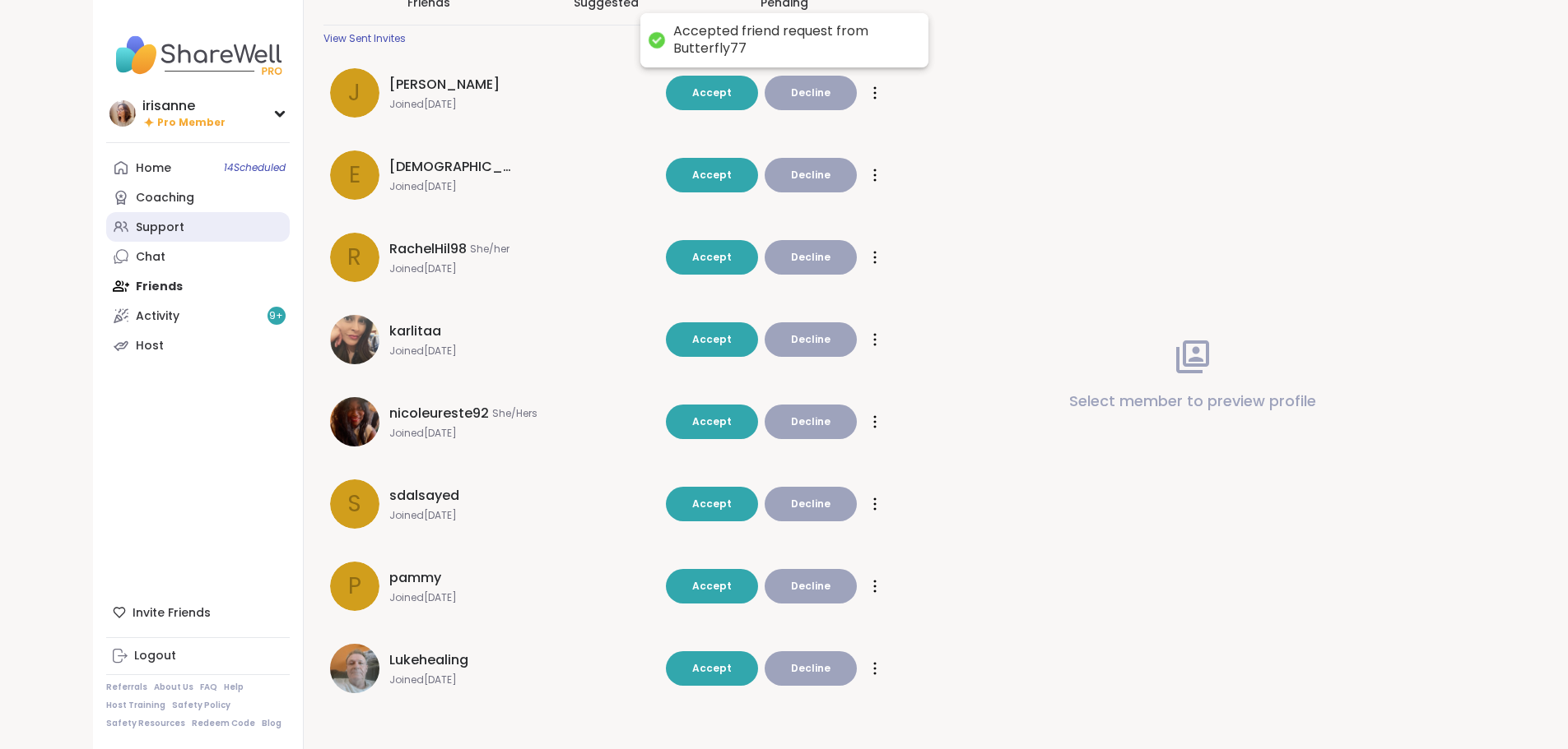
click at [136, 220] on div "Support" at bounding box center [160, 228] width 48 height 17
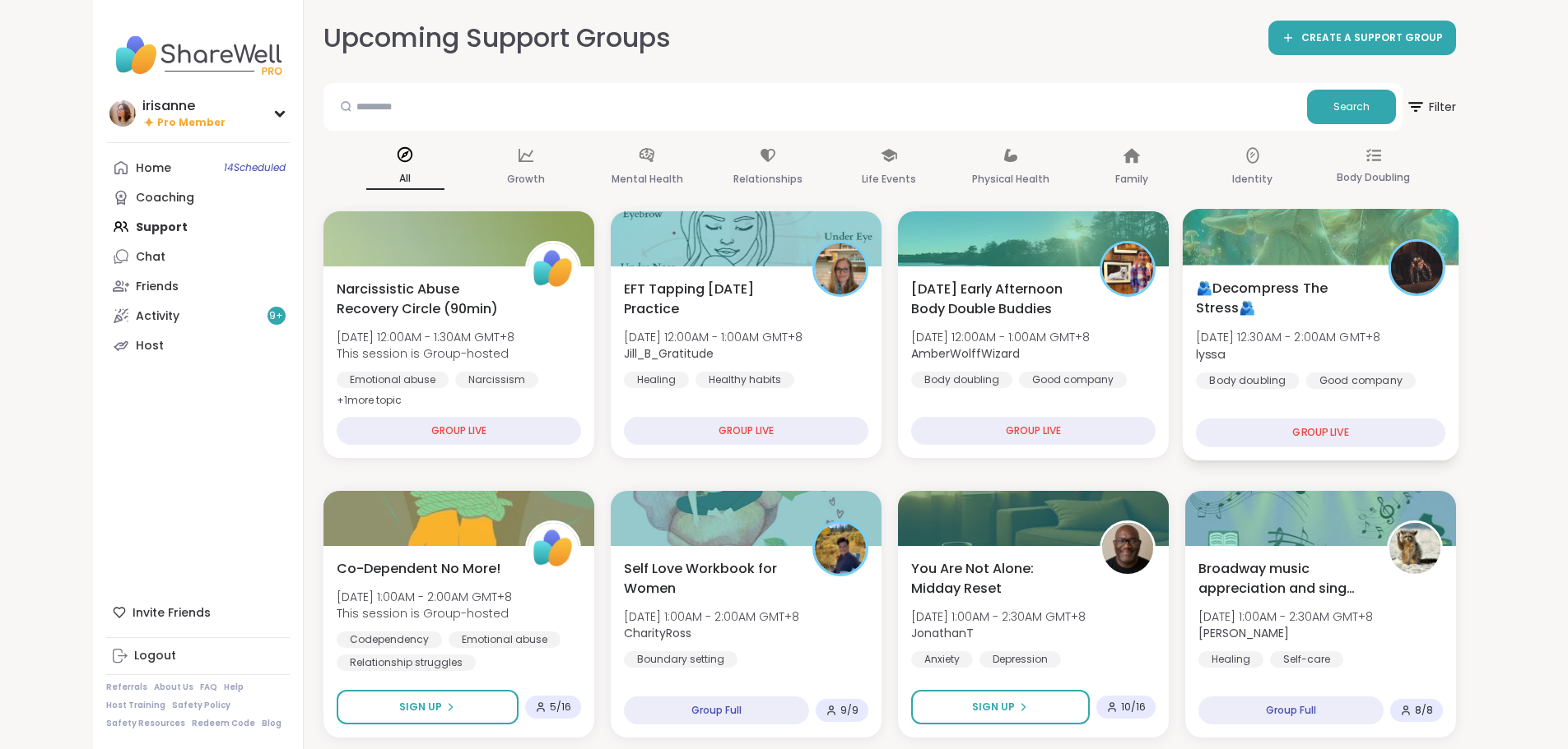
click at [1380, 345] on span "lyssa" at bounding box center [1287, 354] width 184 height 17
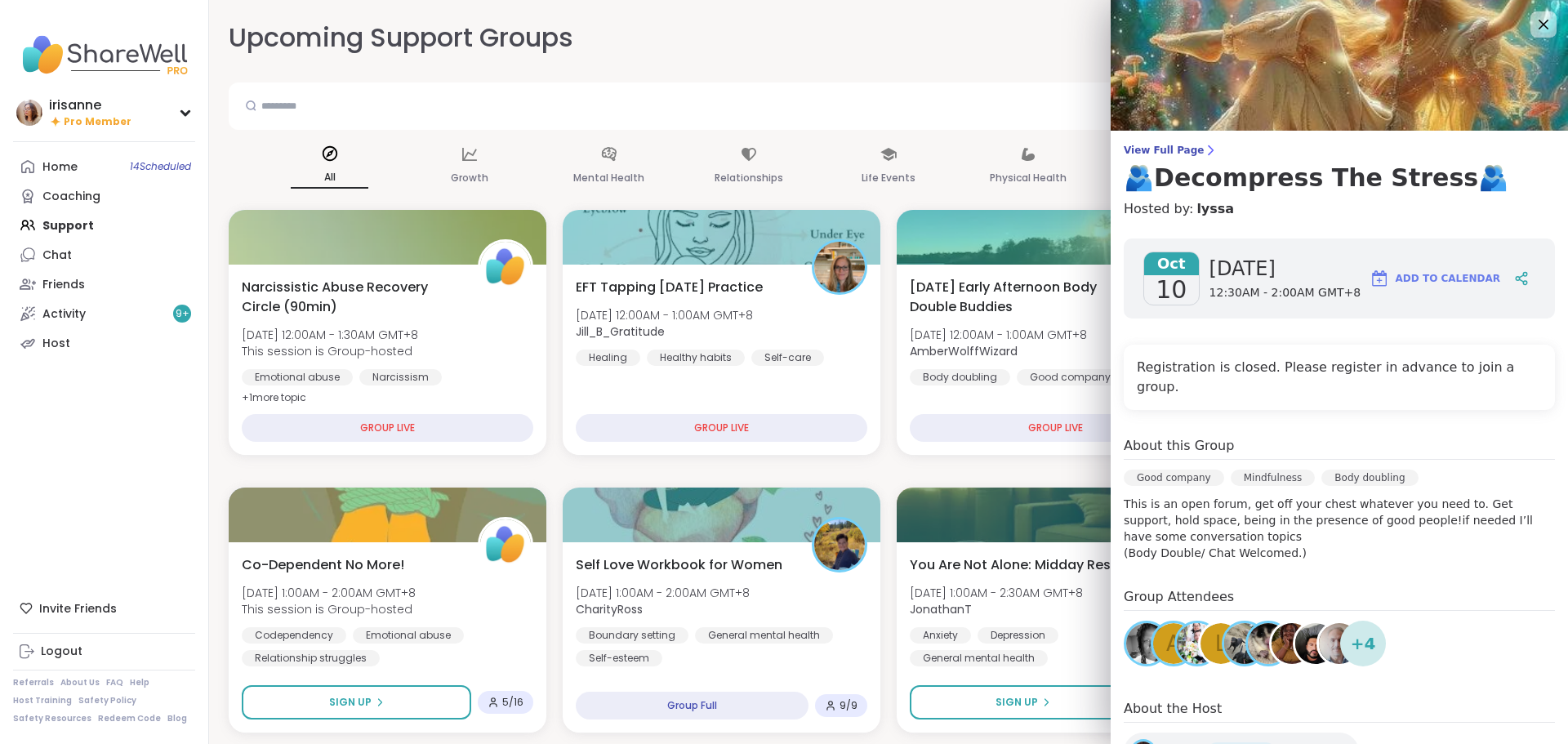
scroll to position [136, 0]
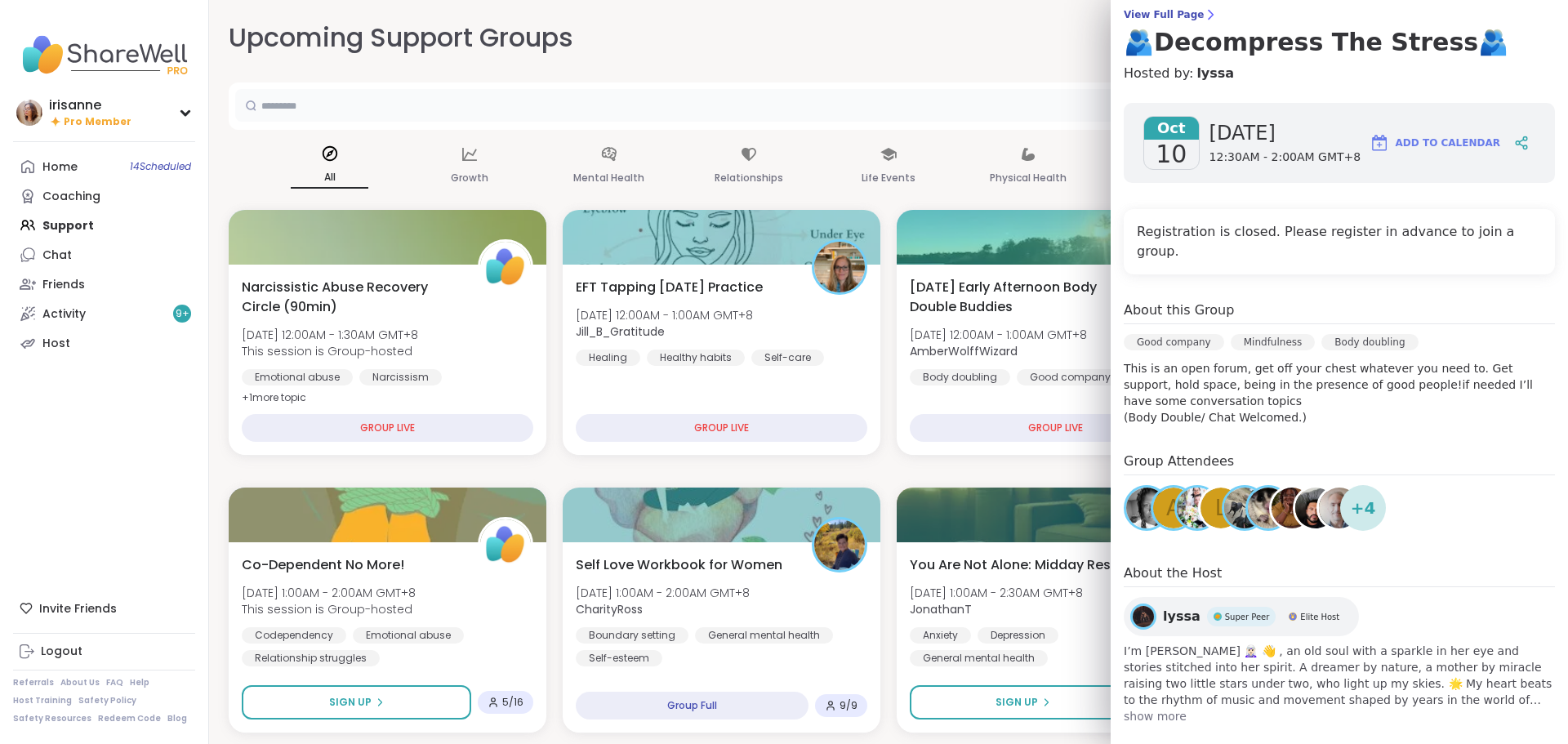
click at [972, 89] on input "text" at bounding box center [815, 106] width 1158 height 33
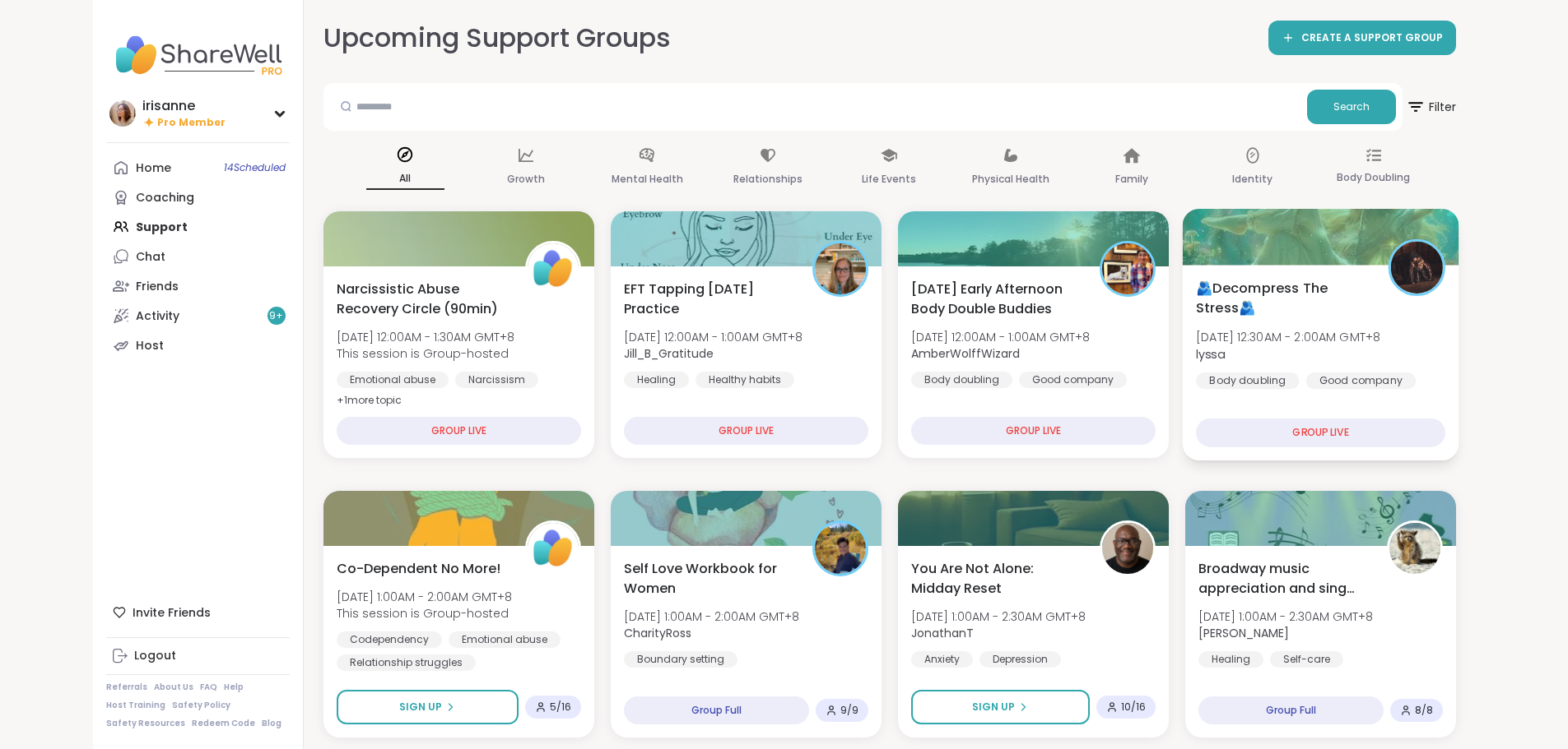
click at [1445, 373] on div "Body doubling Good company Mindfulness" at bounding box center [1320, 393] width 249 height 40
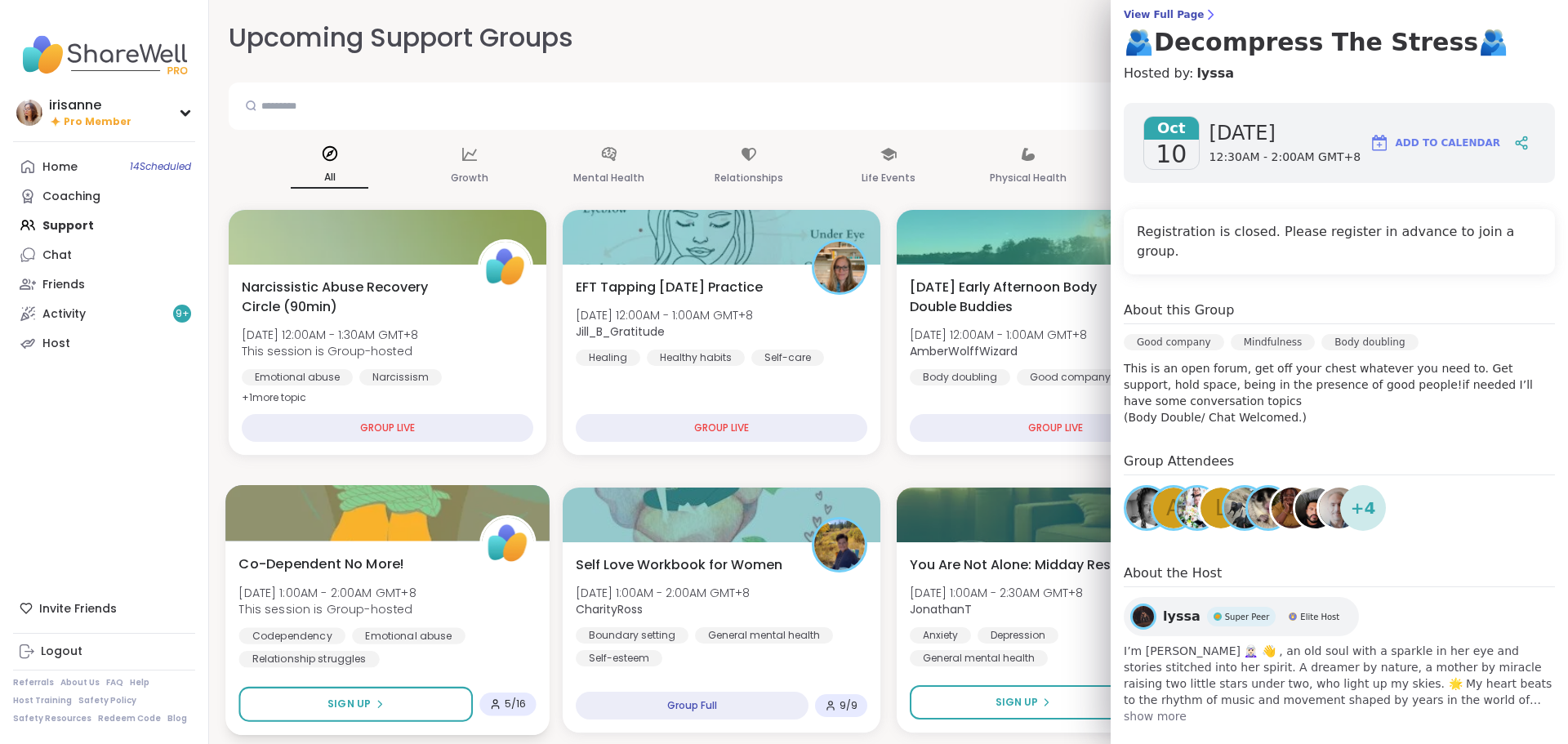
click at [473, 653] on div "Codependency Emotional abuse Relationship struggles" at bounding box center [387, 647] width 297 height 40
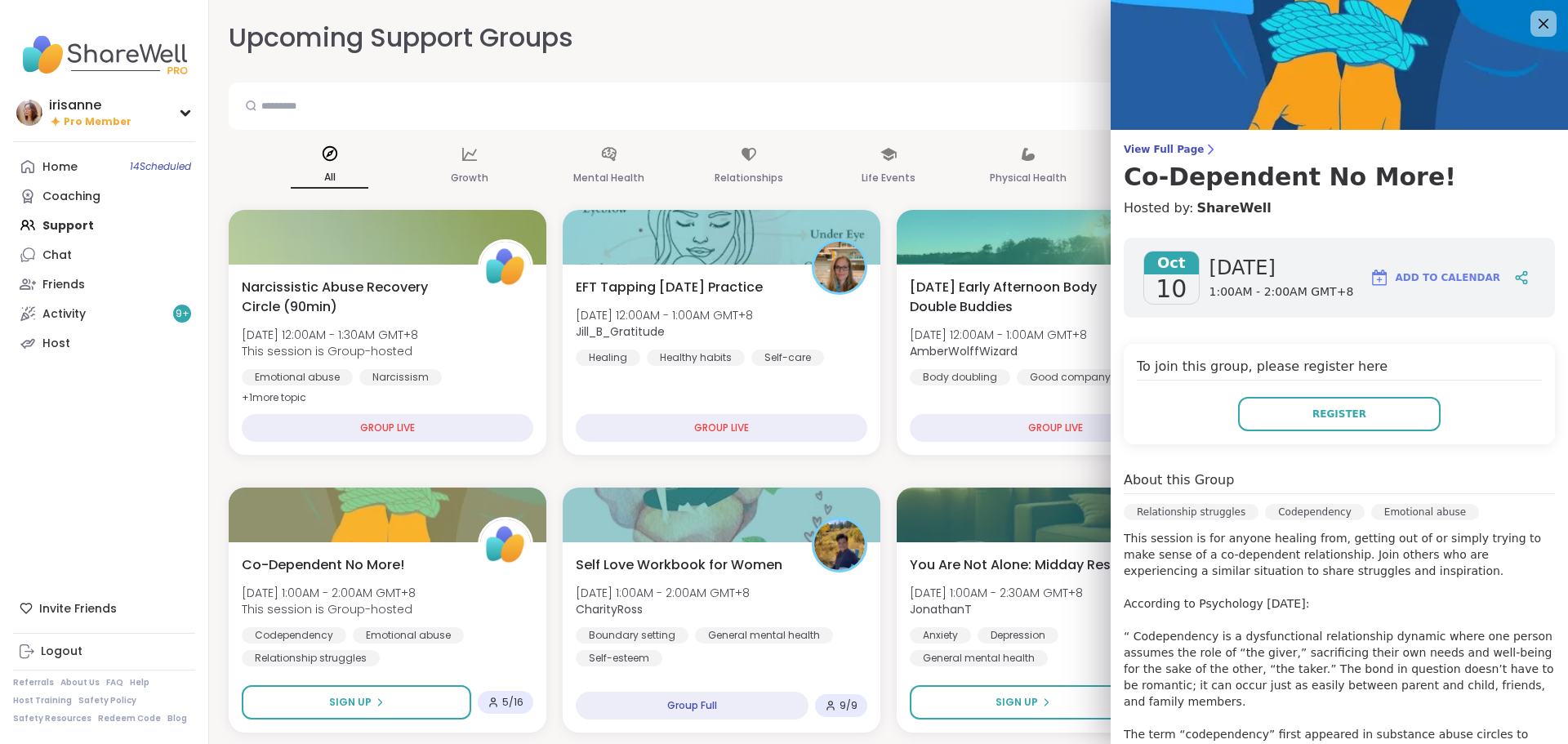
scroll to position [0, 0]
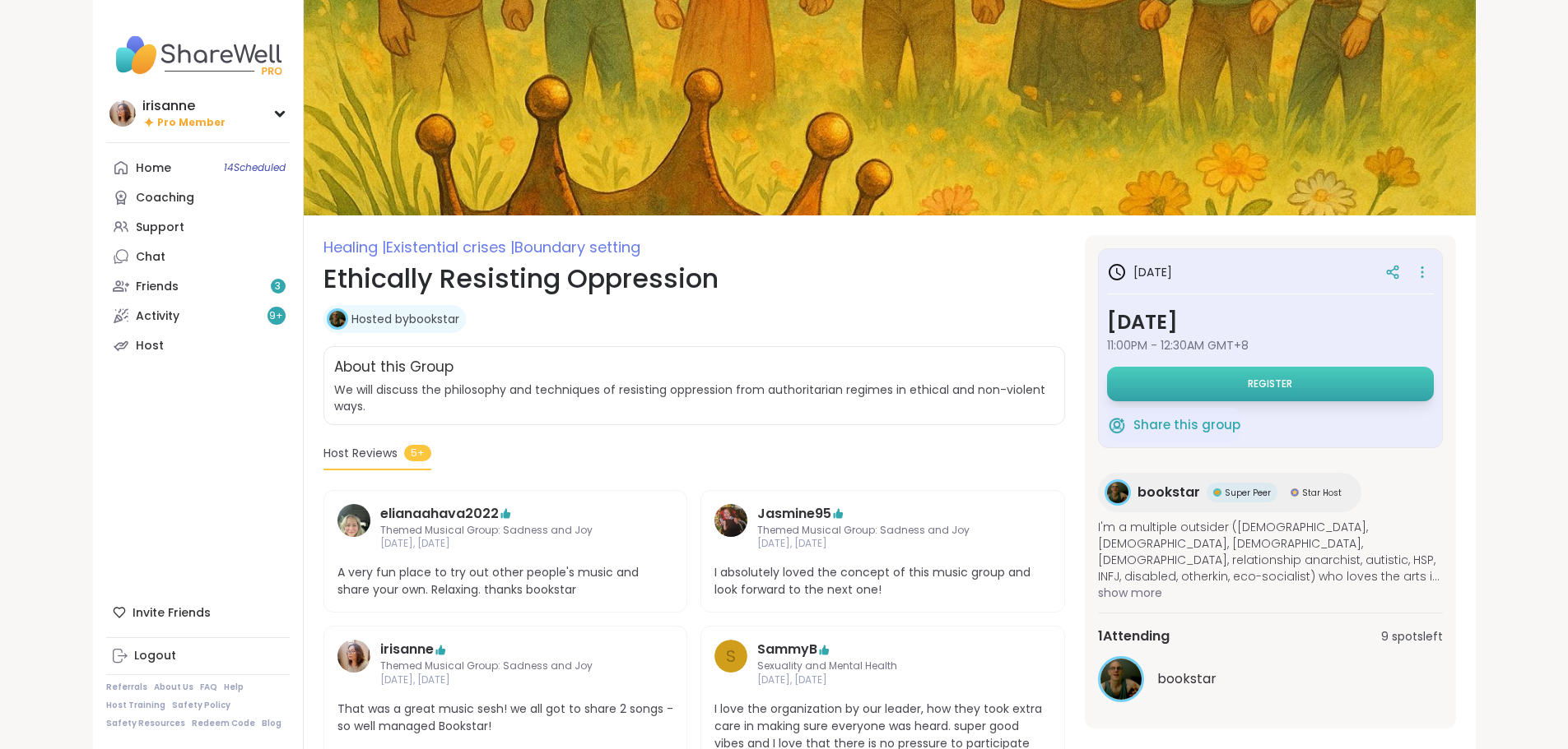
click at [1197, 385] on button "Register" at bounding box center [1270, 384] width 326 height 35
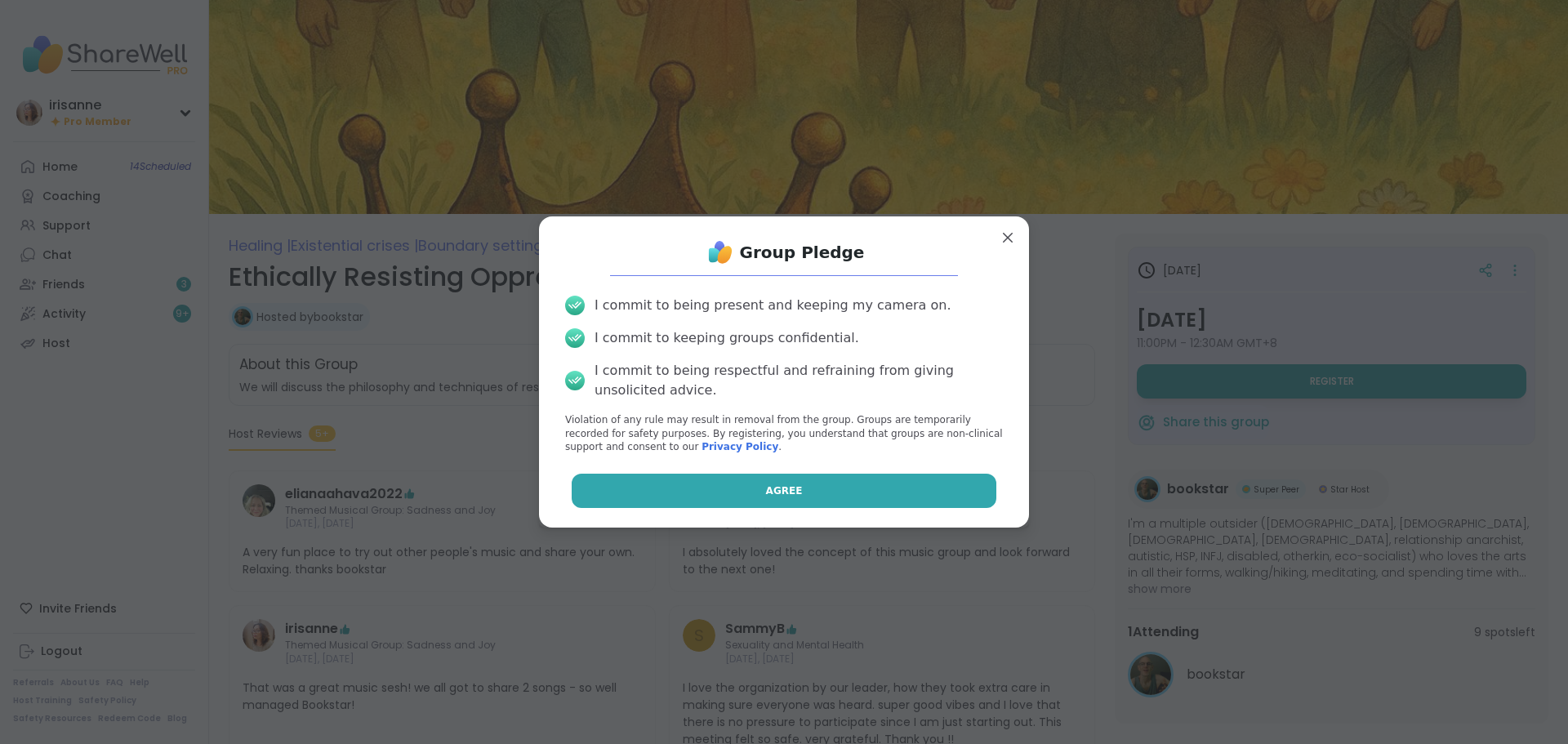
click at [794, 477] on button "Agree" at bounding box center [784, 491] width 425 height 35
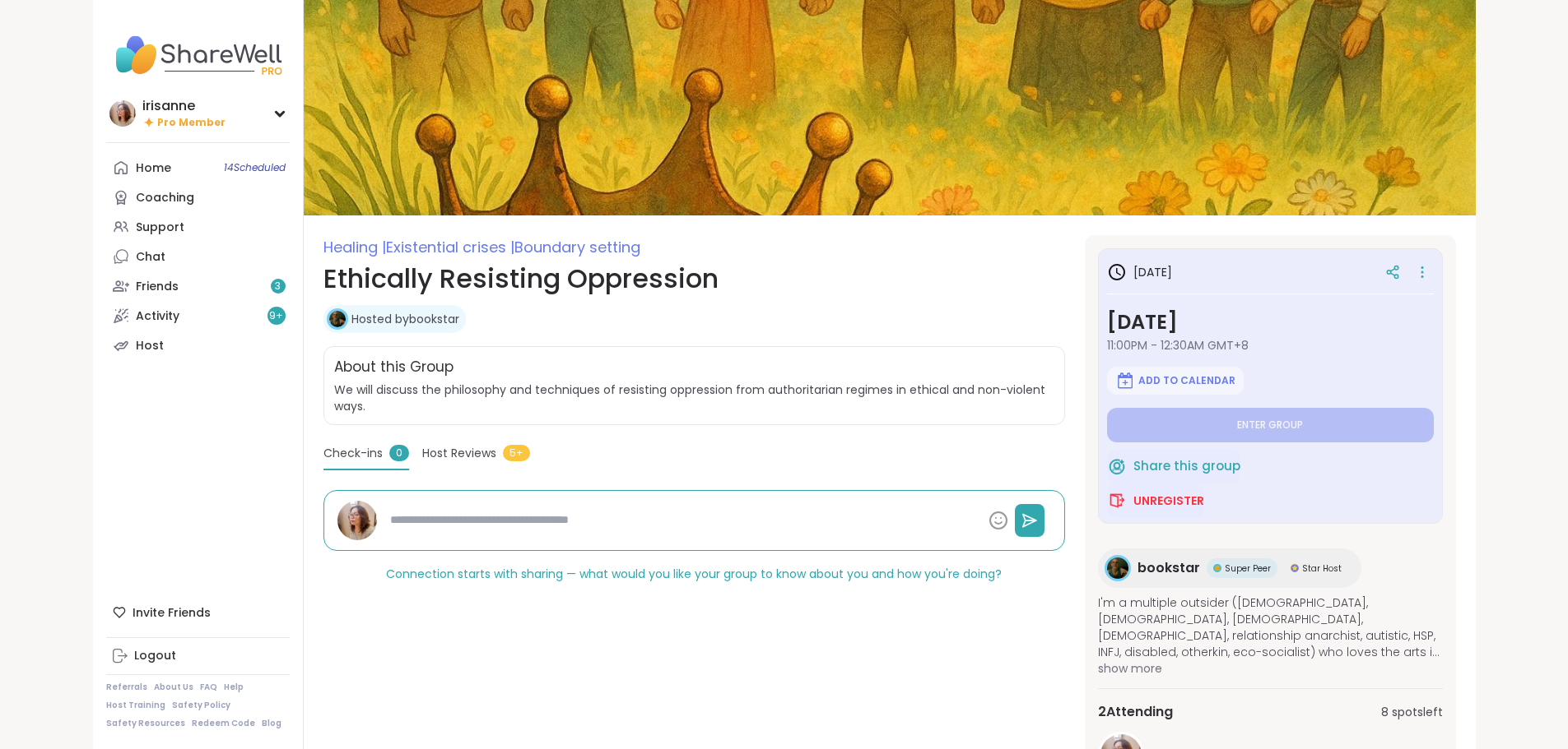
type textarea "*"
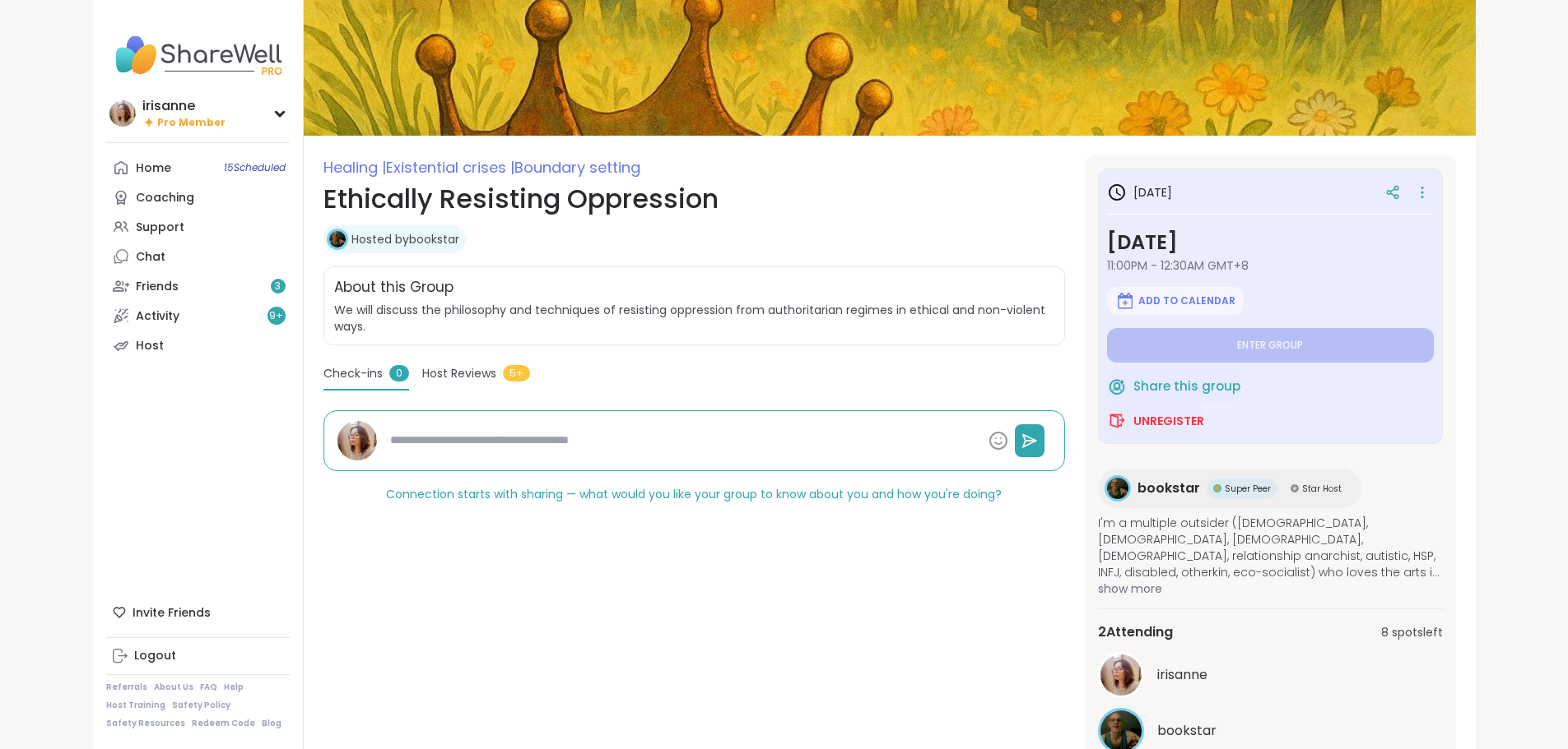
scroll to position [157, 0]
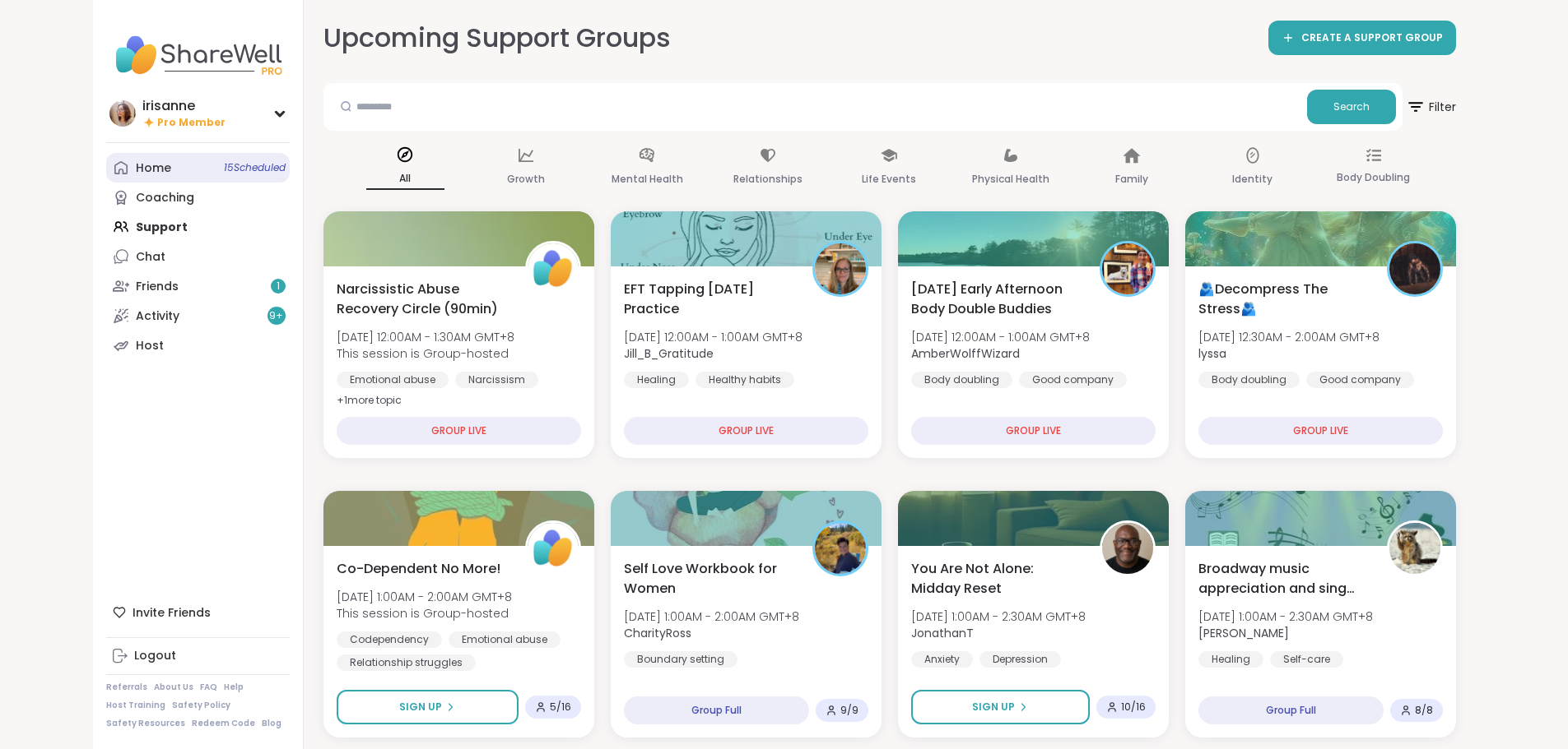
click at [106, 154] on link "Home 15 Scheduled" at bounding box center [197, 168] width 183 height 30
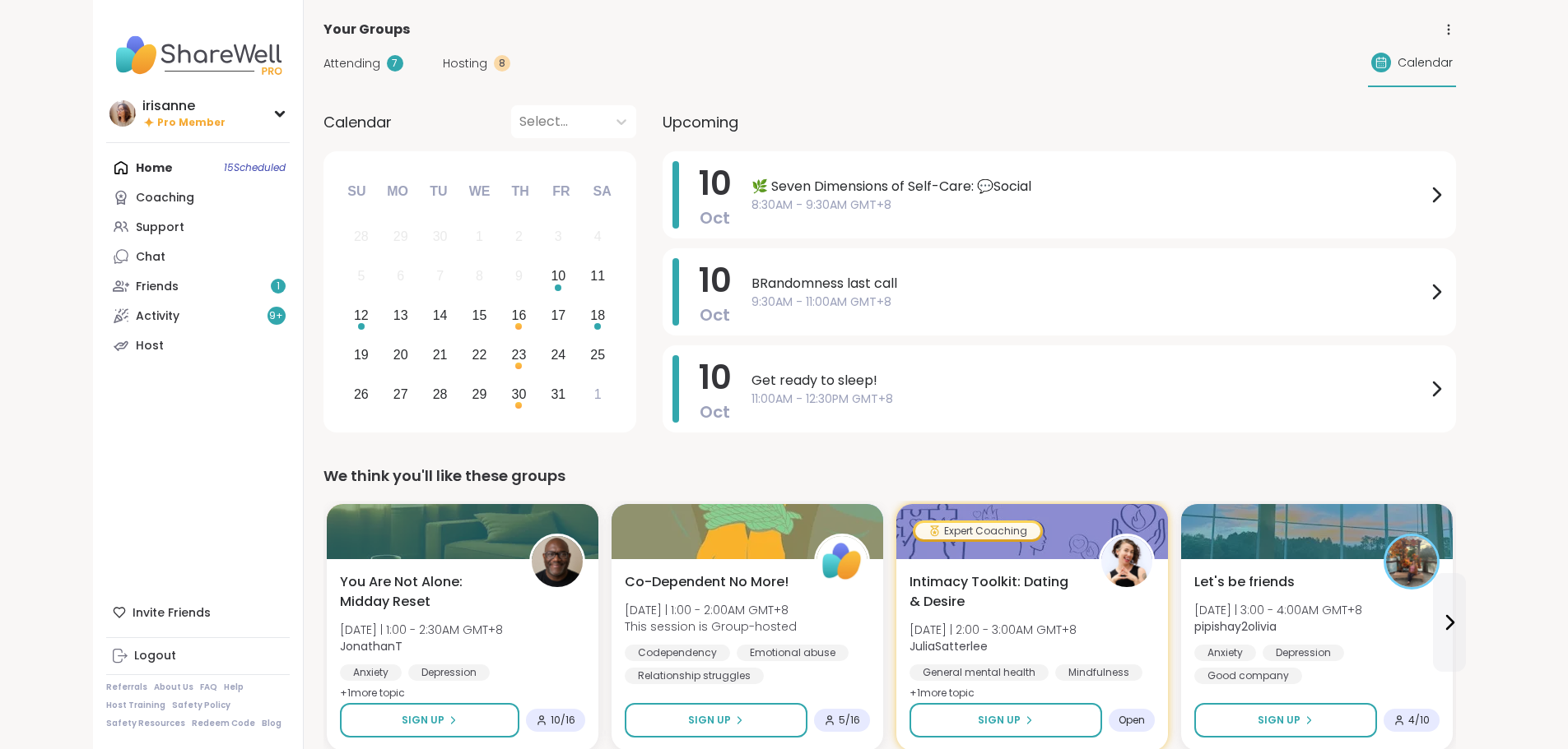
click at [323, 62] on span "Attending" at bounding box center [351, 63] width 57 height 17
